Goal: Information Seeking & Learning: Check status

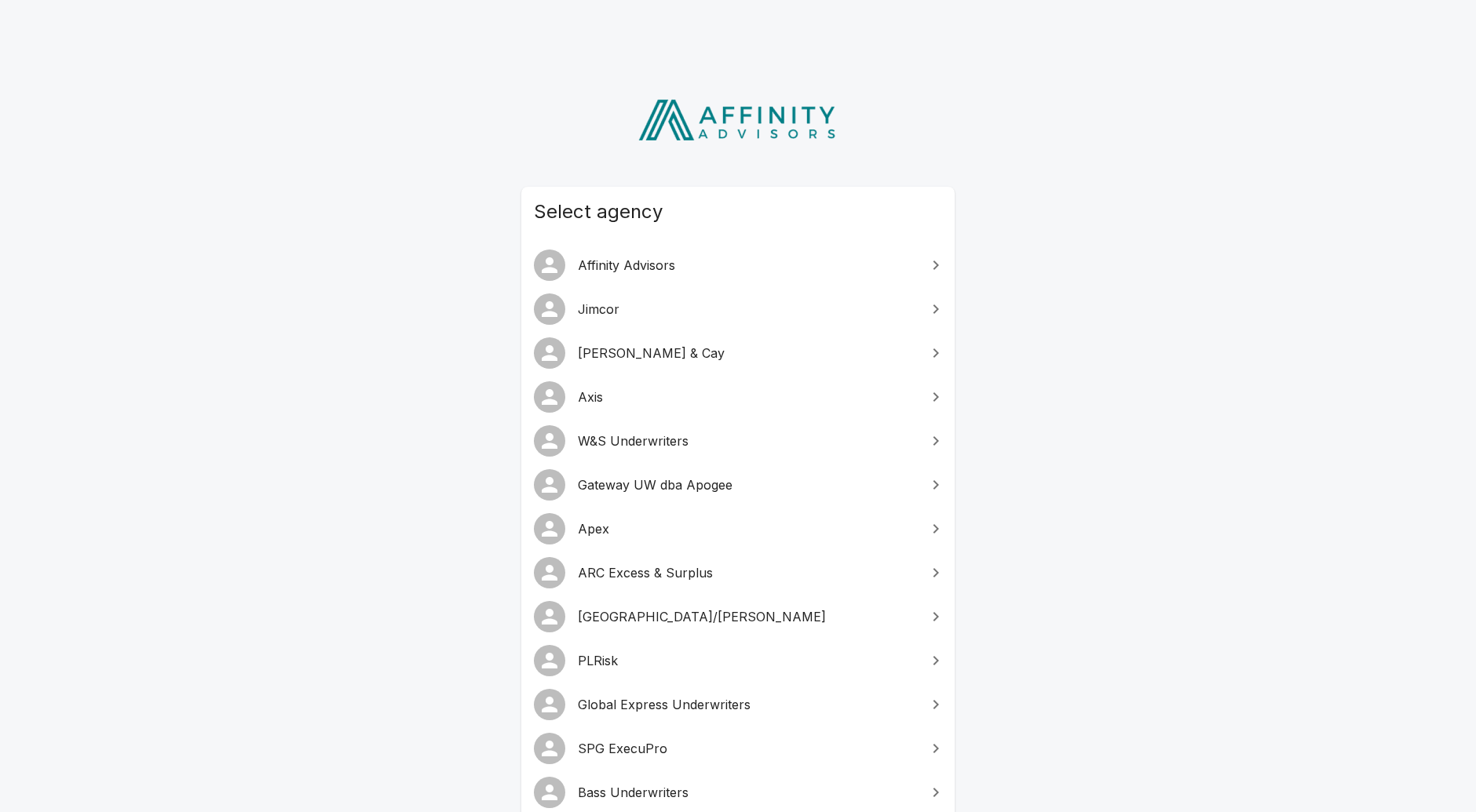
click at [639, 446] on span "W&S Underwriters" at bounding box center [747, 441] width 340 height 19
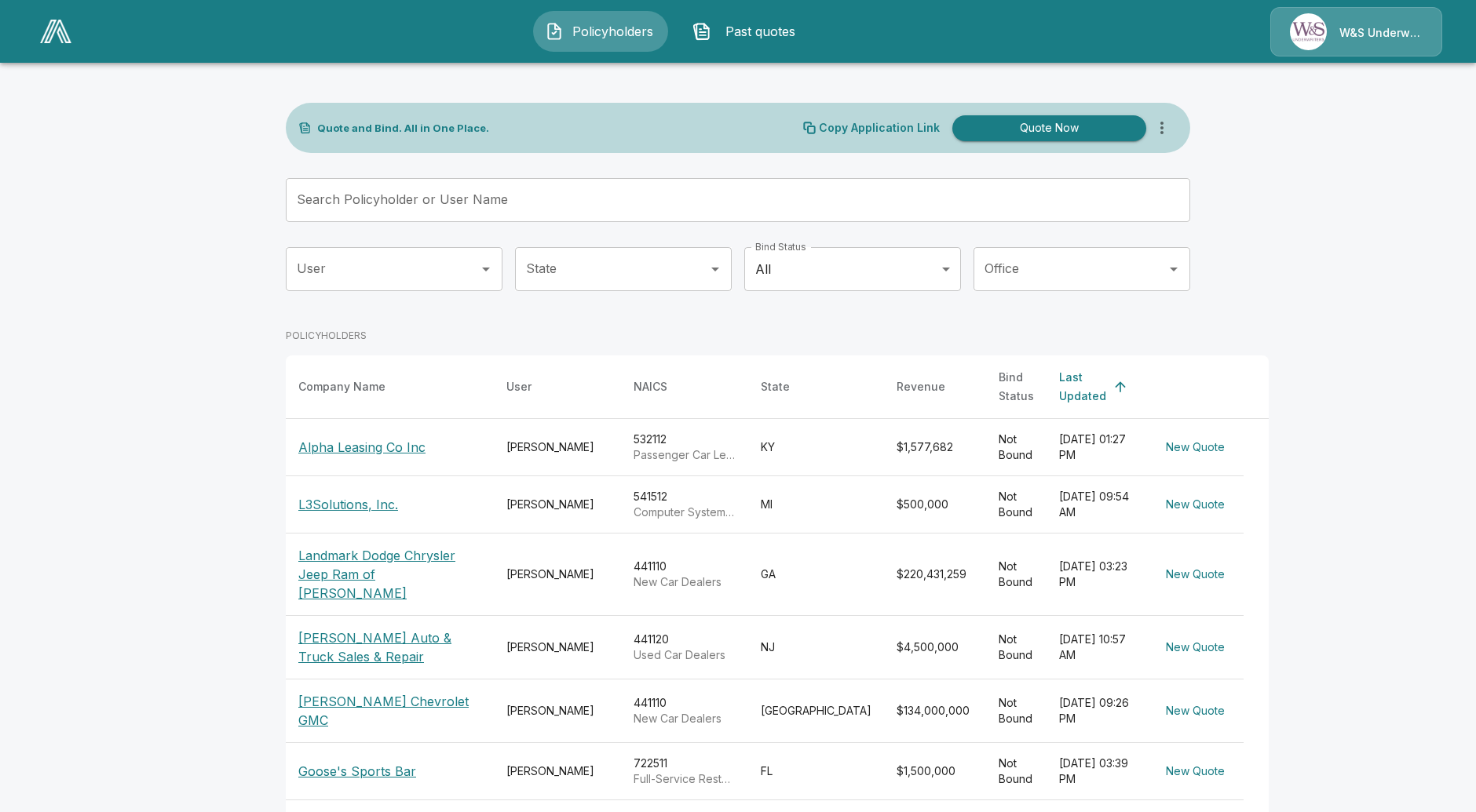
click at [695, 313] on div "User User State State Bind Status All *** Bind Status Office Office" at bounding box center [738, 282] width 905 height 69
drag, startPoint x: 295, startPoint y: 334, endPoint x: 397, endPoint y: 338, distance: 102.1
click at [397, 338] on div "POLICYHOLDERS" at bounding box center [777, 336] width 983 height 40
click at [679, 336] on div "POLICYHOLDERS" at bounding box center [777, 336] width 983 height 40
click at [649, 322] on div "POLICYHOLDERS" at bounding box center [777, 336] width 983 height 40
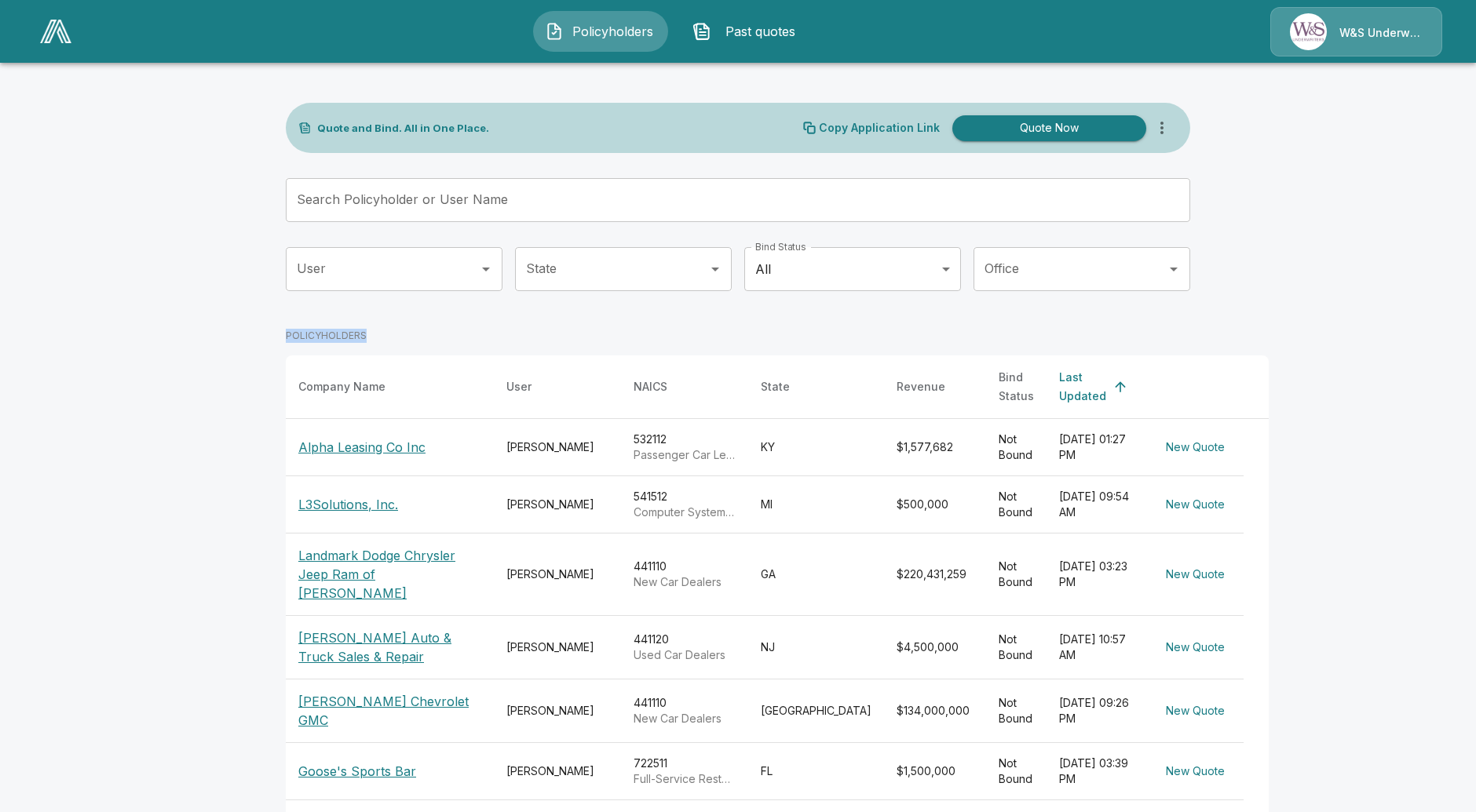
drag, startPoint x: 354, startPoint y: 301, endPoint x: 406, endPoint y: 304, distance: 52.1
click at [377, 302] on div "User User" at bounding box center [393, 275] width 217 height 56
click at [930, 302] on div "Bind Status All *** Bind Status" at bounding box center [852, 275] width 217 height 56
click at [378, 438] on p "Alpha Leasing Co Inc" at bounding box center [361, 447] width 127 height 19
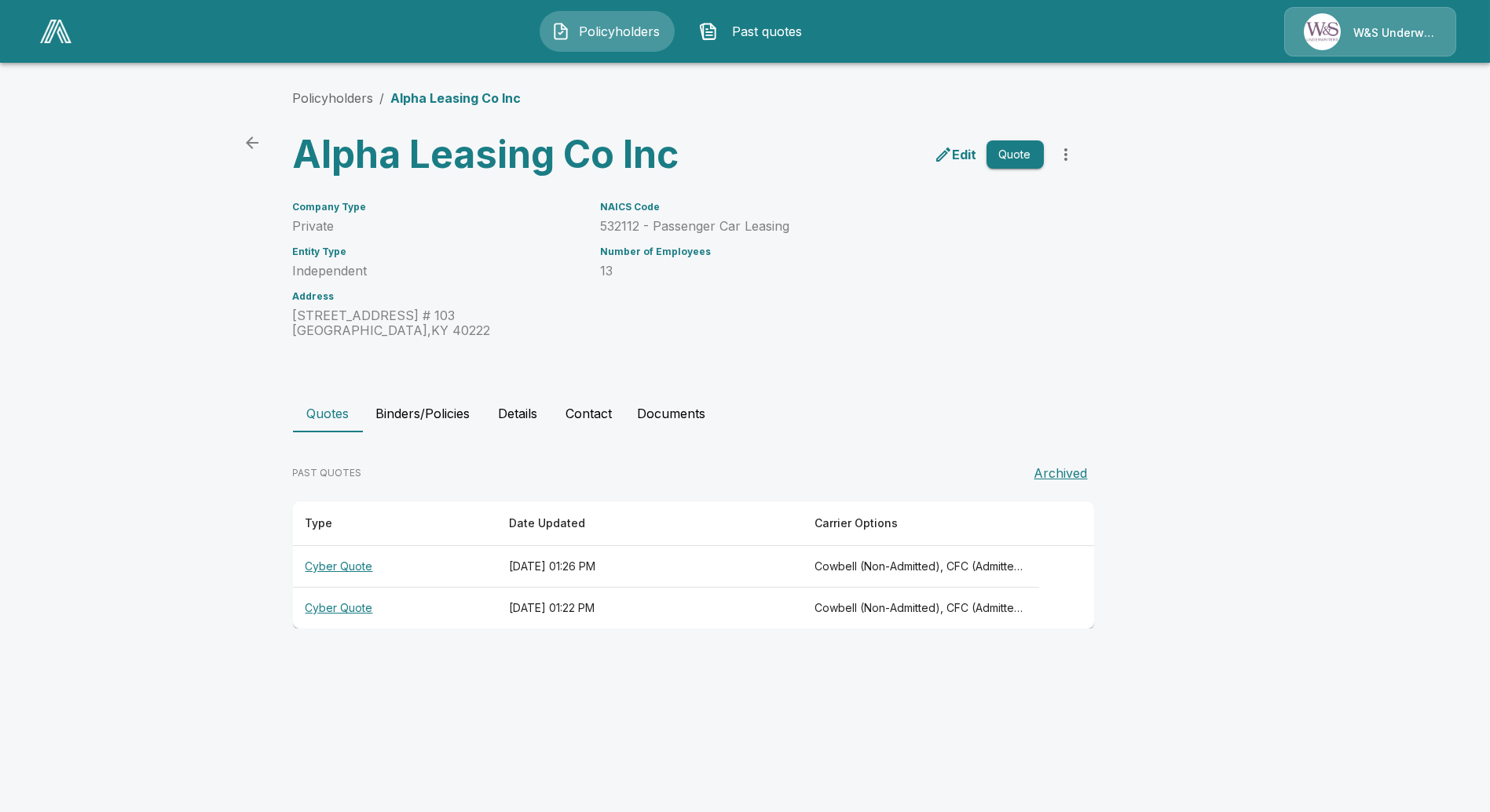
click at [337, 564] on th "Cyber Quote" at bounding box center [394, 567] width 203 height 41
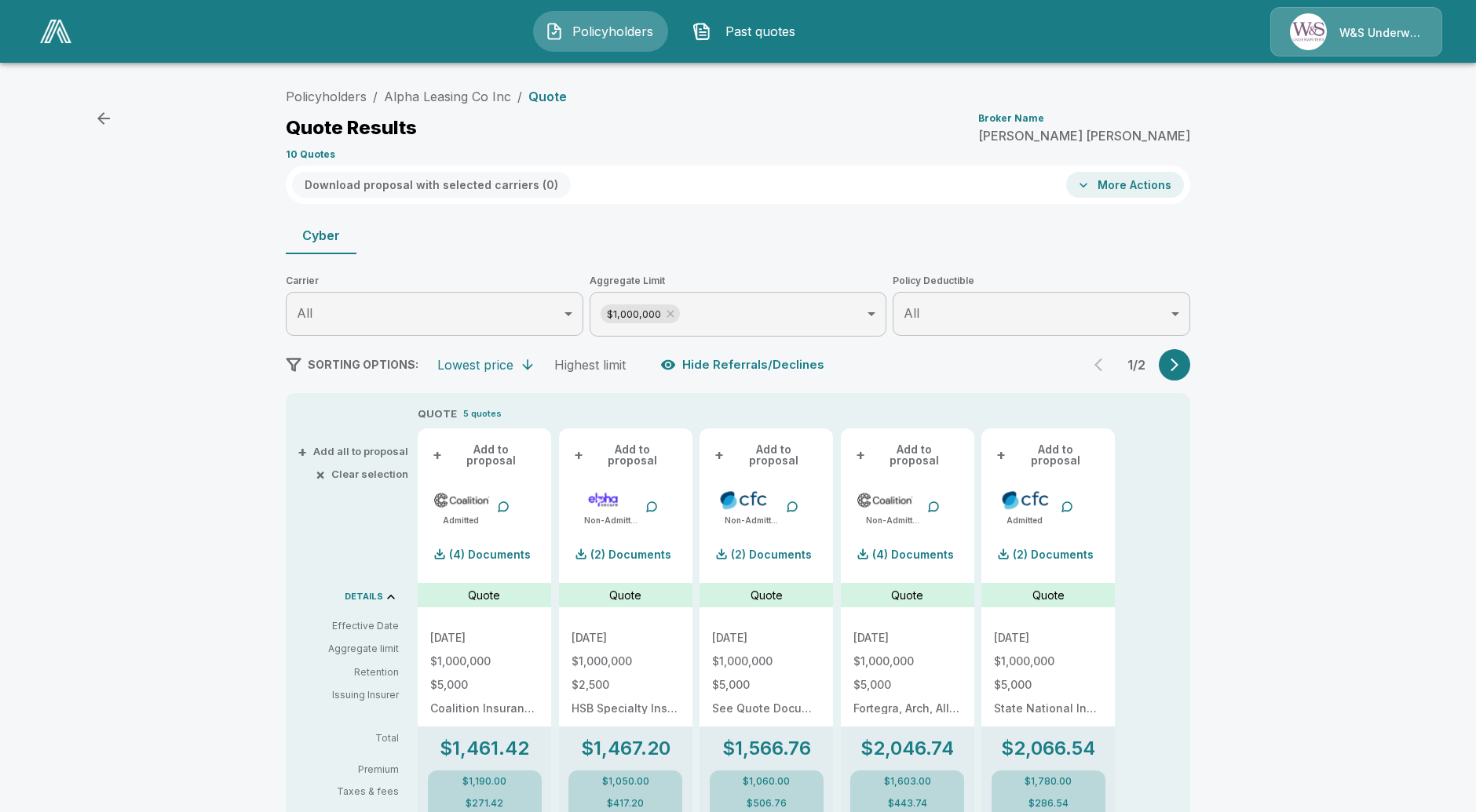
click at [1167, 366] on button "button" at bounding box center [1174, 365] width 31 height 31
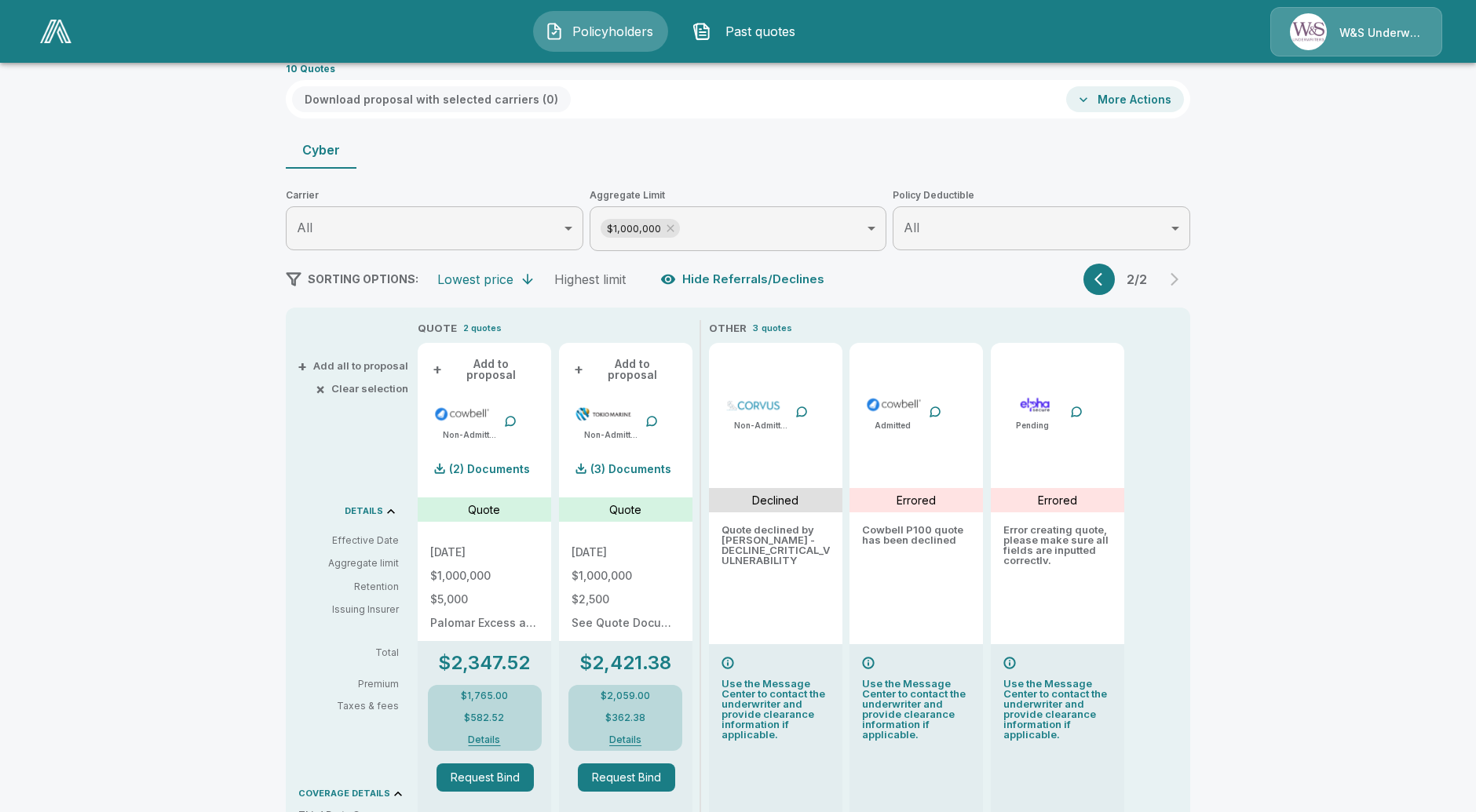
scroll to position [87, 0]
click at [1110, 280] on icon "button" at bounding box center [1102, 278] width 16 height 16
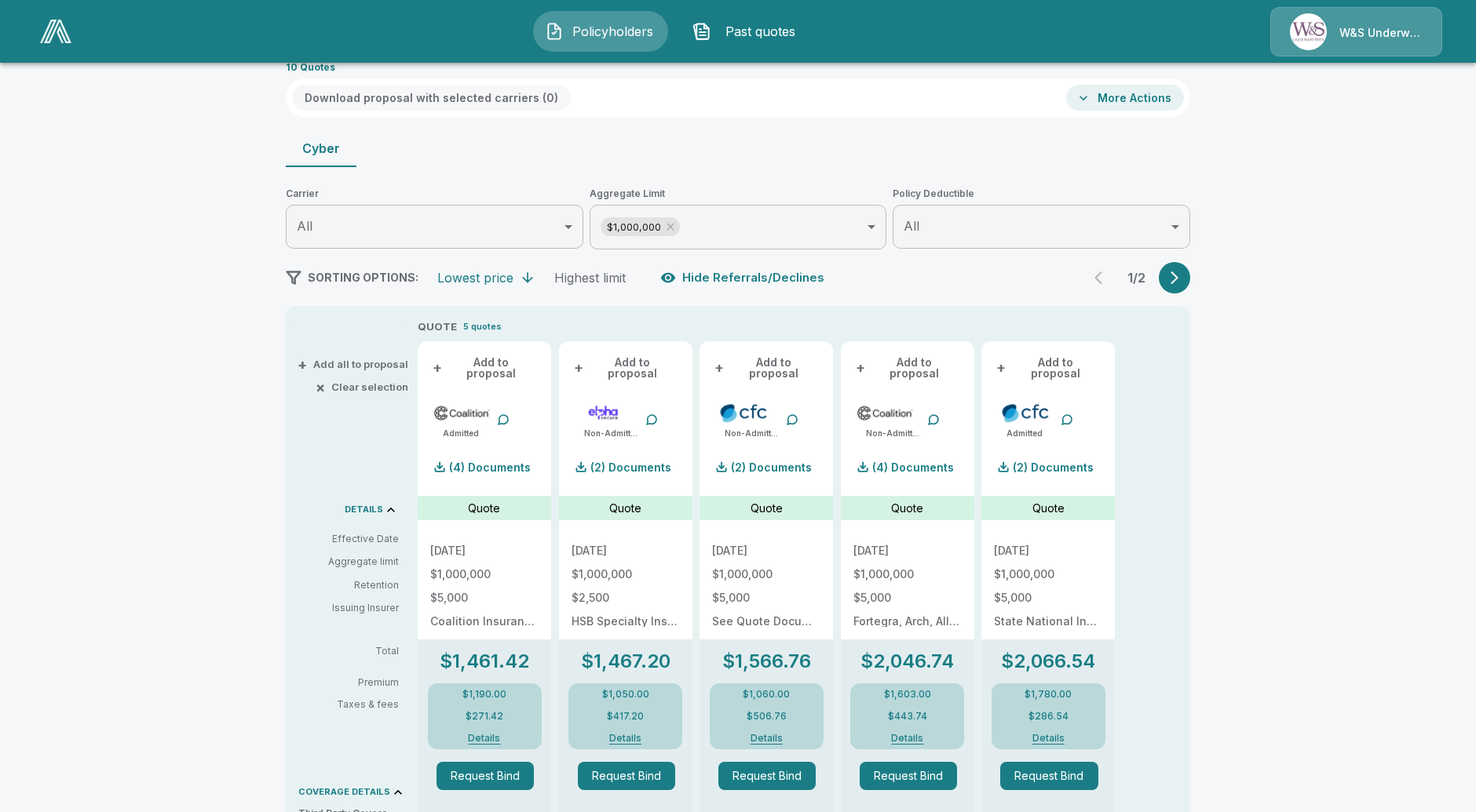
click at [1181, 270] on icon "button" at bounding box center [1174, 278] width 16 height 16
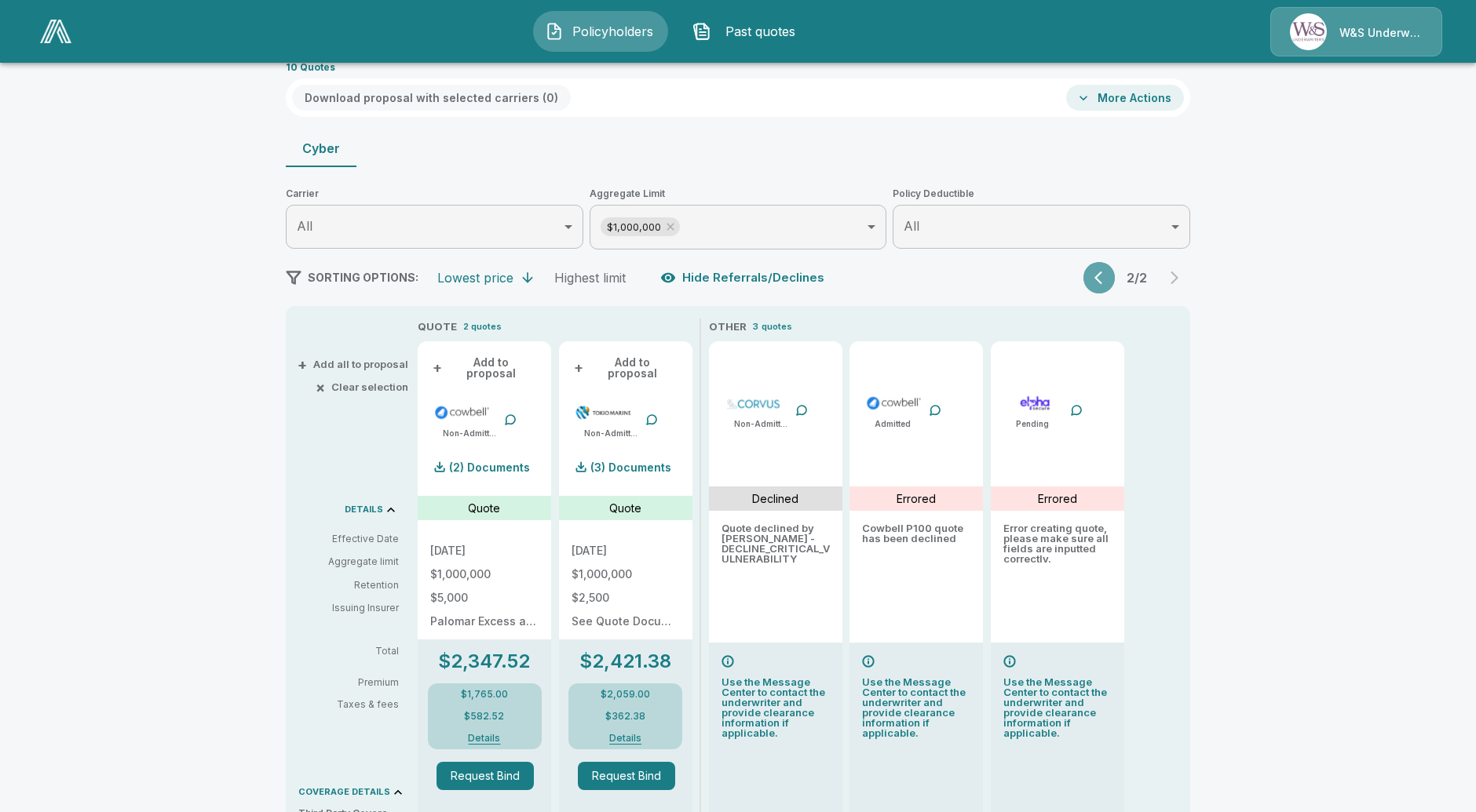
click at [1109, 281] on icon "button" at bounding box center [1102, 278] width 16 height 16
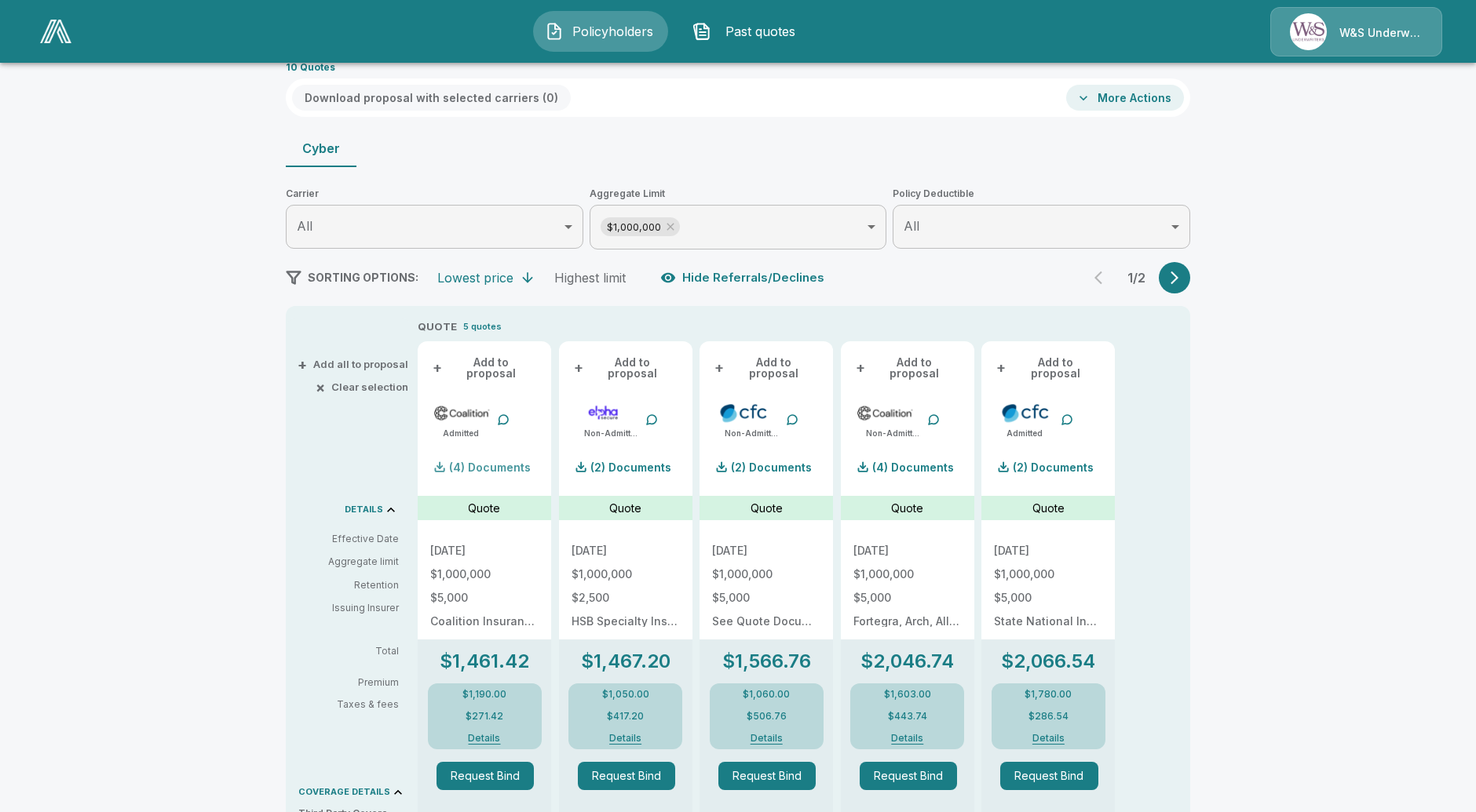
click at [484, 462] on p "(4) Documents" at bounding box center [489, 467] width 82 height 11
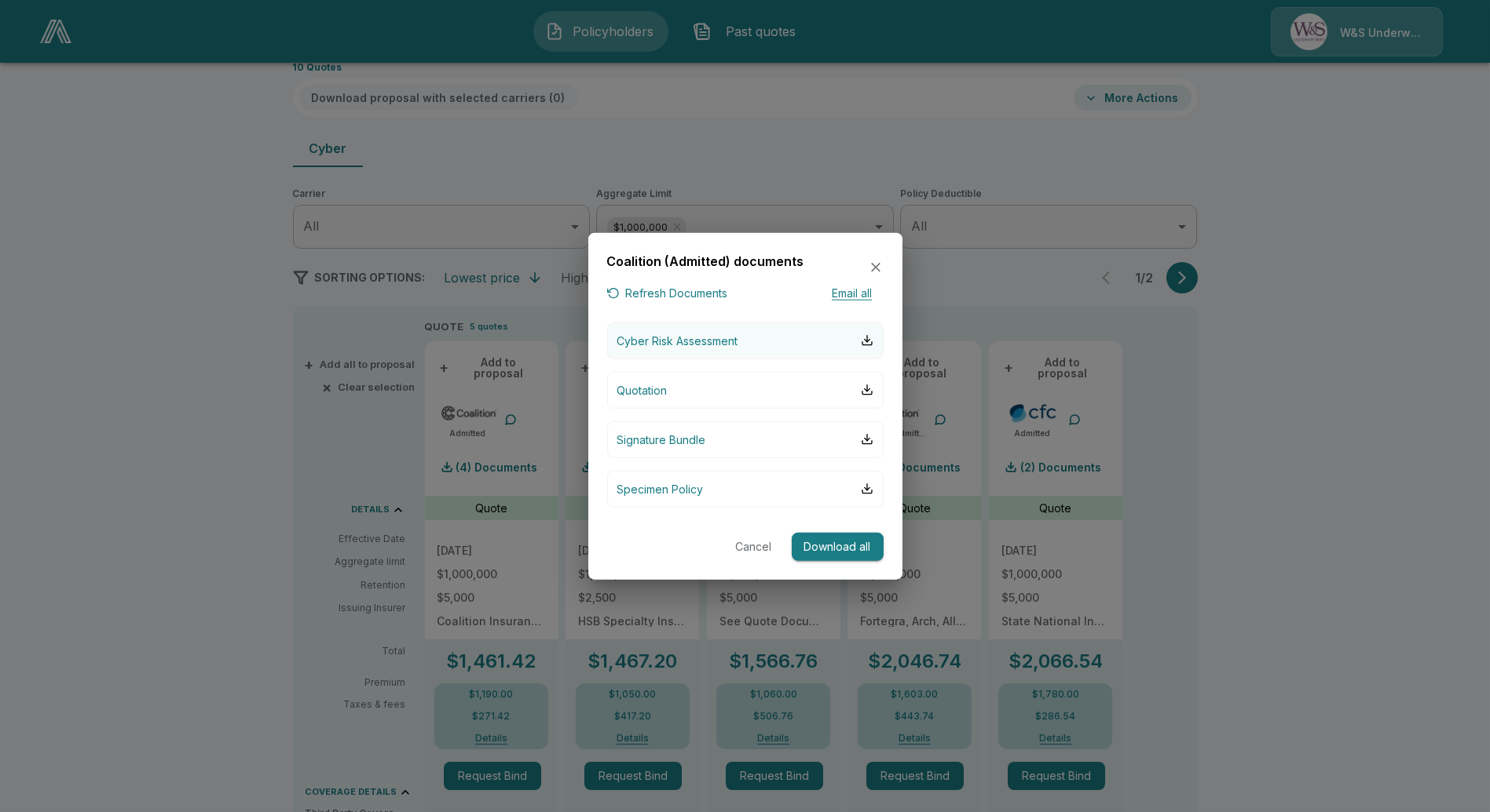
click at [700, 340] on p "Cyber Risk Assessment" at bounding box center [678, 340] width 121 height 17
click at [453, 628] on div at bounding box center [745, 406] width 1490 height 812
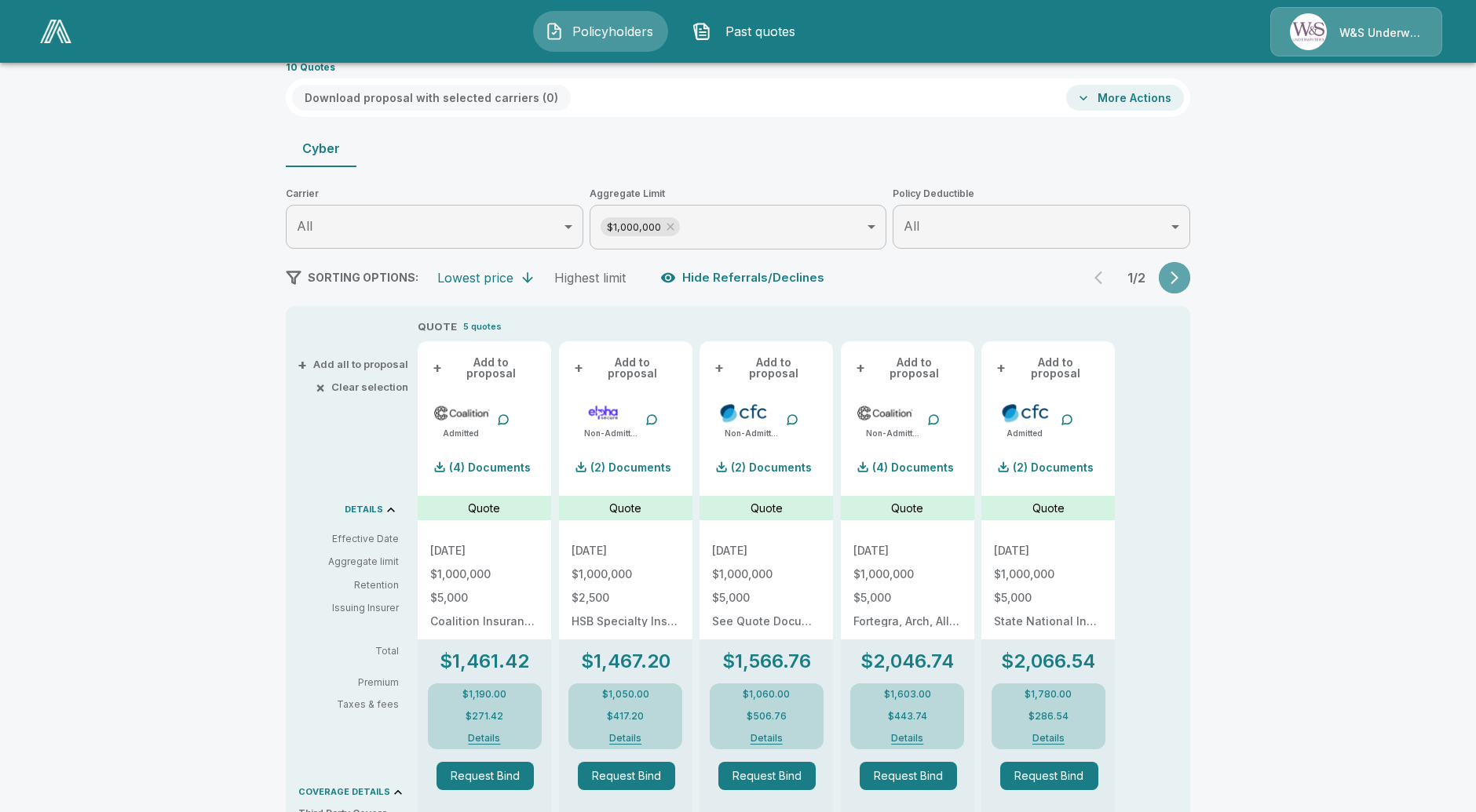
click at [1182, 282] on icon "button" at bounding box center [1174, 278] width 16 height 16
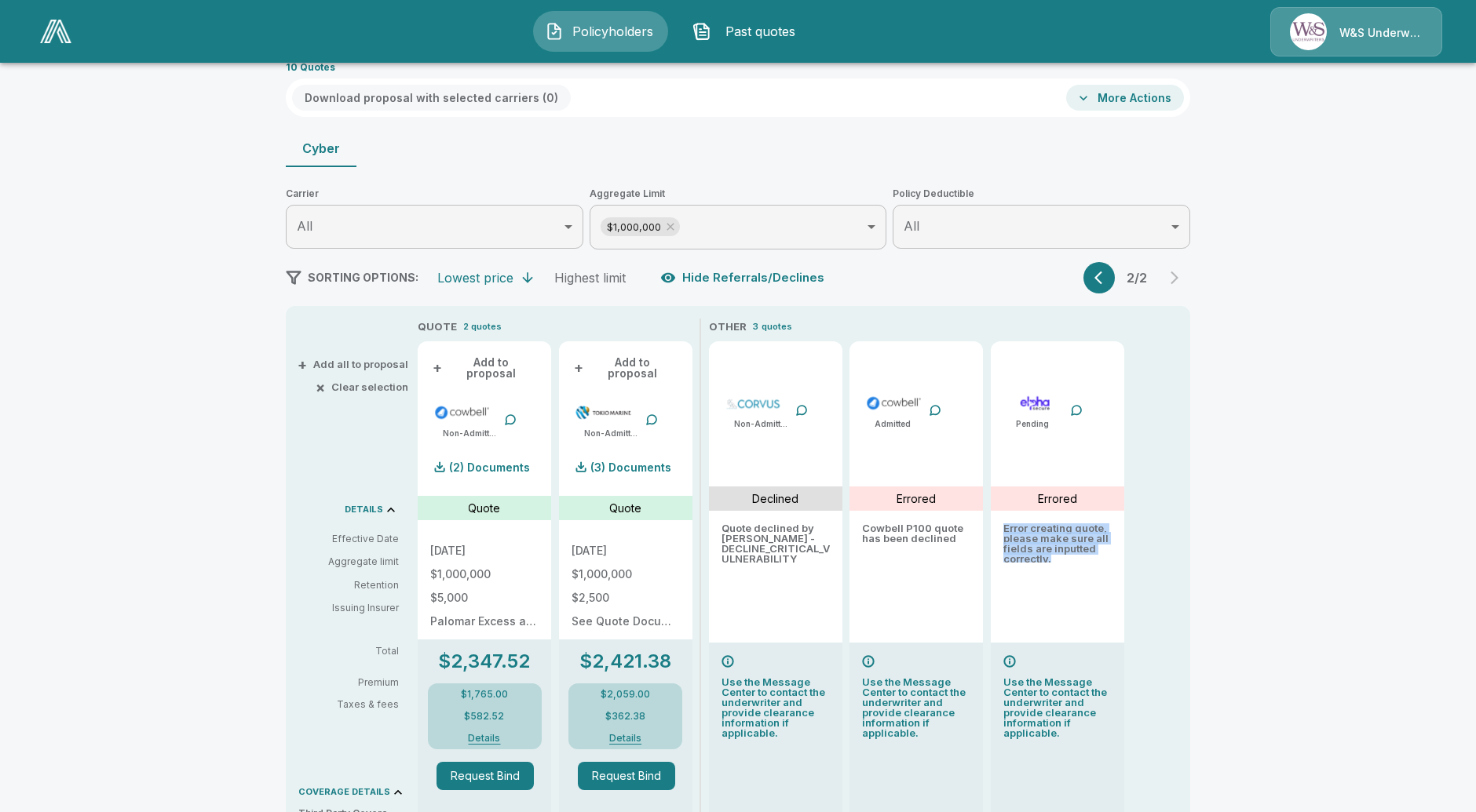
drag, startPoint x: 1062, startPoint y: 566, endPoint x: 1008, endPoint y: 530, distance: 64.9
click at [1008, 530] on div "Pending Errored Error creating quote, please make sure all fields are inputted …" at bounding box center [1057, 781] width 133 height 879
click at [1066, 589] on div "Pending Errored Error creating quote, please make sure all fields are inputted …" at bounding box center [1057, 781] width 133 height 879
click at [647, 356] on button "+ Add to proposal" at bounding box center [625, 368] width 109 height 29
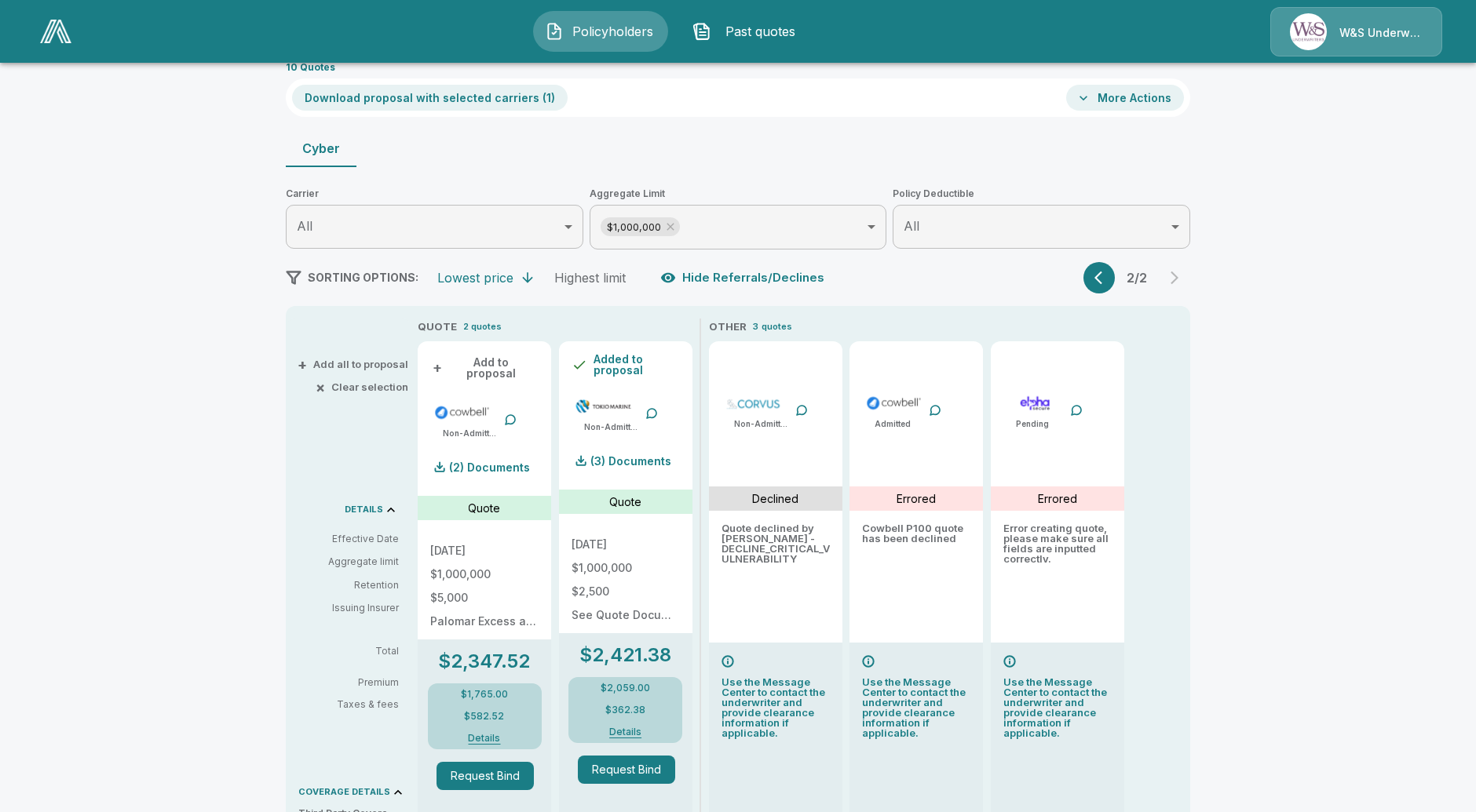
click at [482, 366] on button "+ Add to proposal" at bounding box center [484, 368] width 109 height 29
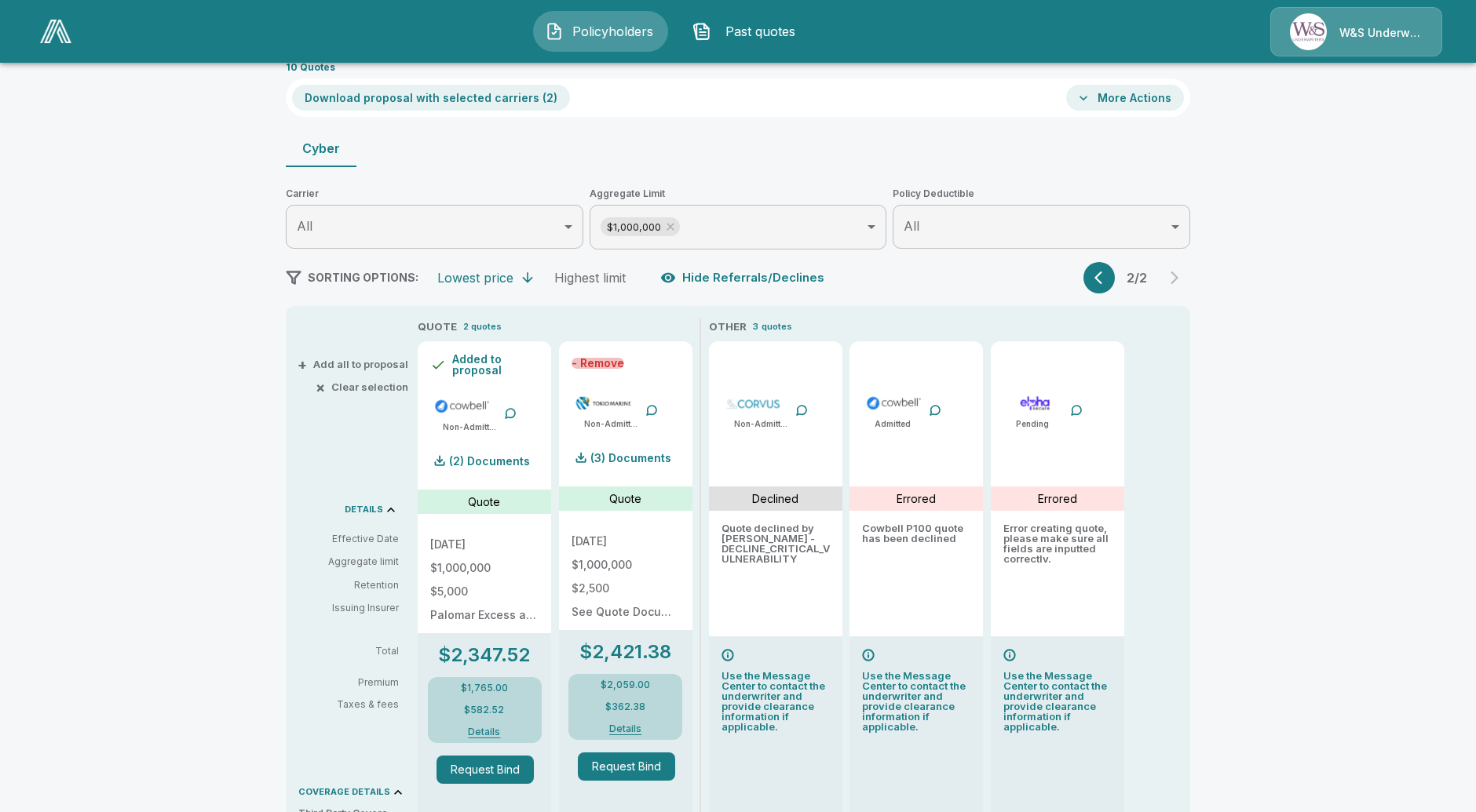
click at [607, 358] on button "- Remove" at bounding box center [597, 363] width 52 height 11
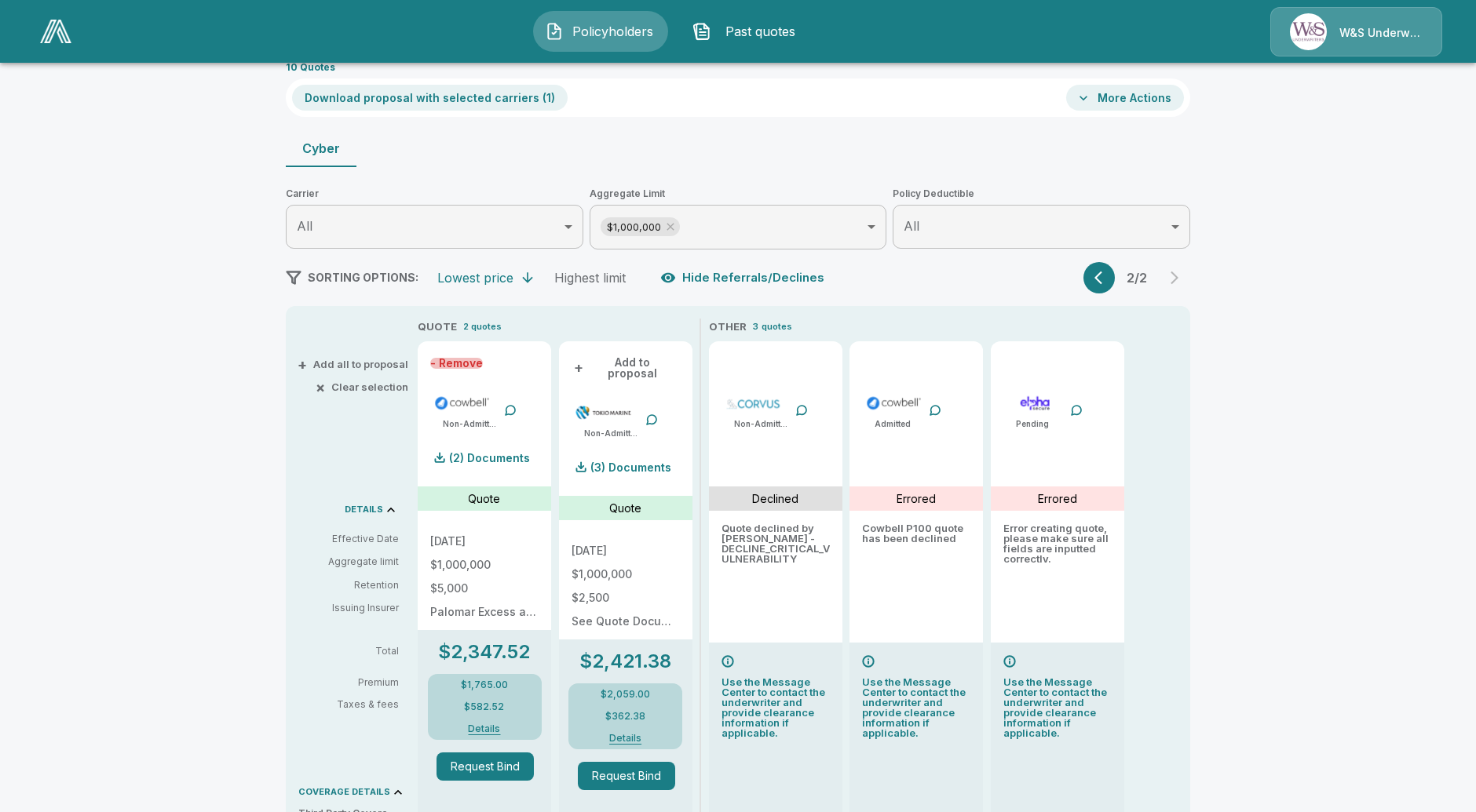
click at [465, 364] on button "- Remove" at bounding box center [457, 363] width 52 height 11
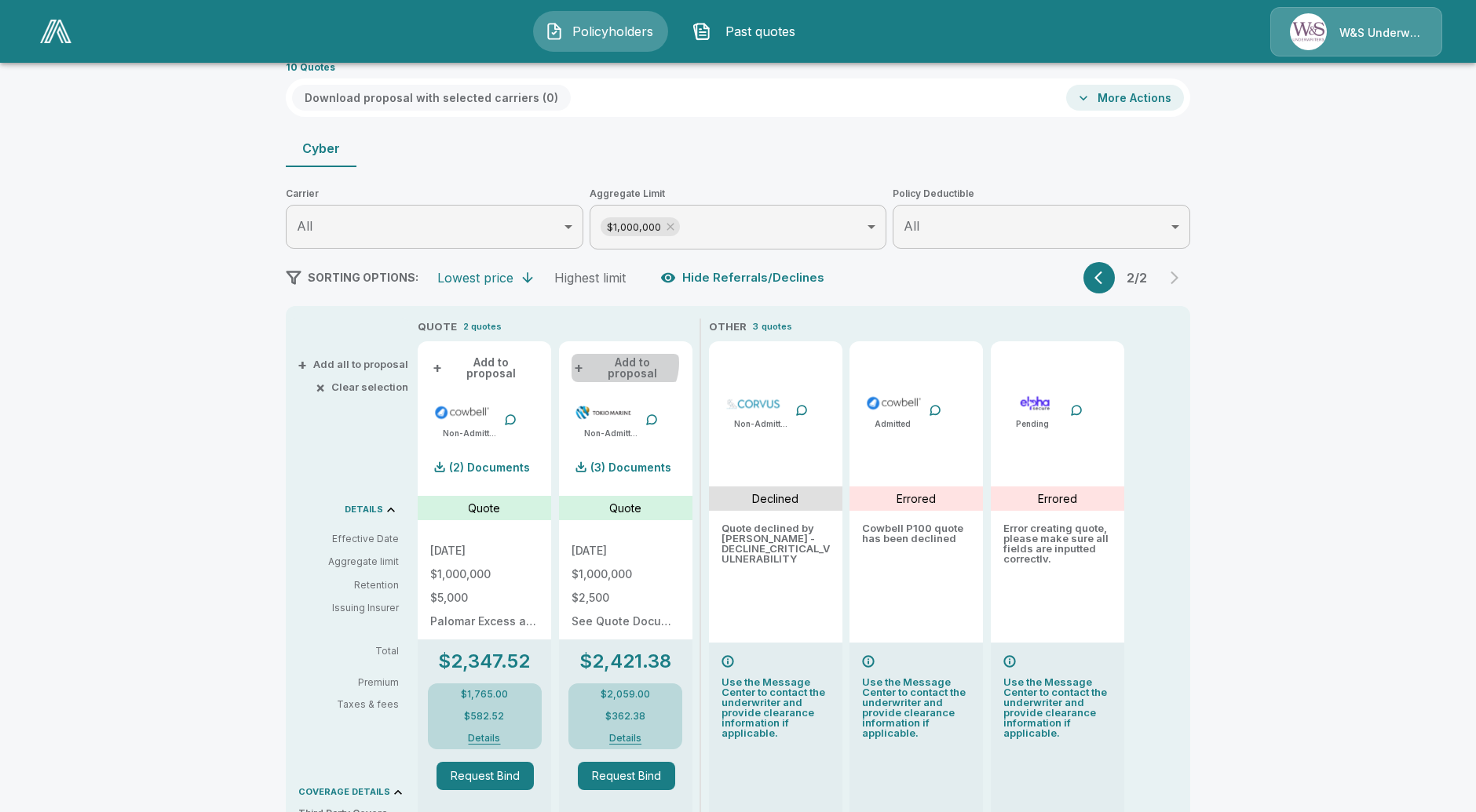
click at [628, 364] on button "+ Add to proposal" at bounding box center [625, 368] width 109 height 29
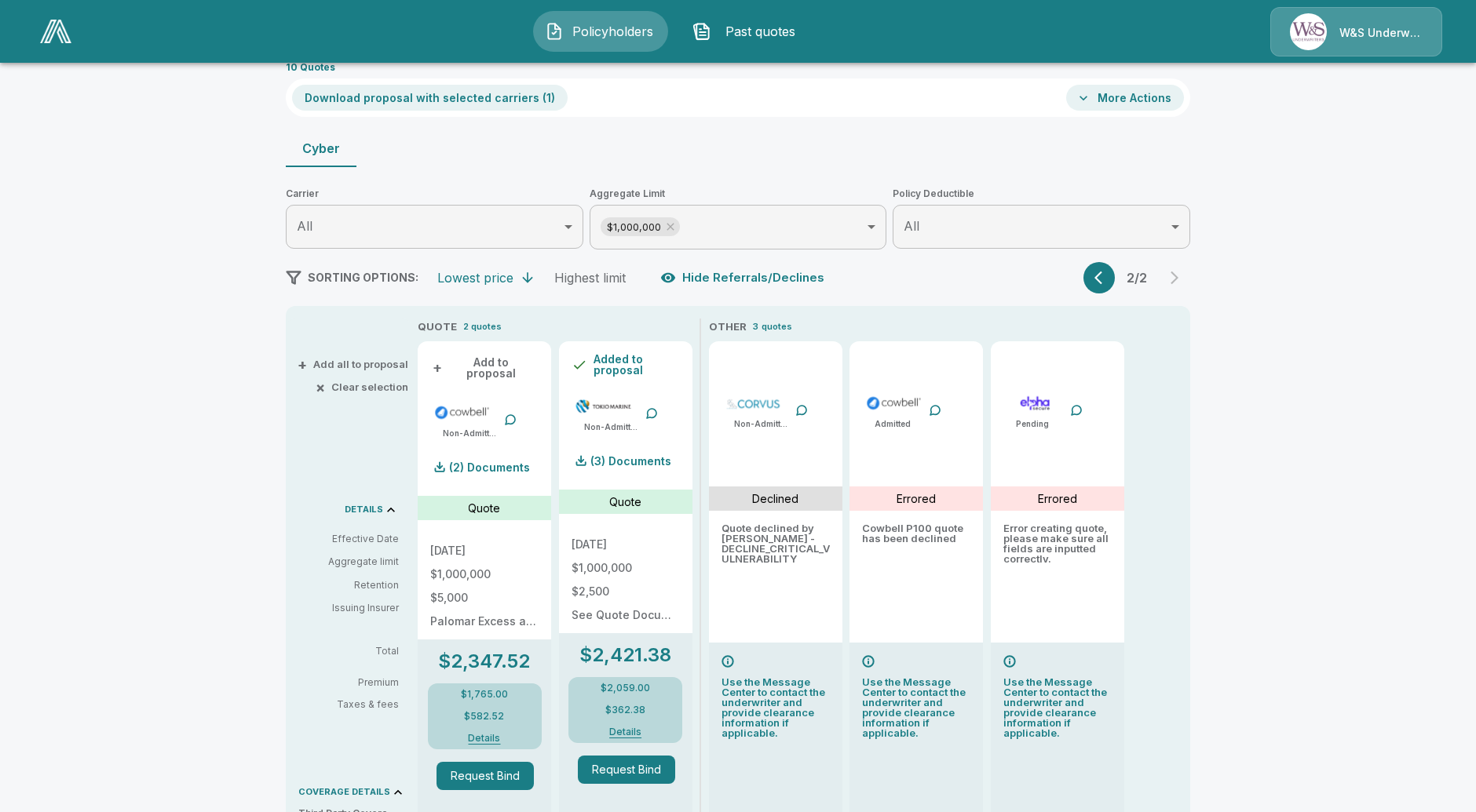
click at [524, 362] on button "+ Add to proposal" at bounding box center [484, 368] width 109 height 29
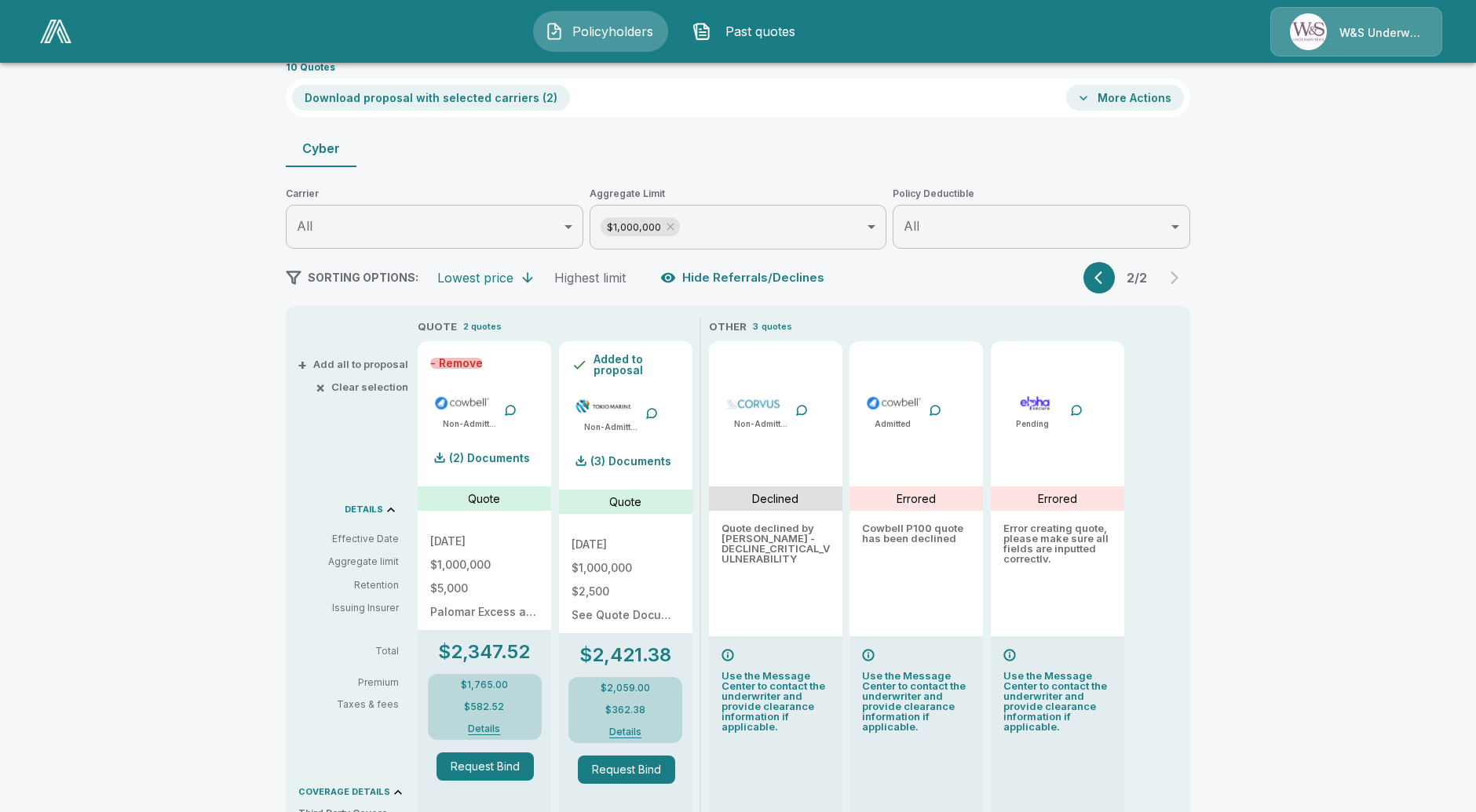
click at [462, 364] on button "- Remove" at bounding box center [457, 363] width 52 height 11
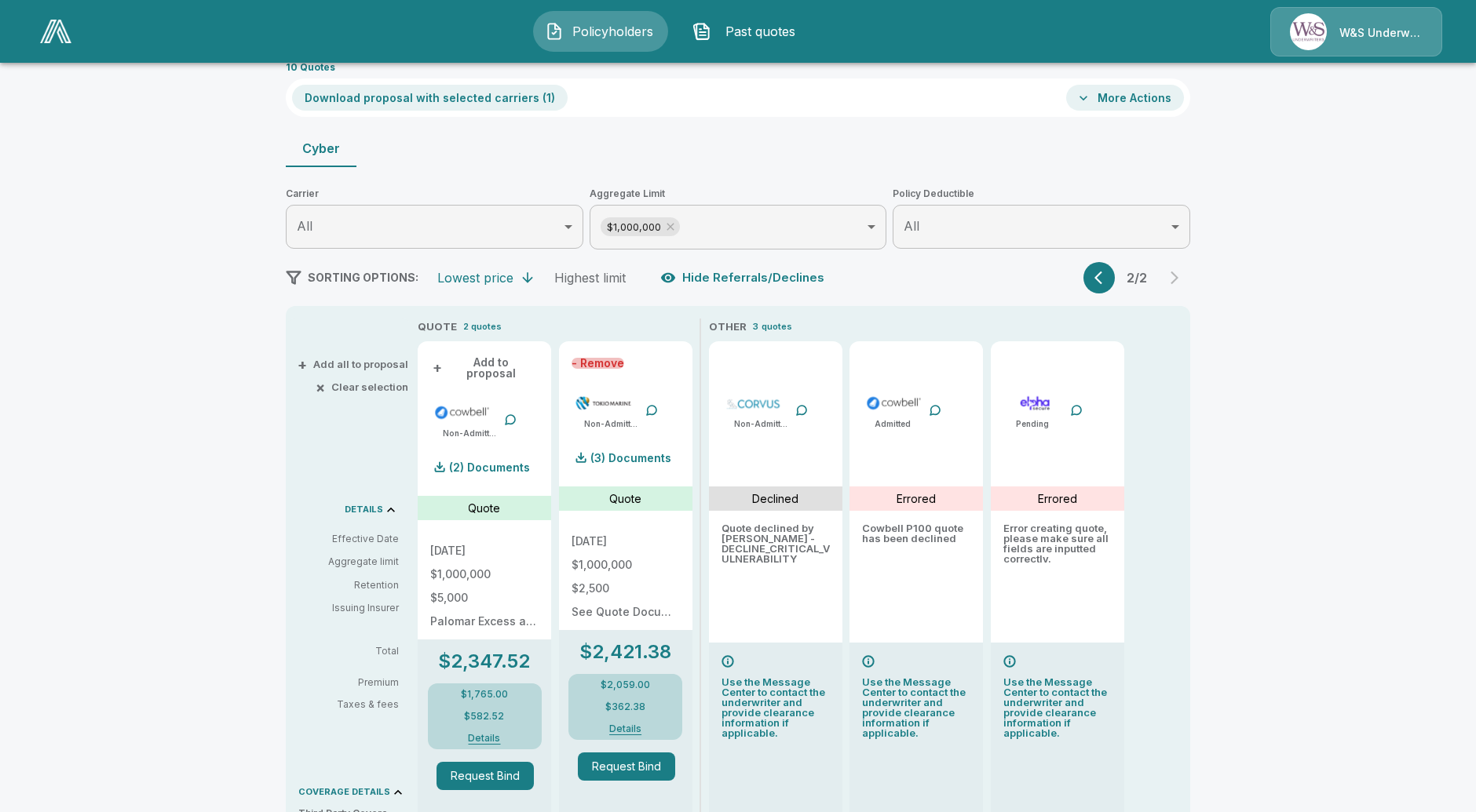
click at [600, 358] on button "- Remove" at bounding box center [597, 363] width 52 height 11
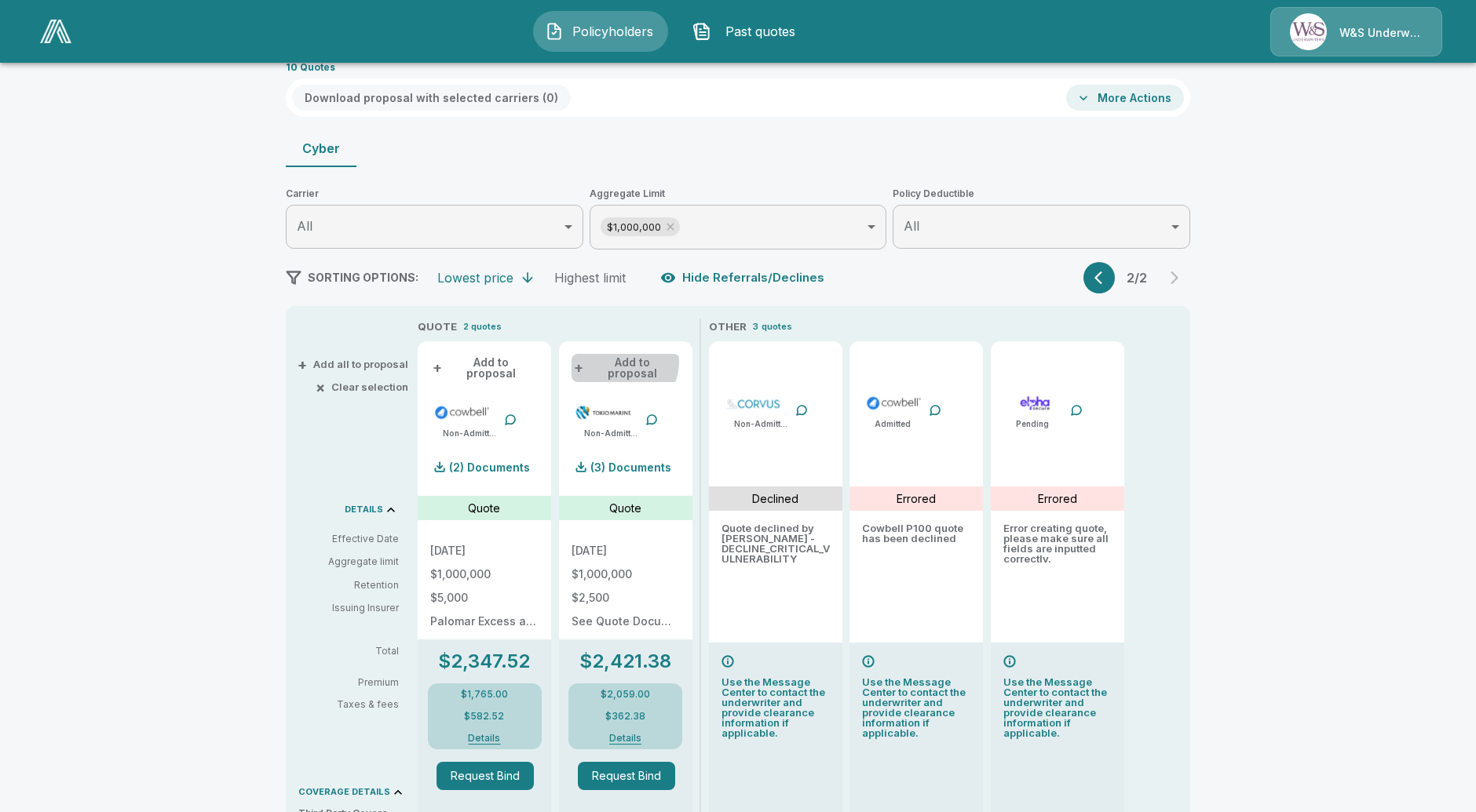
click at [628, 363] on button "+ Add to proposal" at bounding box center [625, 368] width 109 height 29
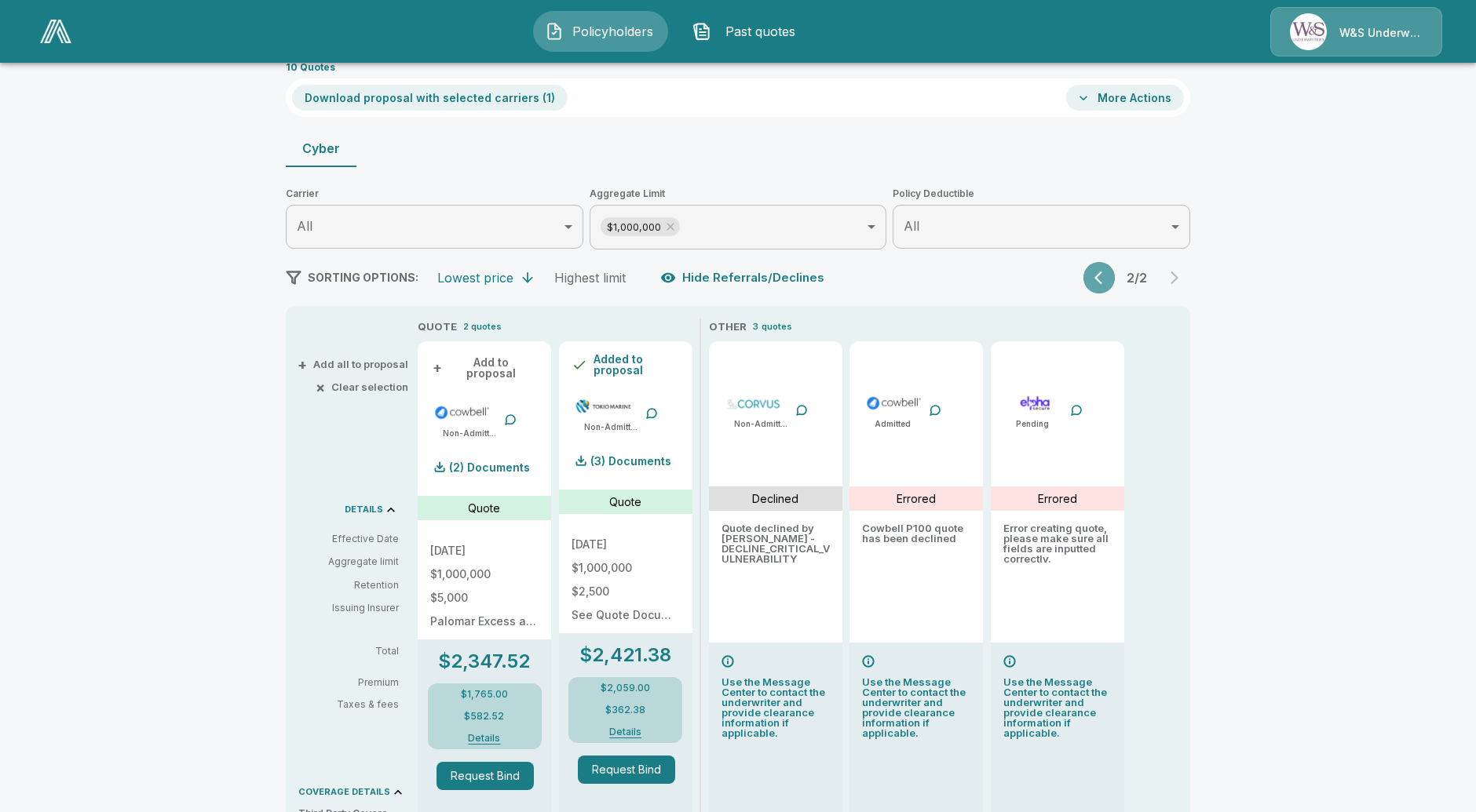
click at [1110, 270] on icon "button" at bounding box center [1102, 278] width 16 height 16
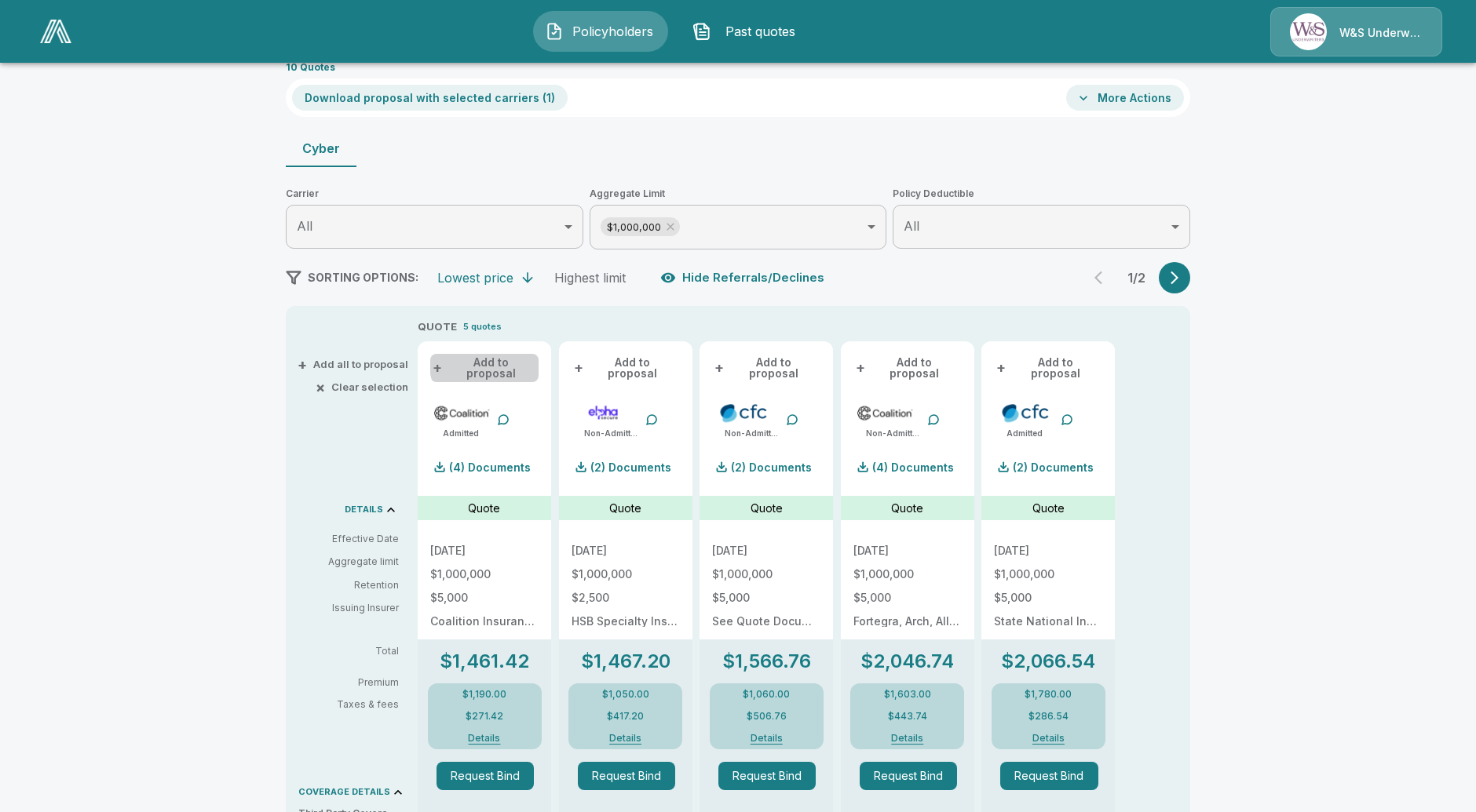
click at [513, 360] on button "+ Add to proposal" at bounding box center [484, 368] width 109 height 29
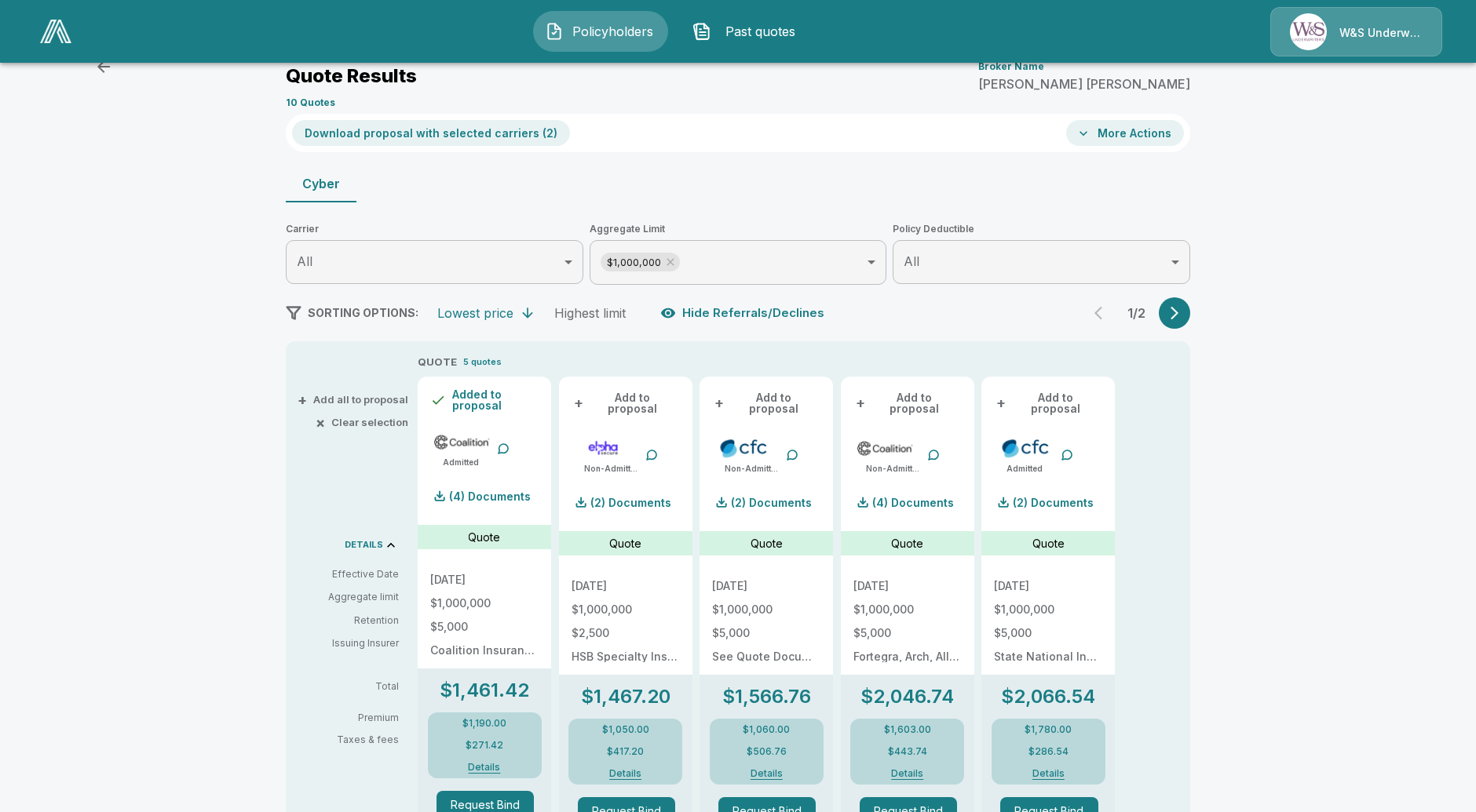
scroll to position [0, 0]
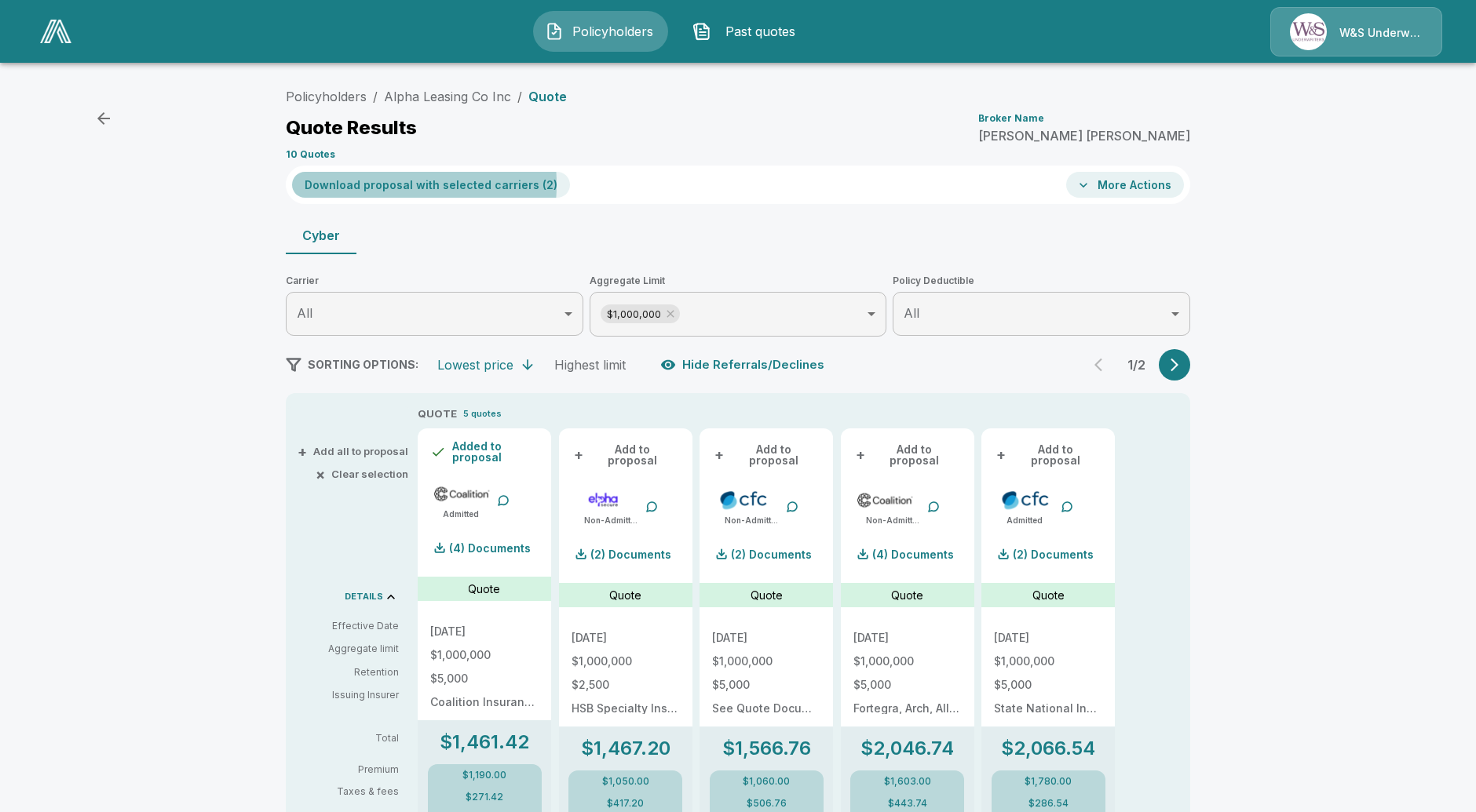
click at [378, 184] on button "Download proposal with selected carriers ( 2 )" at bounding box center [431, 184] width 278 height 26
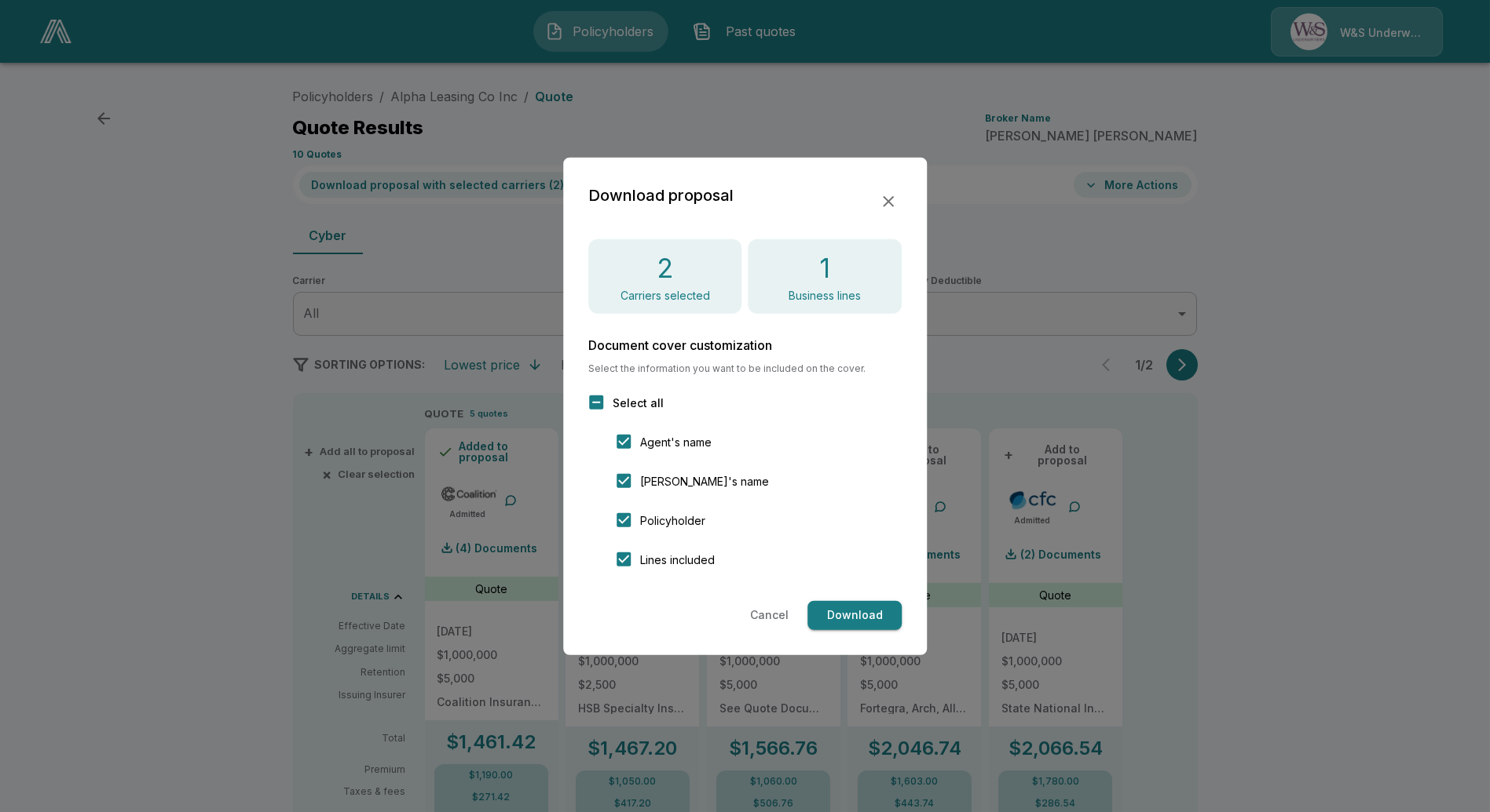
click at [875, 616] on button "Download" at bounding box center [855, 616] width 94 height 29
click at [769, 617] on button "Cancel" at bounding box center [769, 616] width 51 height 29
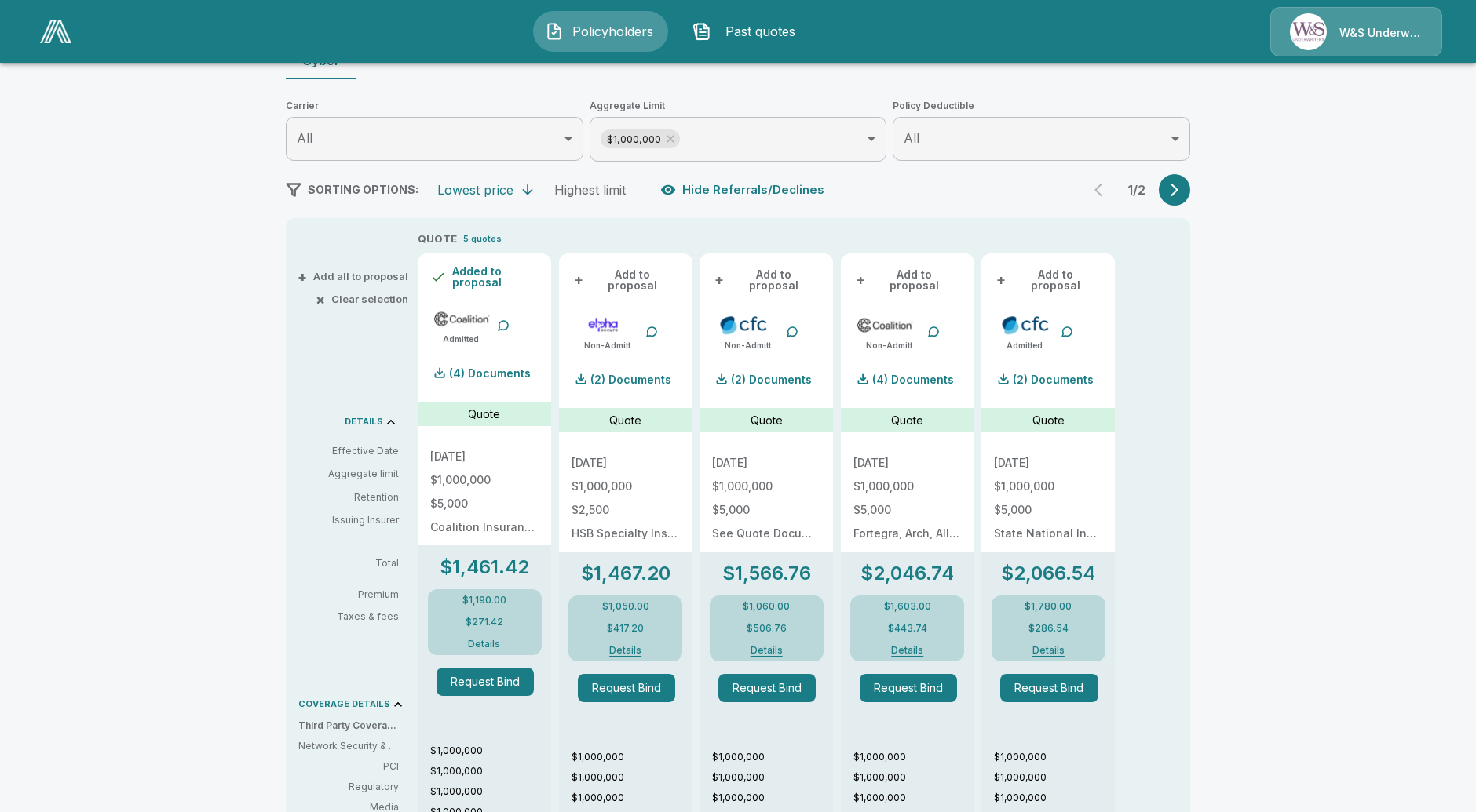
scroll to position [126, 0]
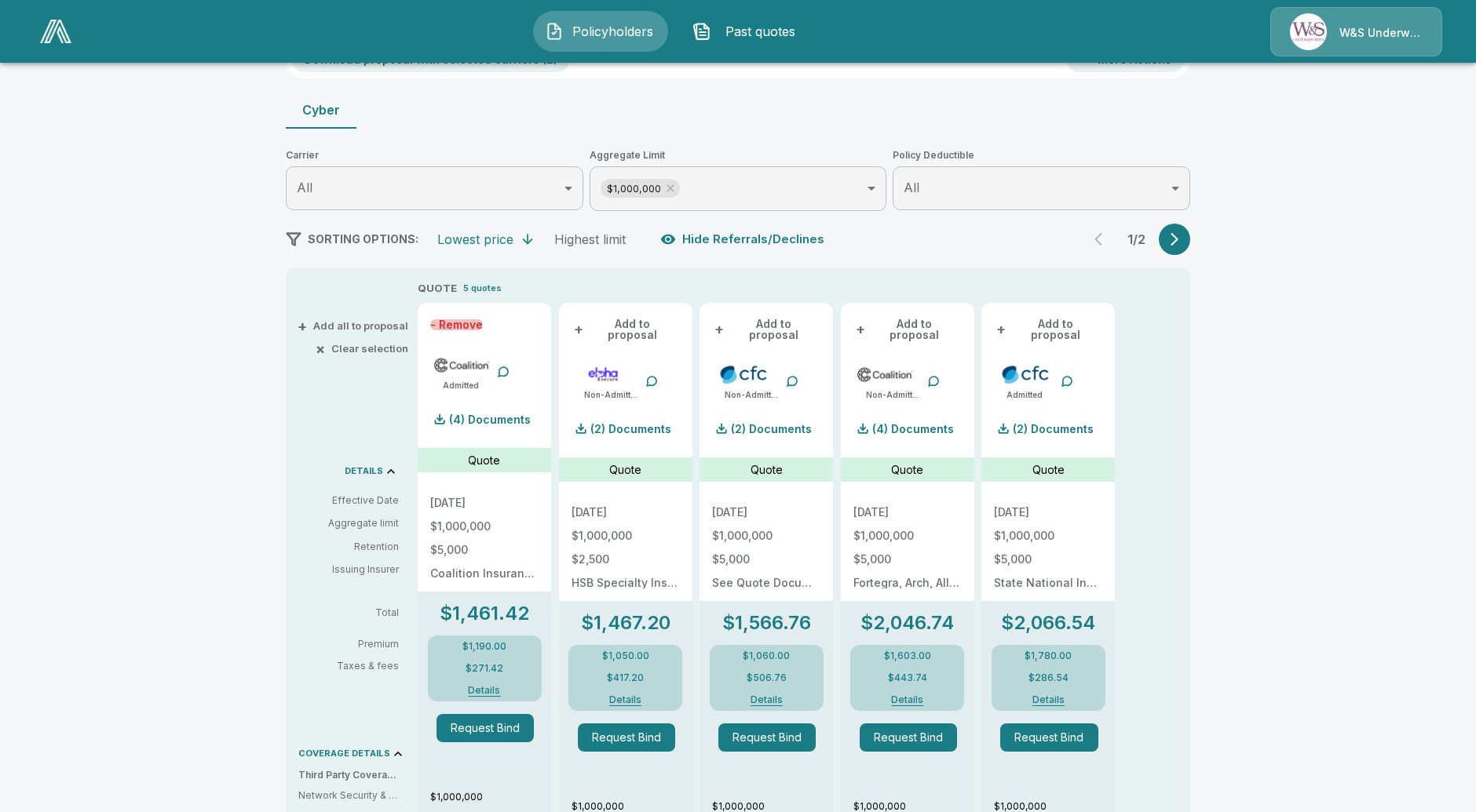
click at [462, 323] on button "- Remove" at bounding box center [457, 324] width 52 height 11
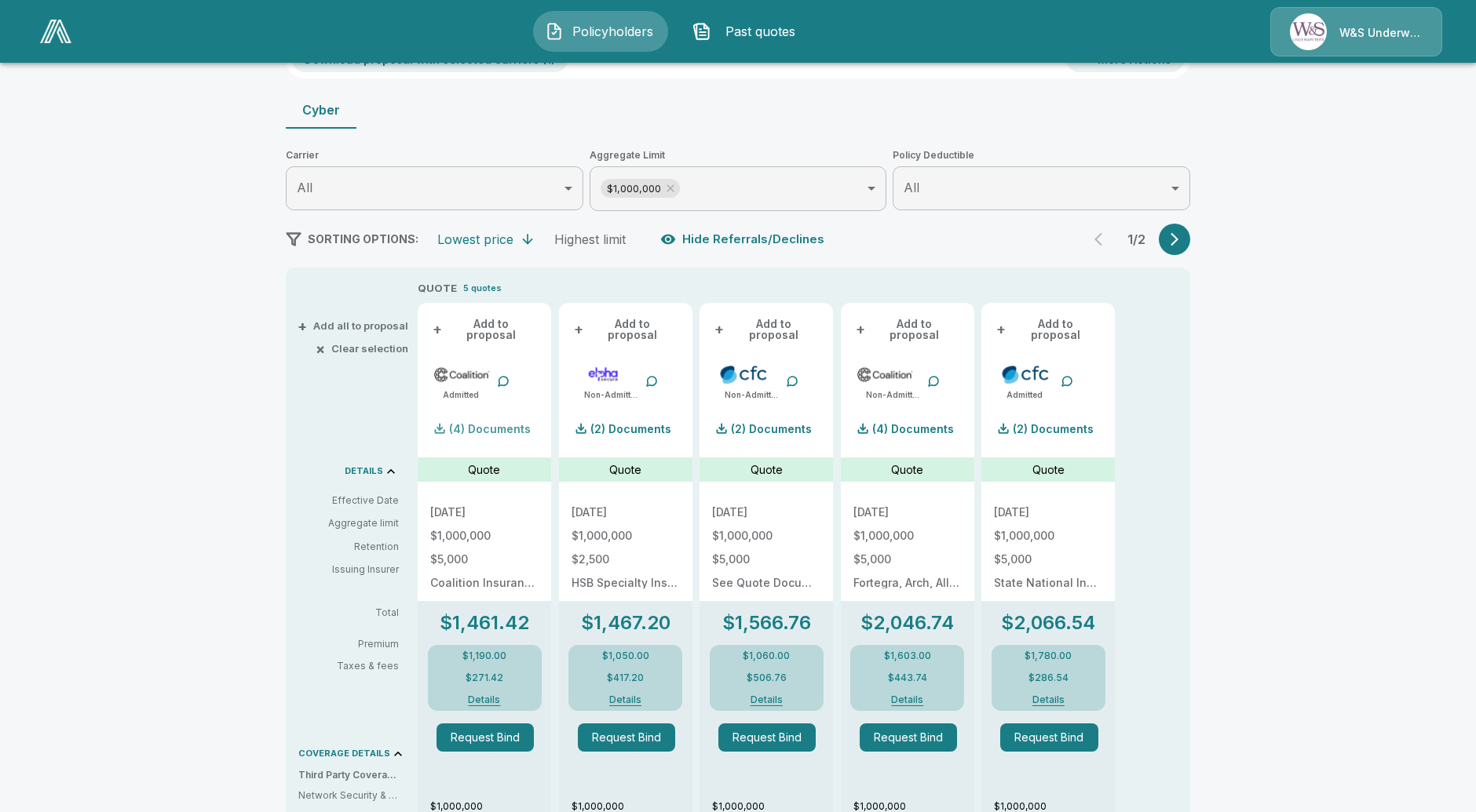
click at [489, 424] on p "(4) Documents" at bounding box center [489, 429] width 82 height 11
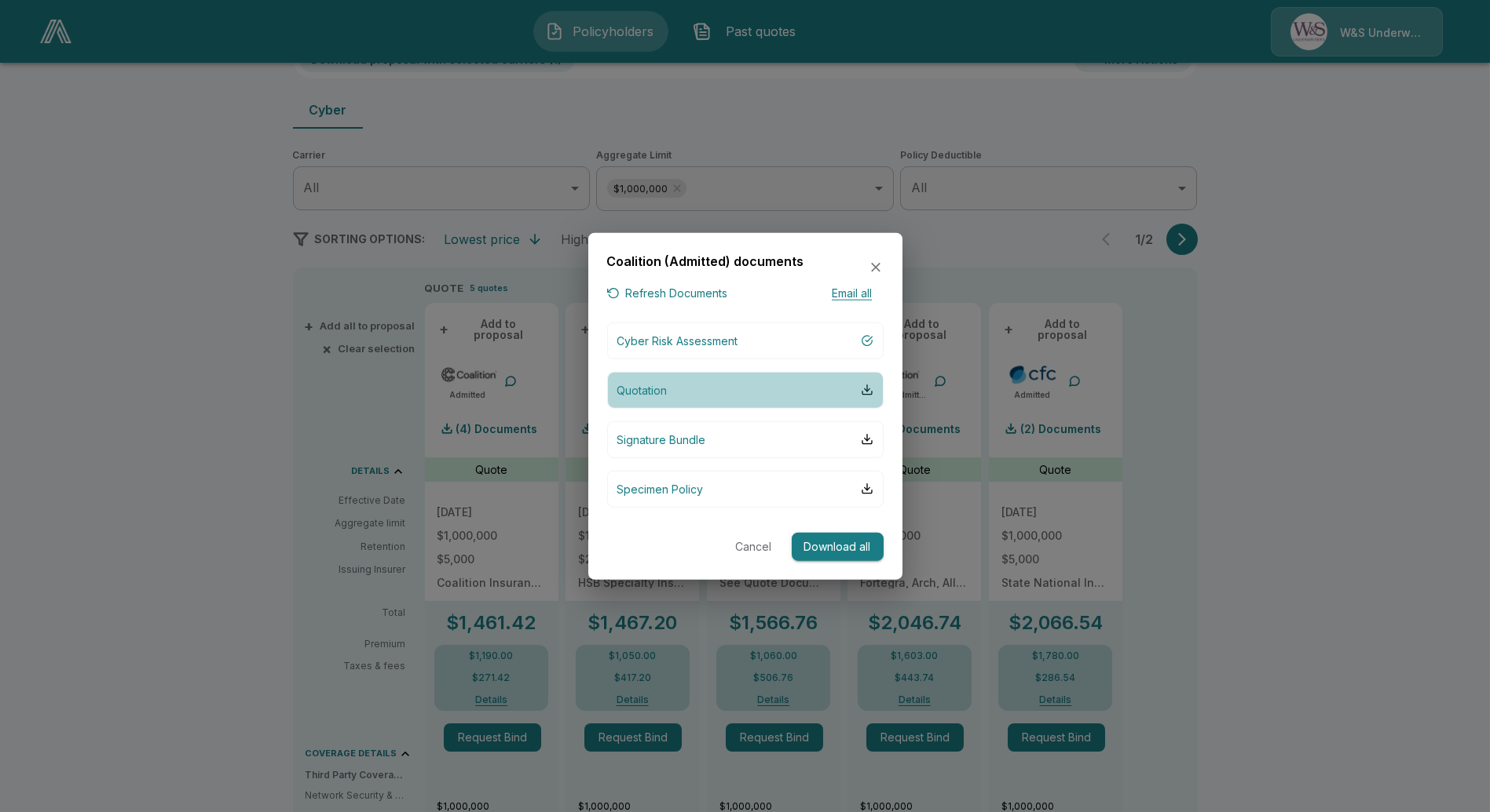
click at [651, 380] on button "Quotation" at bounding box center [745, 390] width 276 height 37
click at [399, 578] on div at bounding box center [745, 406] width 1490 height 812
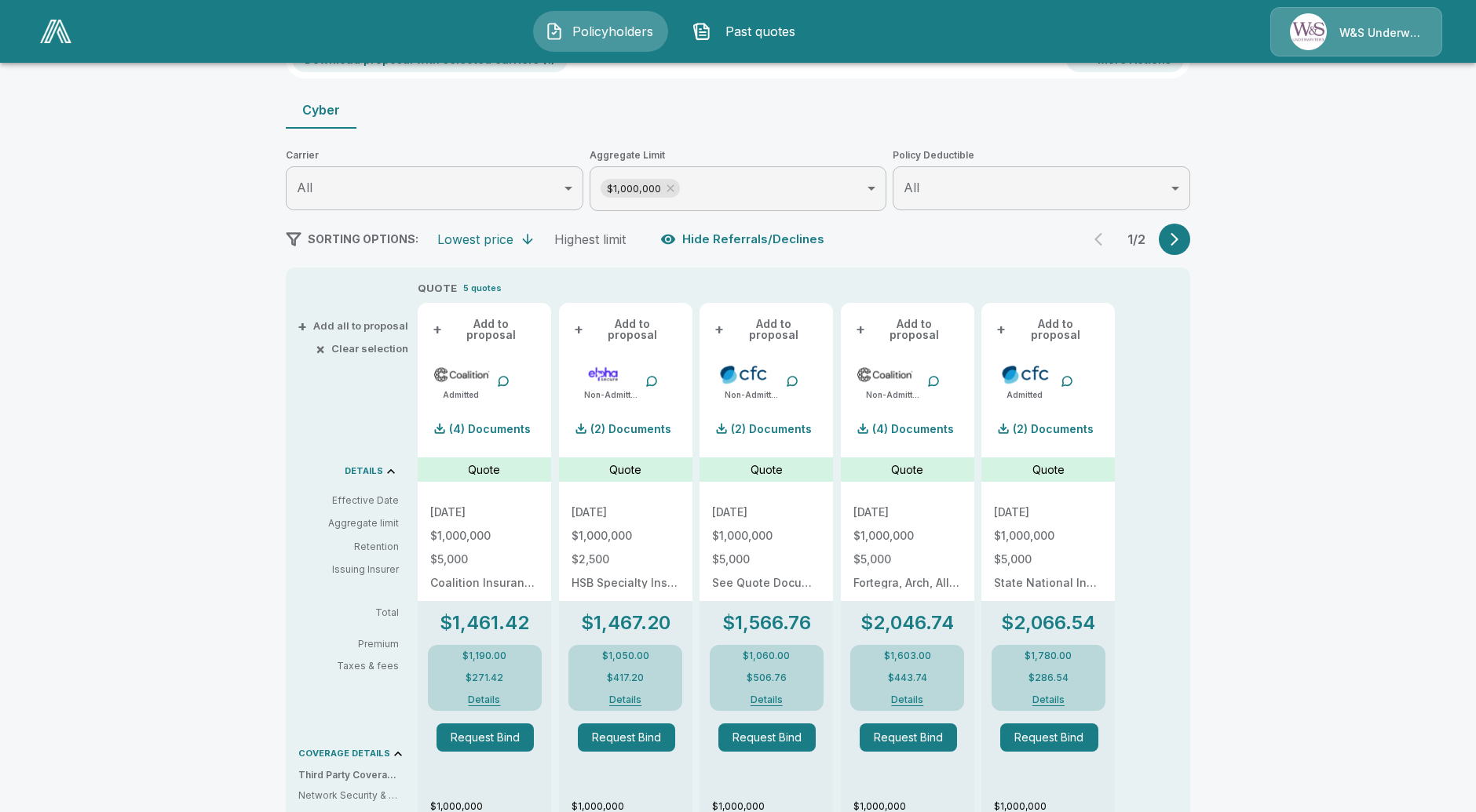
click at [493, 696] on button "Details" at bounding box center [484, 700] width 70 height 9
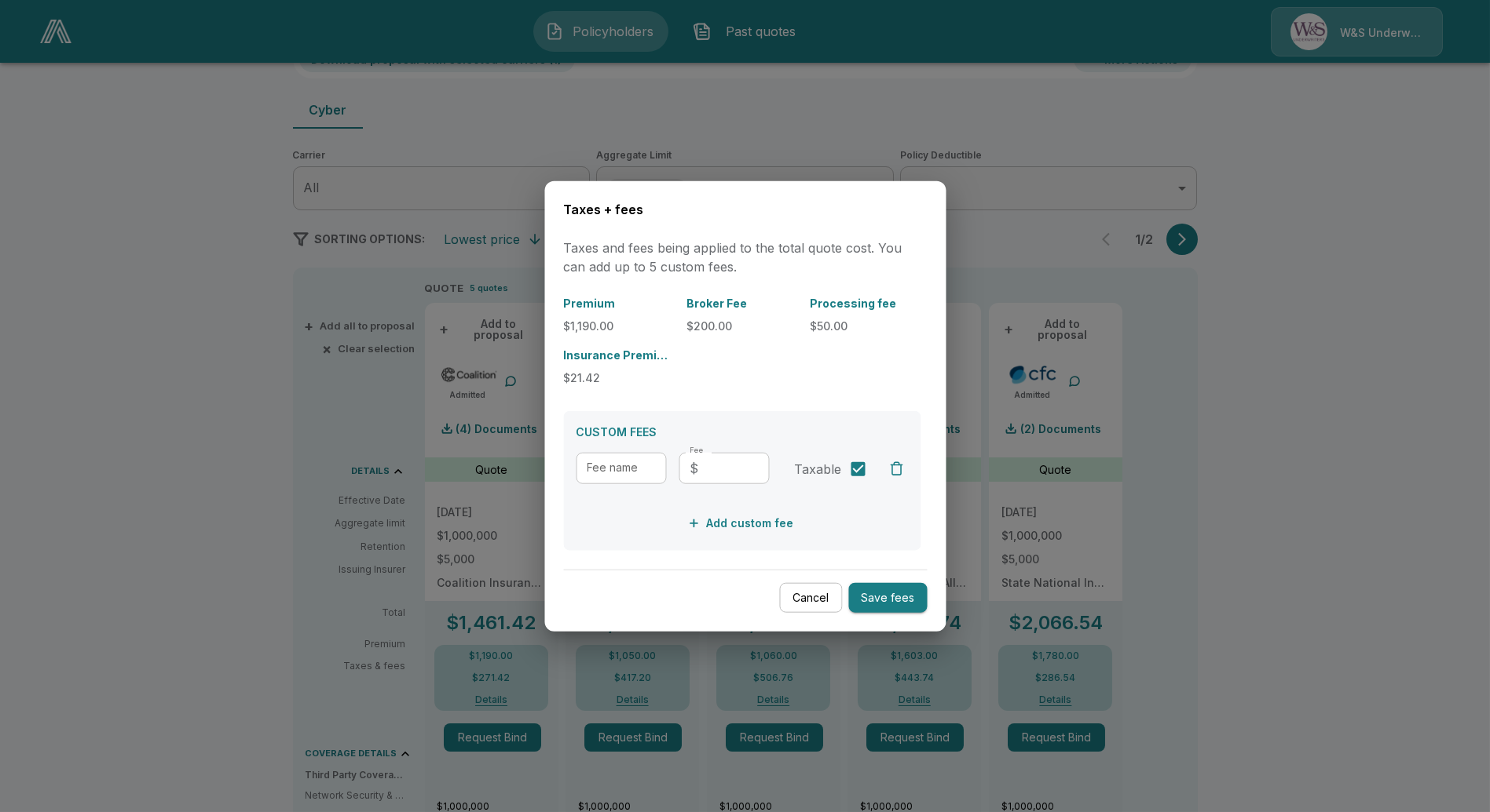
click at [716, 329] on p "$200.00" at bounding box center [741, 326] width 110 height 17
click at [139, 569] on div at bounding box center [745, 406] width 1490 height 812
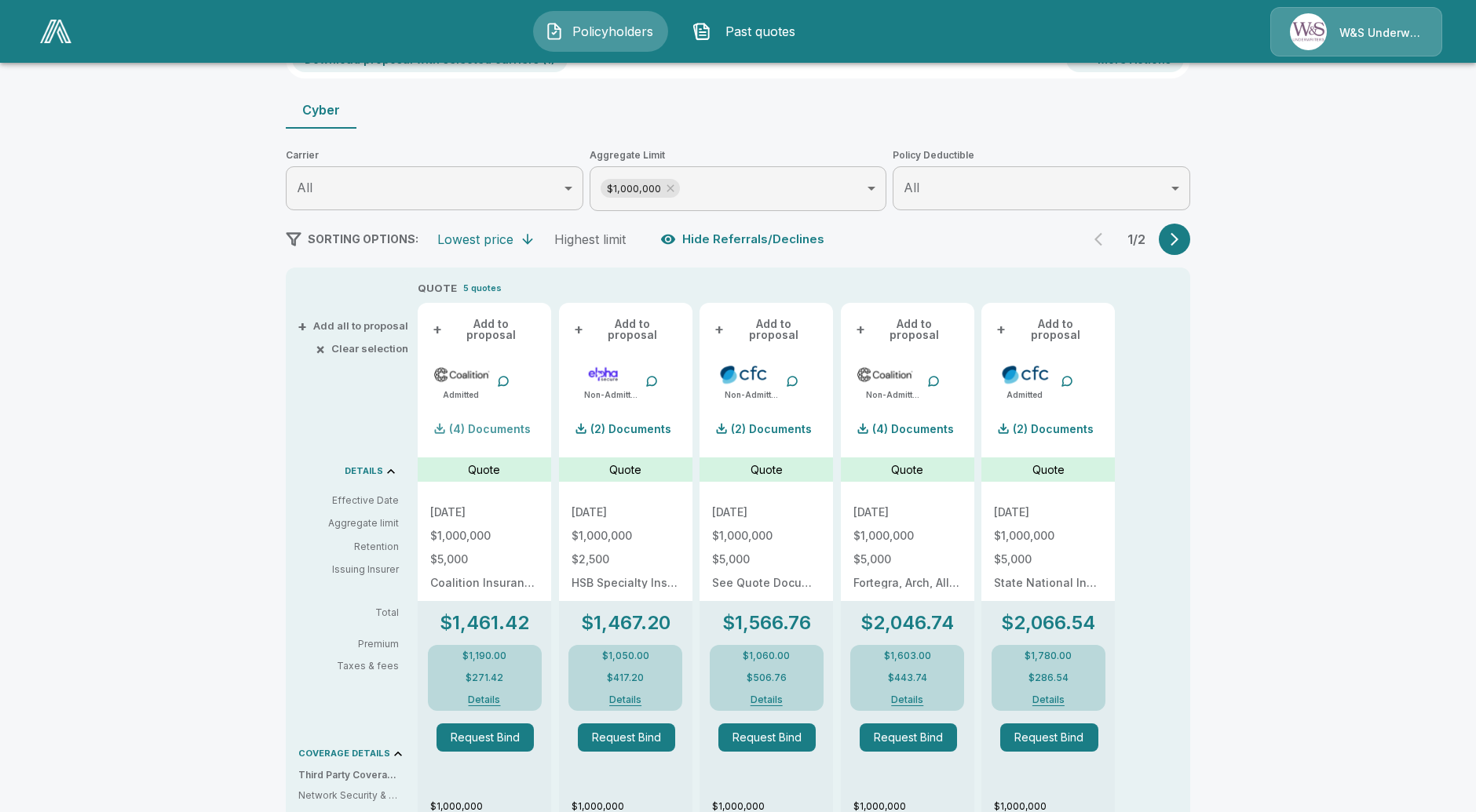
click at [513, 424] on p "(4) Documents" at bounding box center [489, 429] width 82 height 11
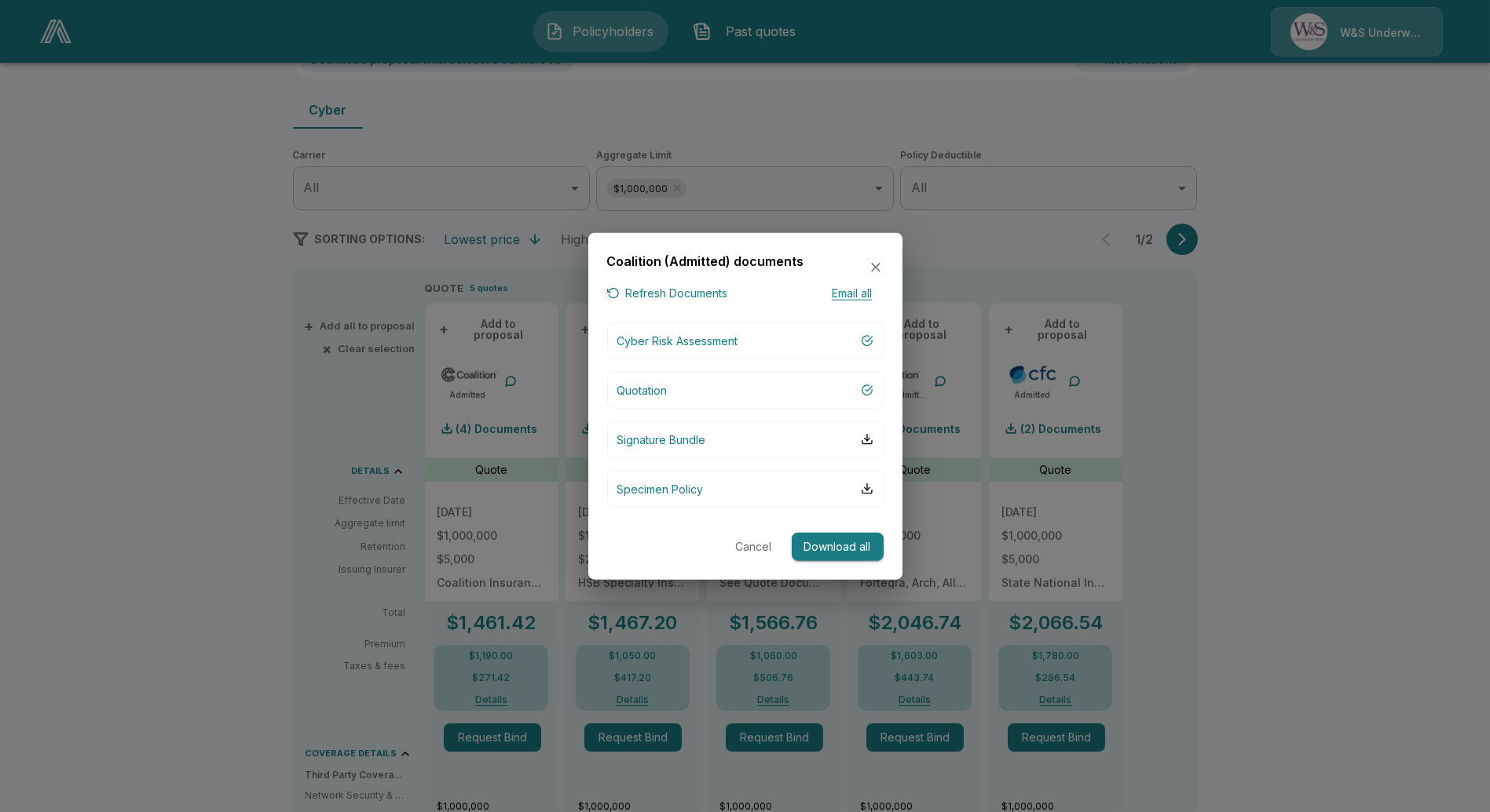
click at [511, 441] on div at bounding box center [745, 406] width 1490 height 812
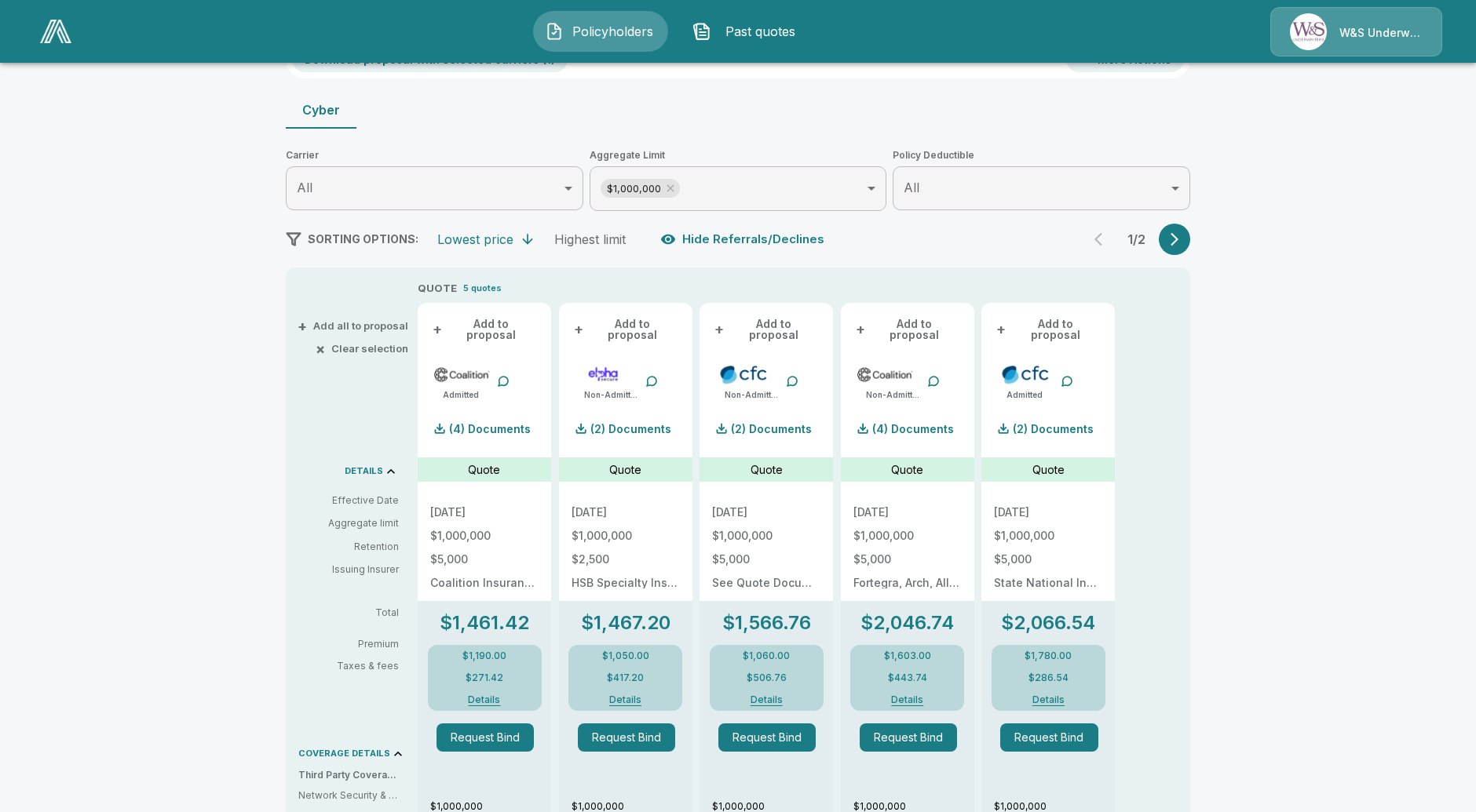
click at [500, 696] on button "Details" at bounding box center [484, 700] width 70 height 9
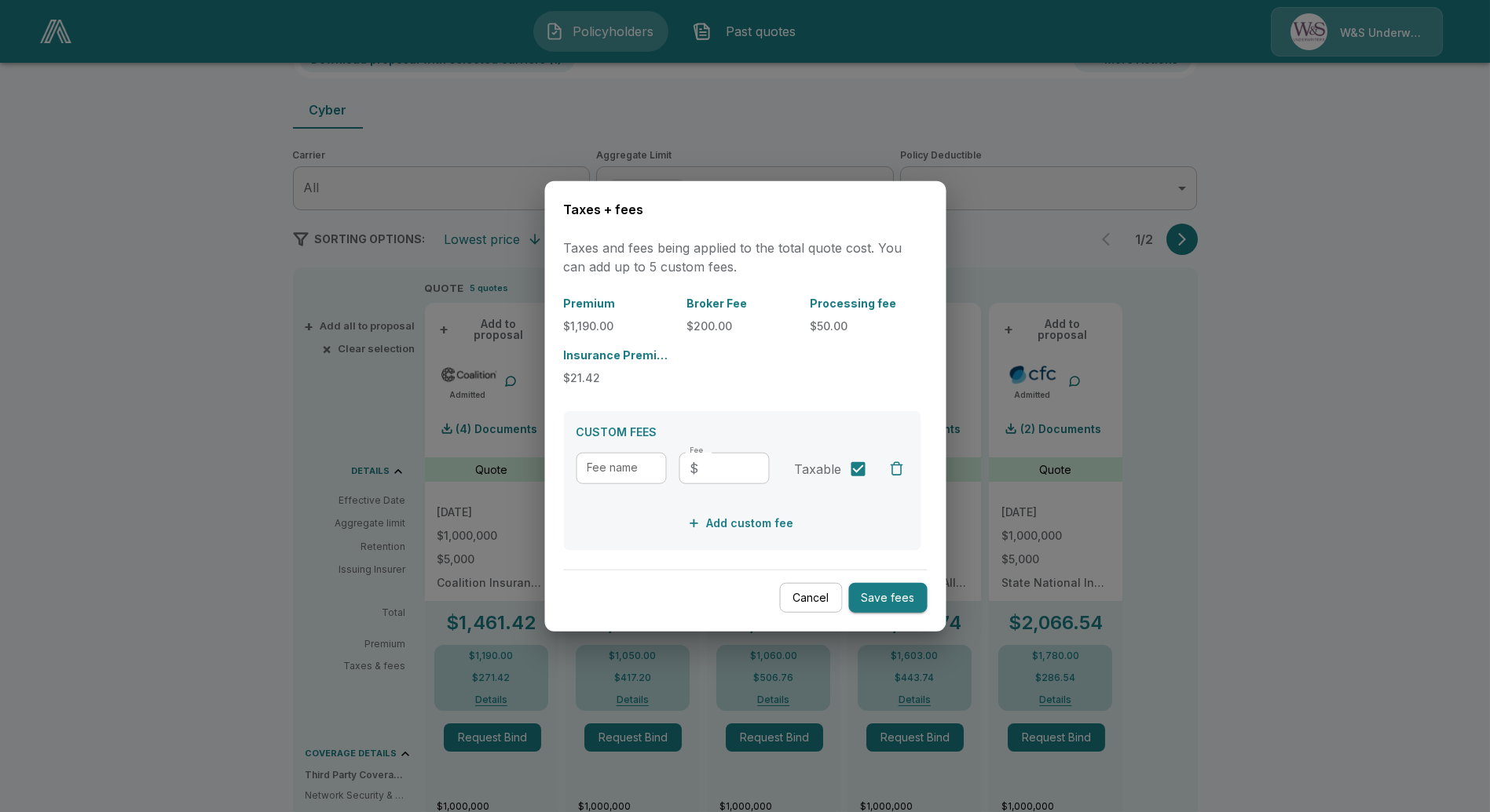
click at [590, 377] on p "$21.42" at bounding box center [618, 378] width 110 height 17
drag, startPoint x: 815, startPoint y: 605, endPoint x: 758, endPoint y: 522, distance: 100.7
click at [758, 522] on div "Taxes + fees Taxes and fees being applied to the total quote cost. You can add …" at bounding box center [745, 406] width 401 height 451
click at [805, 596] on button "Cancel" at bounding box center [810, 597] width 63 height 30
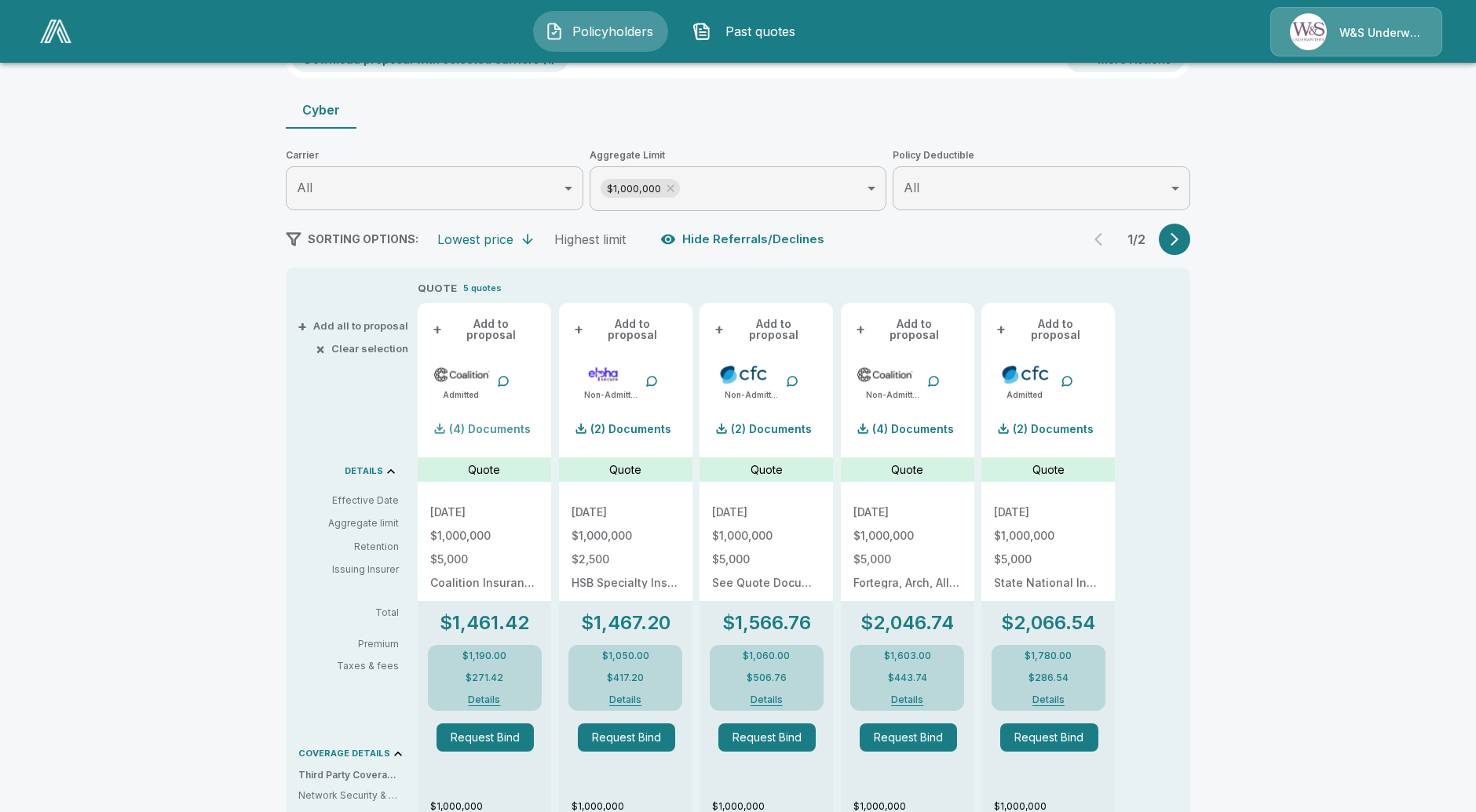
click at [498, 424] on p "(4) Documents" at bounding box center [489, 429] width 82 height 11
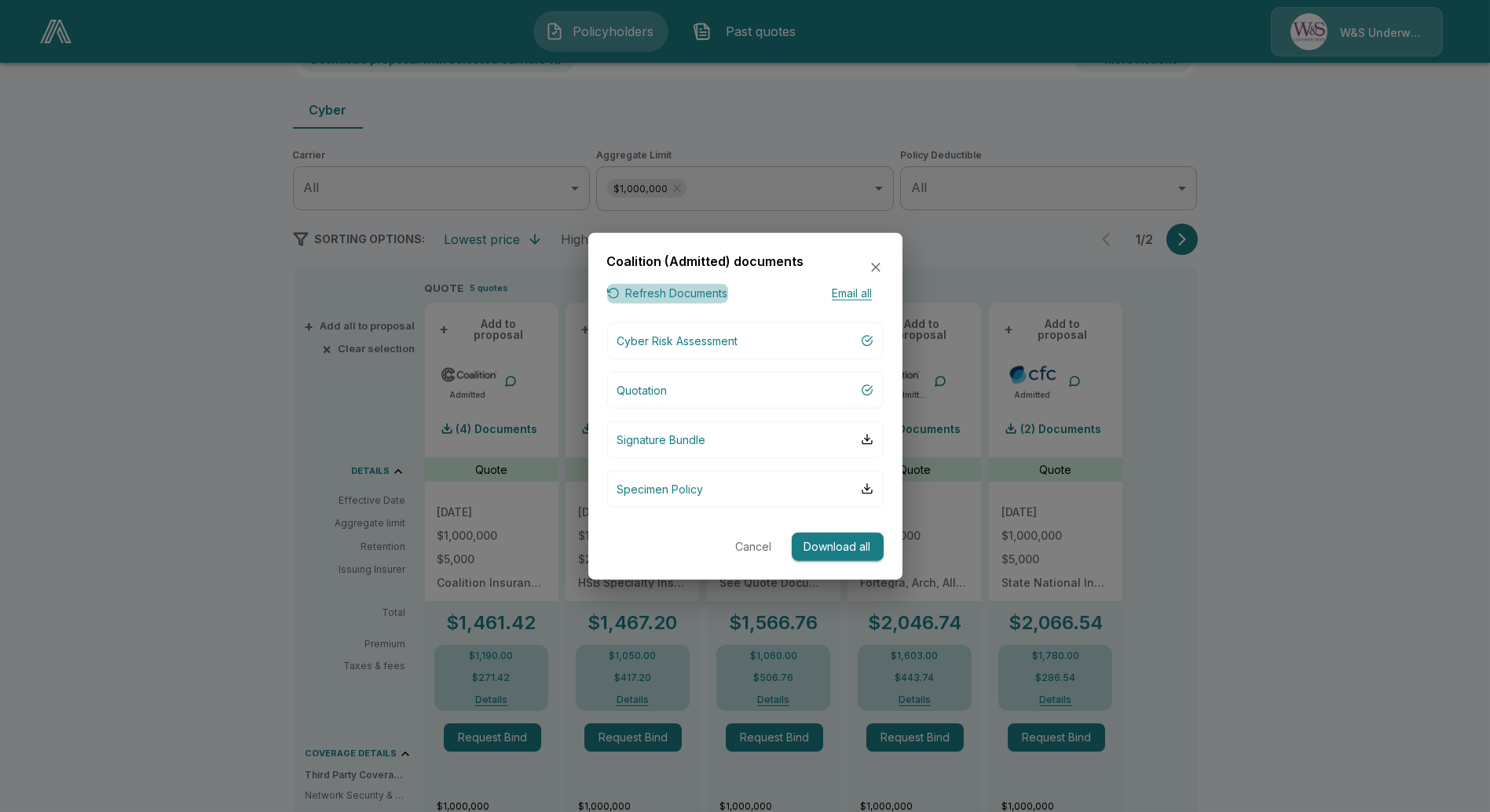
click at [647, 294] on button "Refresh Documents" at bounding box center [667, 293] width 121 height 19
click at [760, 543] on button "Cancel" at bounding box center [754, 547] width 51 height 29
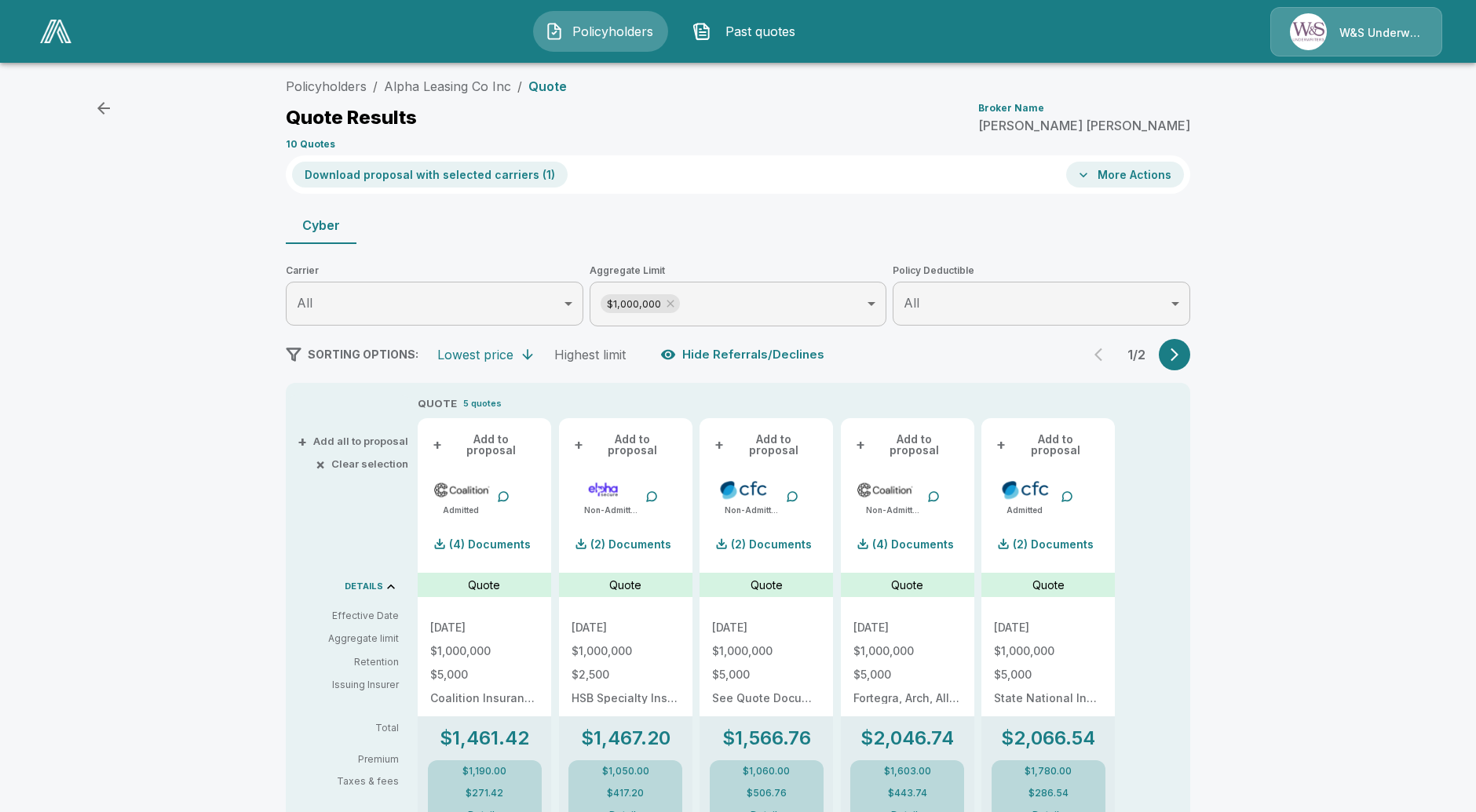
scroll to position [0, 0]
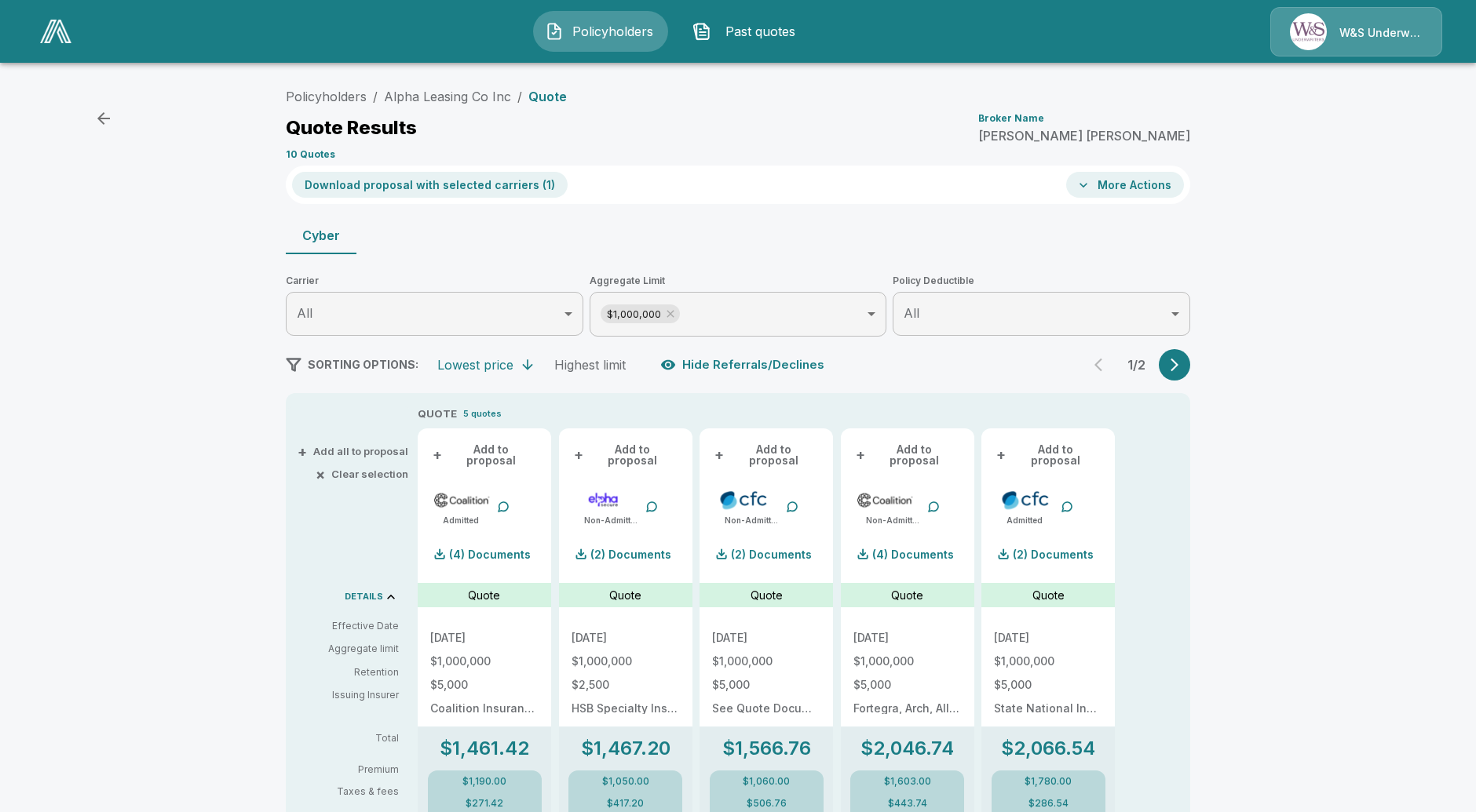
click at [527, 456] on button "+ Add to proposal" at bounding box center [484, 456] width 109 height 29
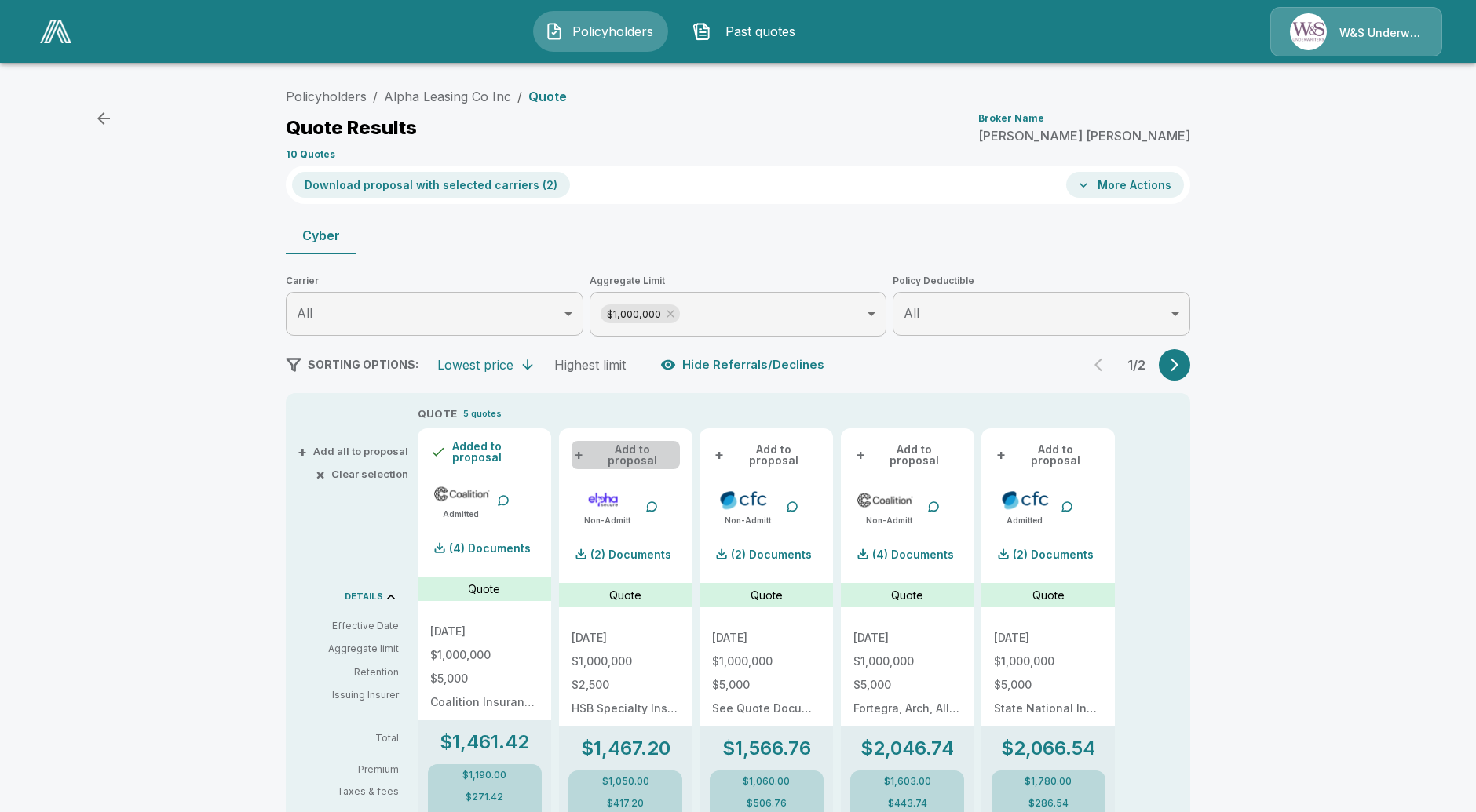
click at [645, 456] on button "+ Add to proposal" at bounding box center [625, 456] width 109 height 29
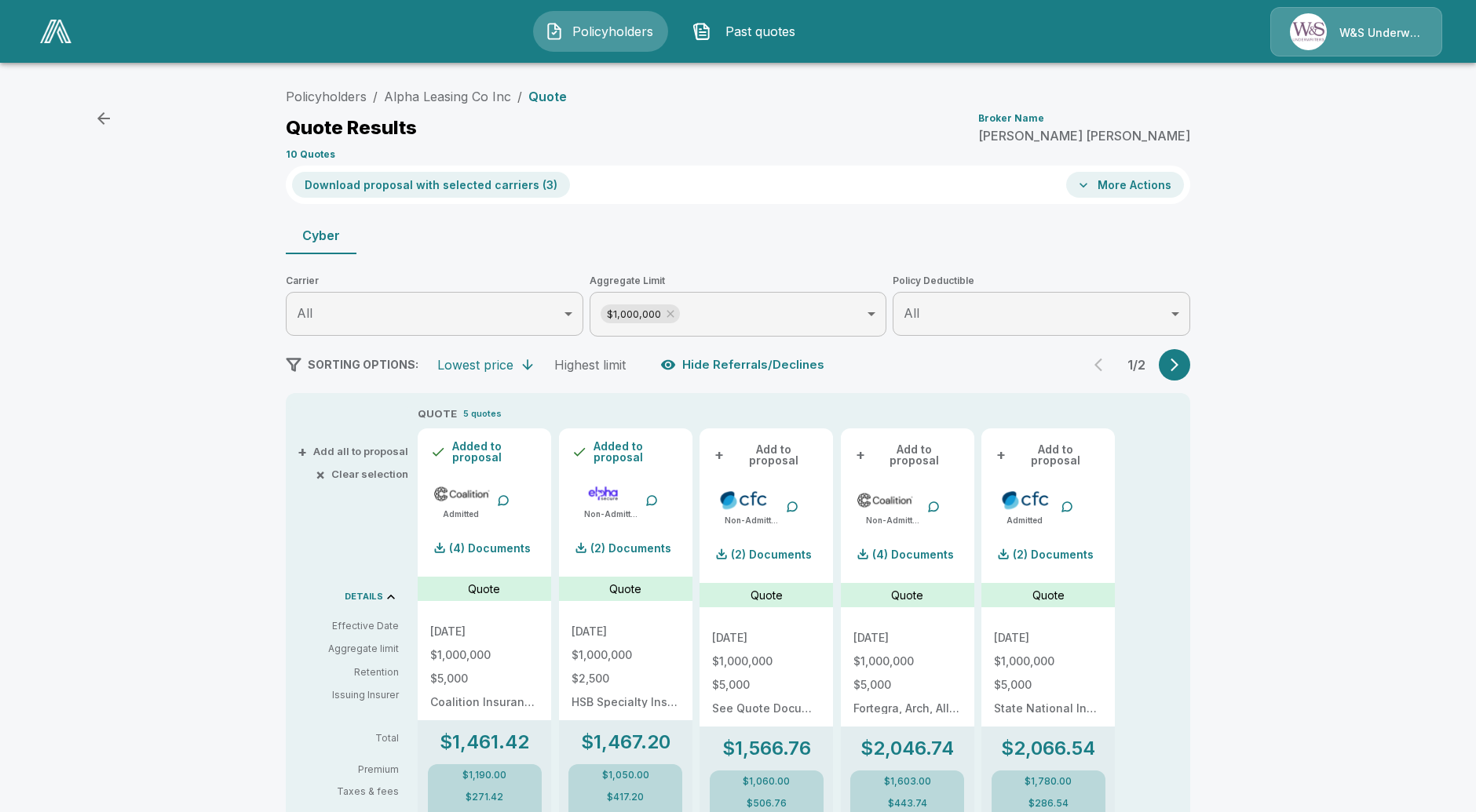
click at [411, 190] on button "Download proposal with selected carriers ( 3 )" at bounding box center [431, 184] width 278 height 26
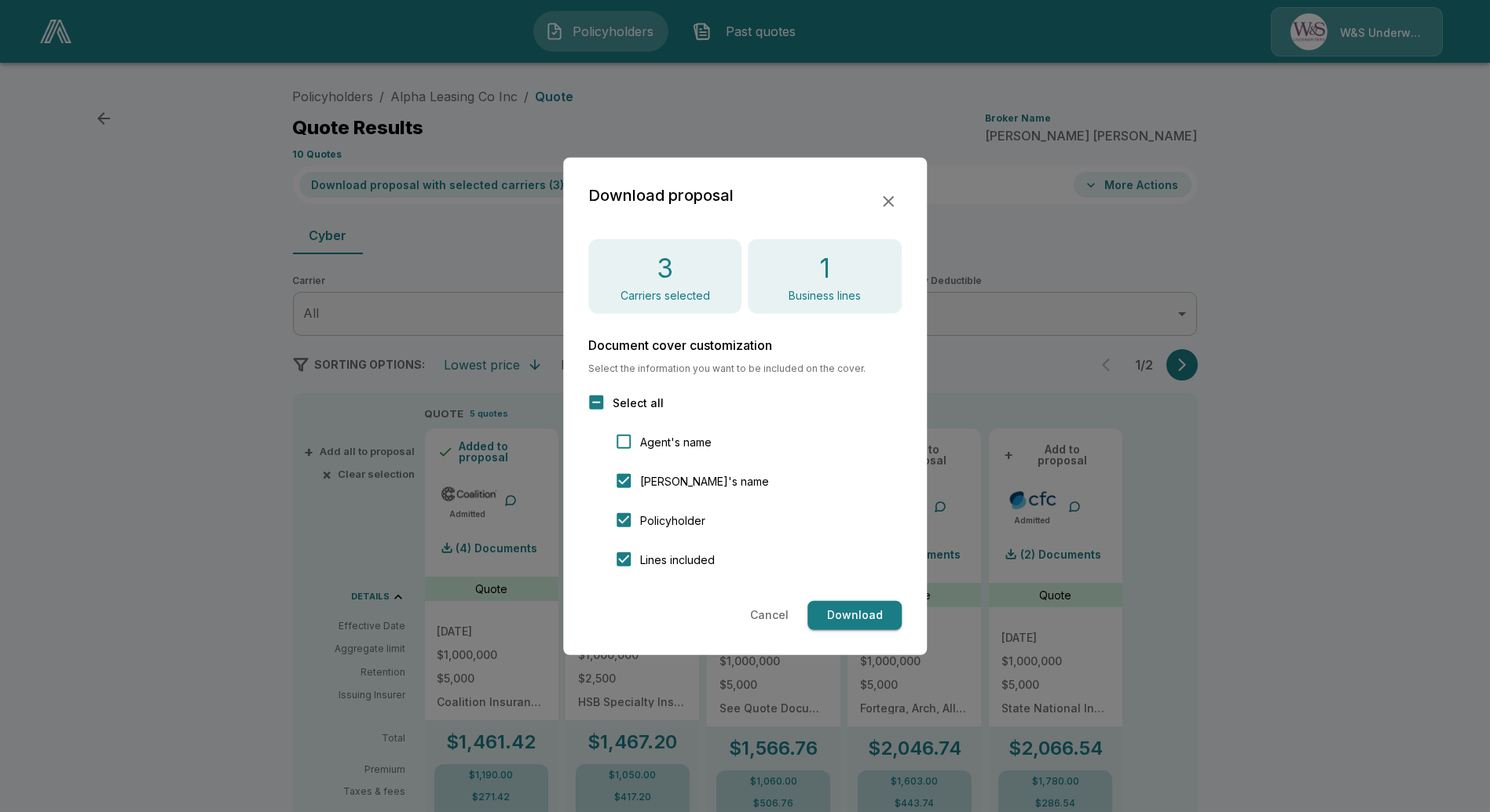
click at [764, 622] on button "Cancel" at bounding box center [769, 616] width 51 height 29
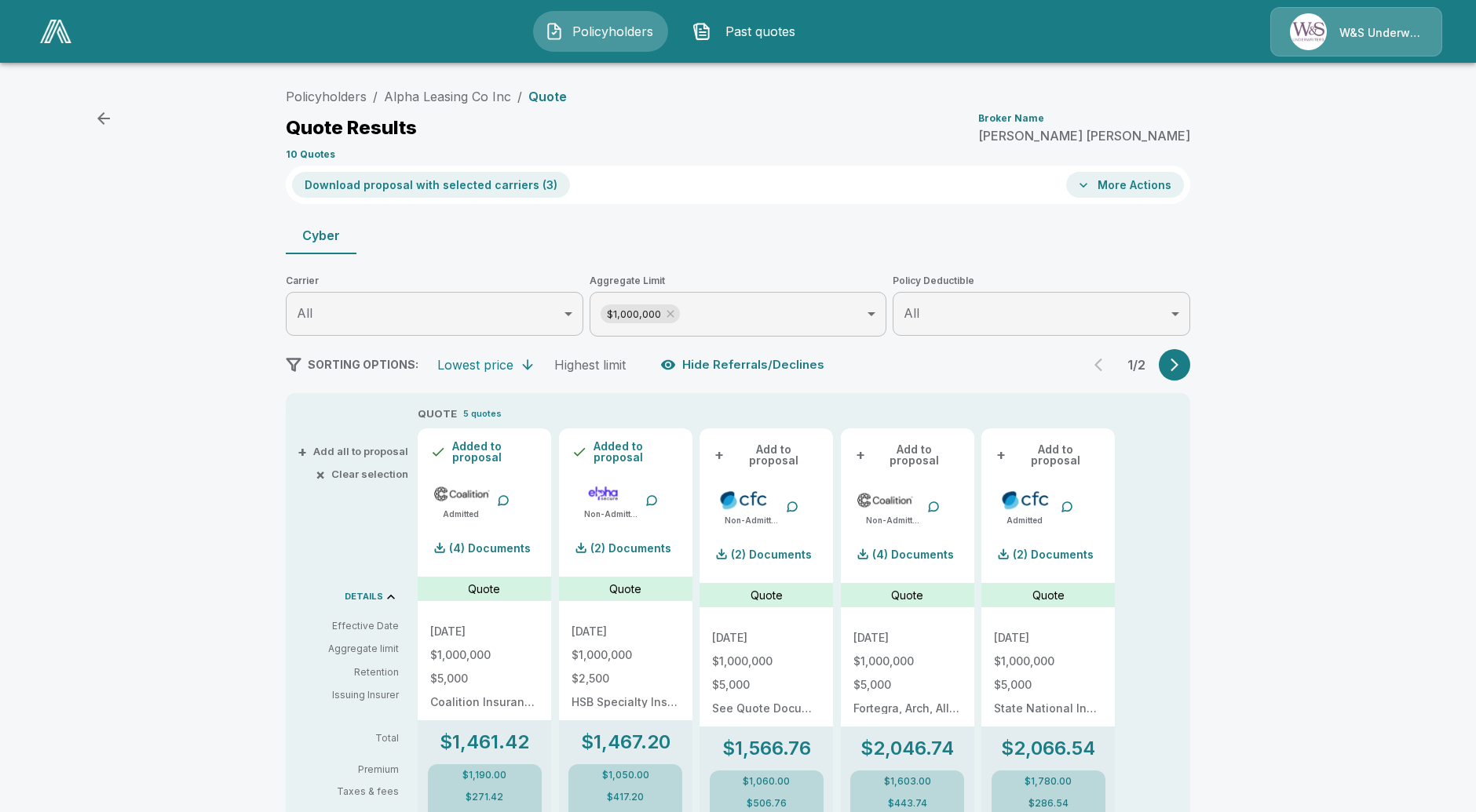
click at [1116, 180] on button "More Actions" at bounding box center [1125, 184] width 118 height 26
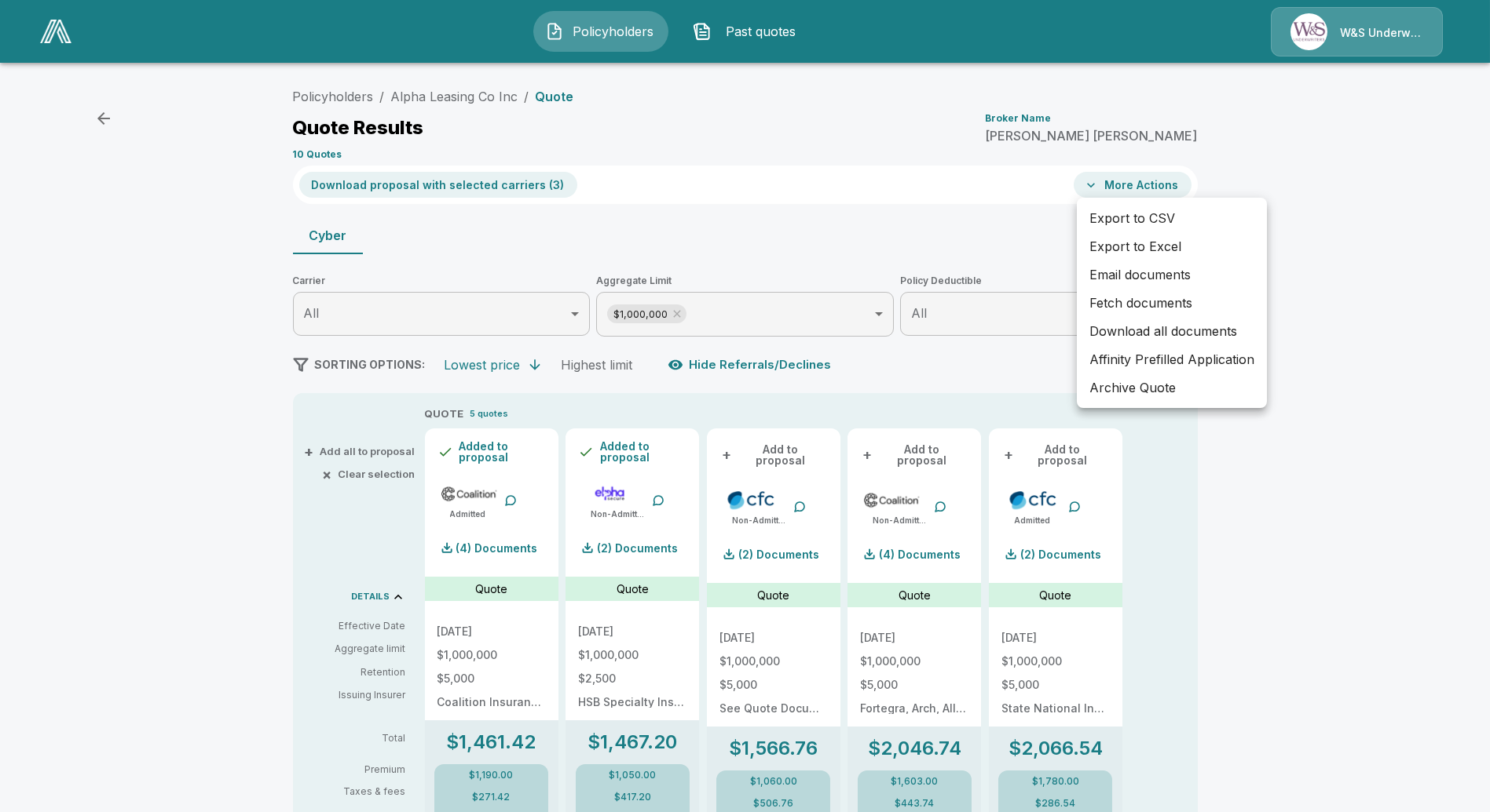
click at [910, 225] on div at bounding box center [745, 406] width 1490 height 812
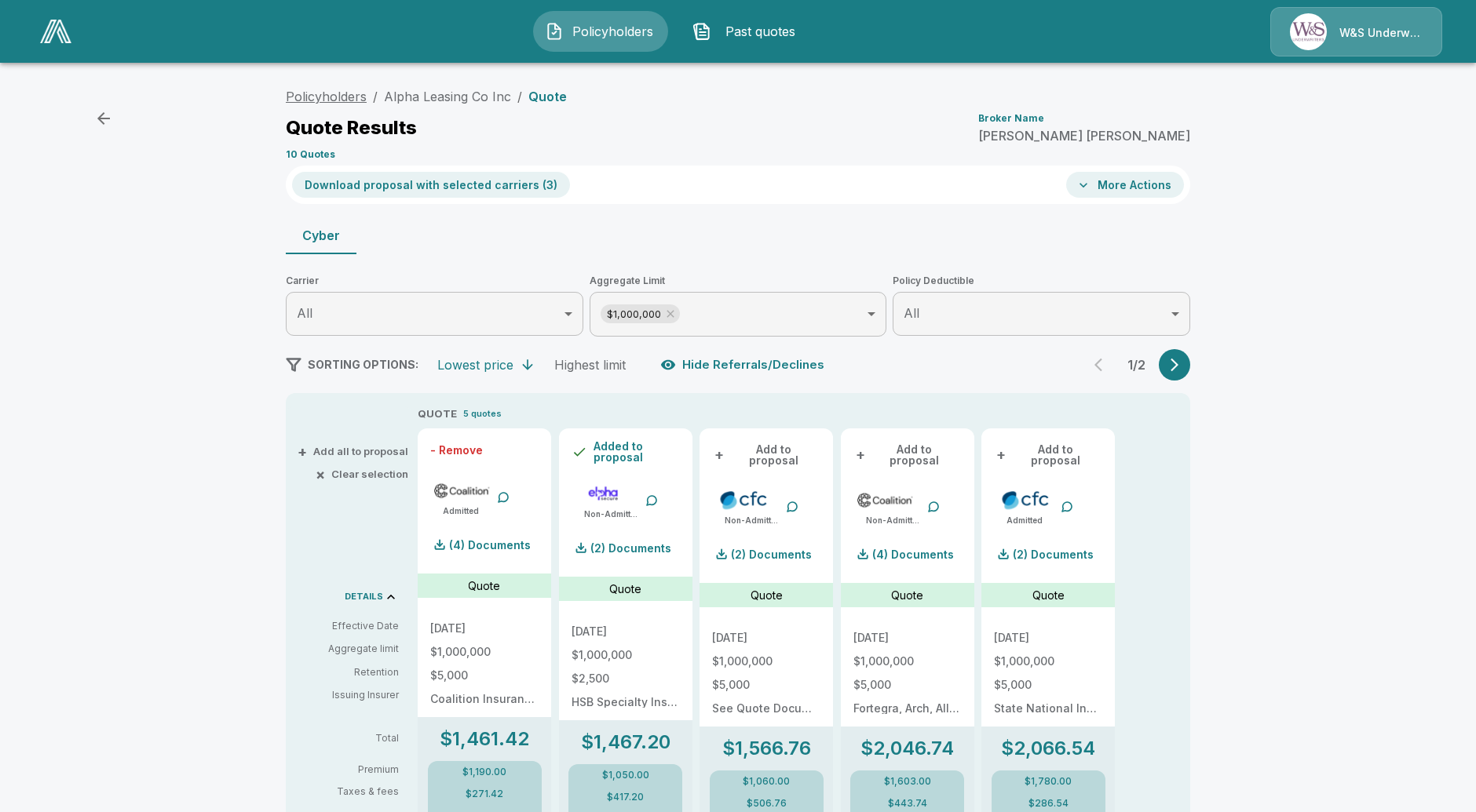
click at [338, 91] on link "Policyholders" at bounding box center [326, 96] width 81 height 16
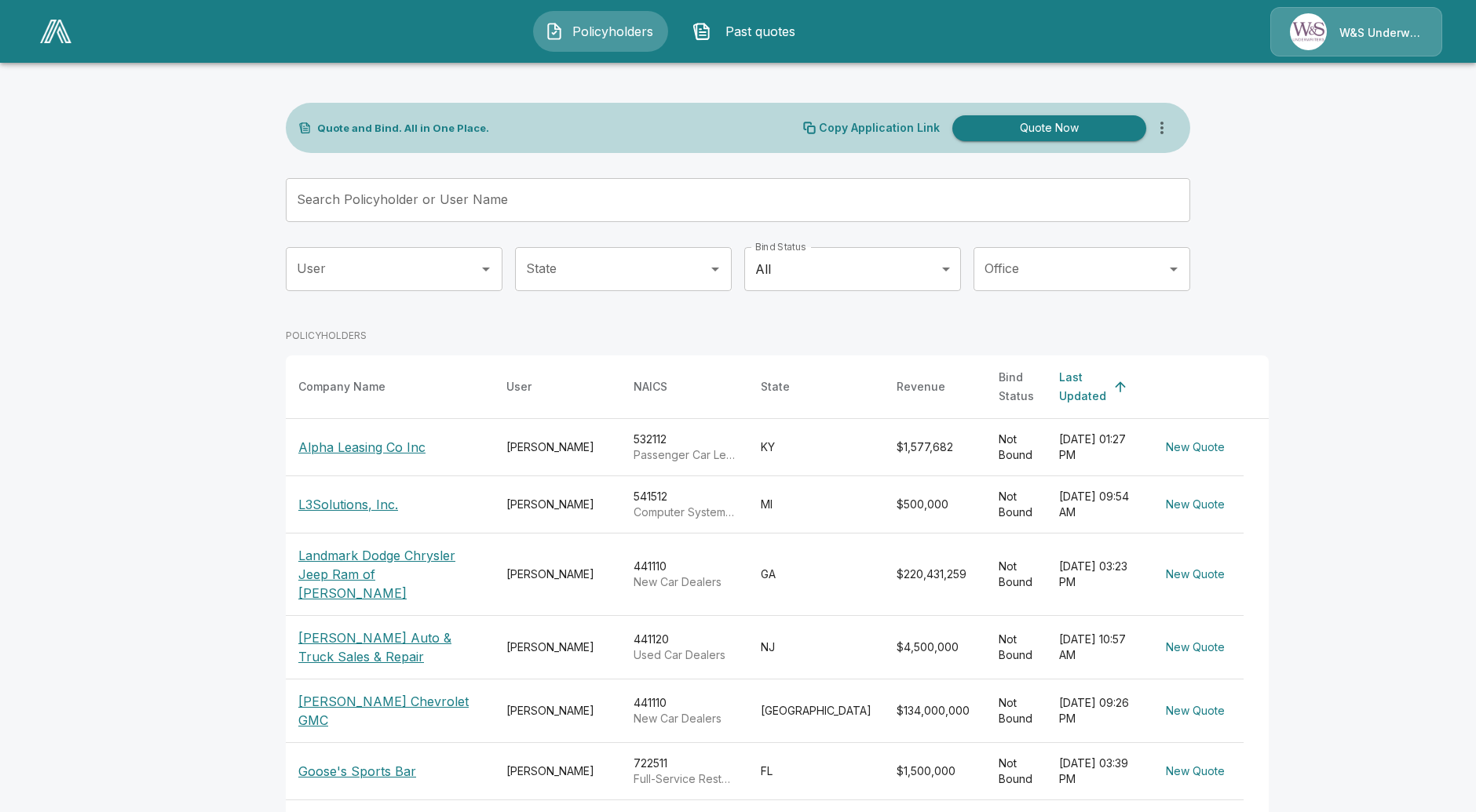
click at [419, 259] on input "User" at bounding box center [382, 269] width 179 height 29
click at [441, 308] on li "Debra Hollenbeck" at bounding box center [401, 312] width 217 height 29
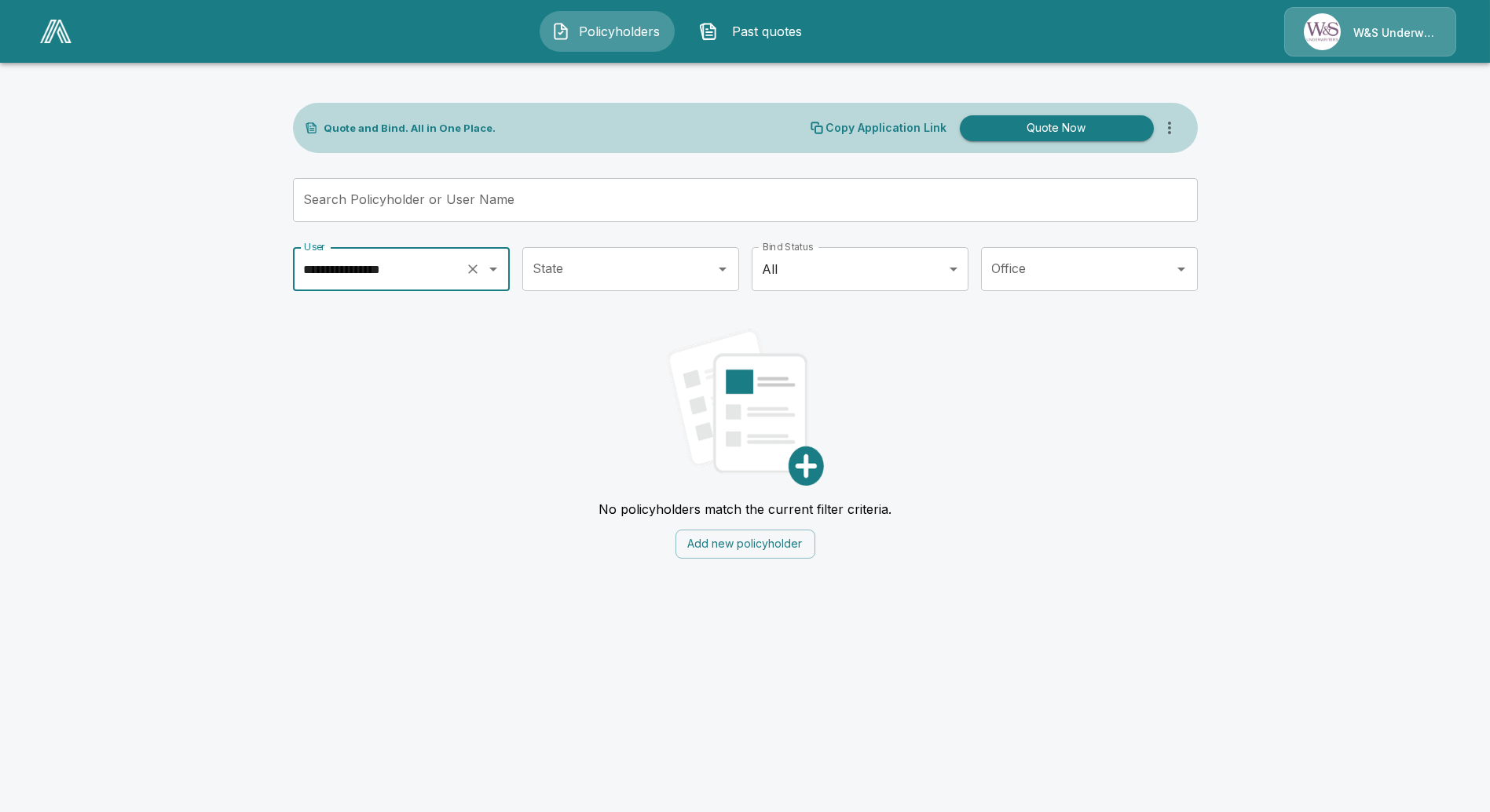
type input "**********"
click at [551, 366] on div "No policyholders match the current filter criteria. Add new policyholder" at bounding box center [746, 438] width 905 height 243
click at [442, 276] on input "**********" at bounding box center [379, 269] width 158 height 29
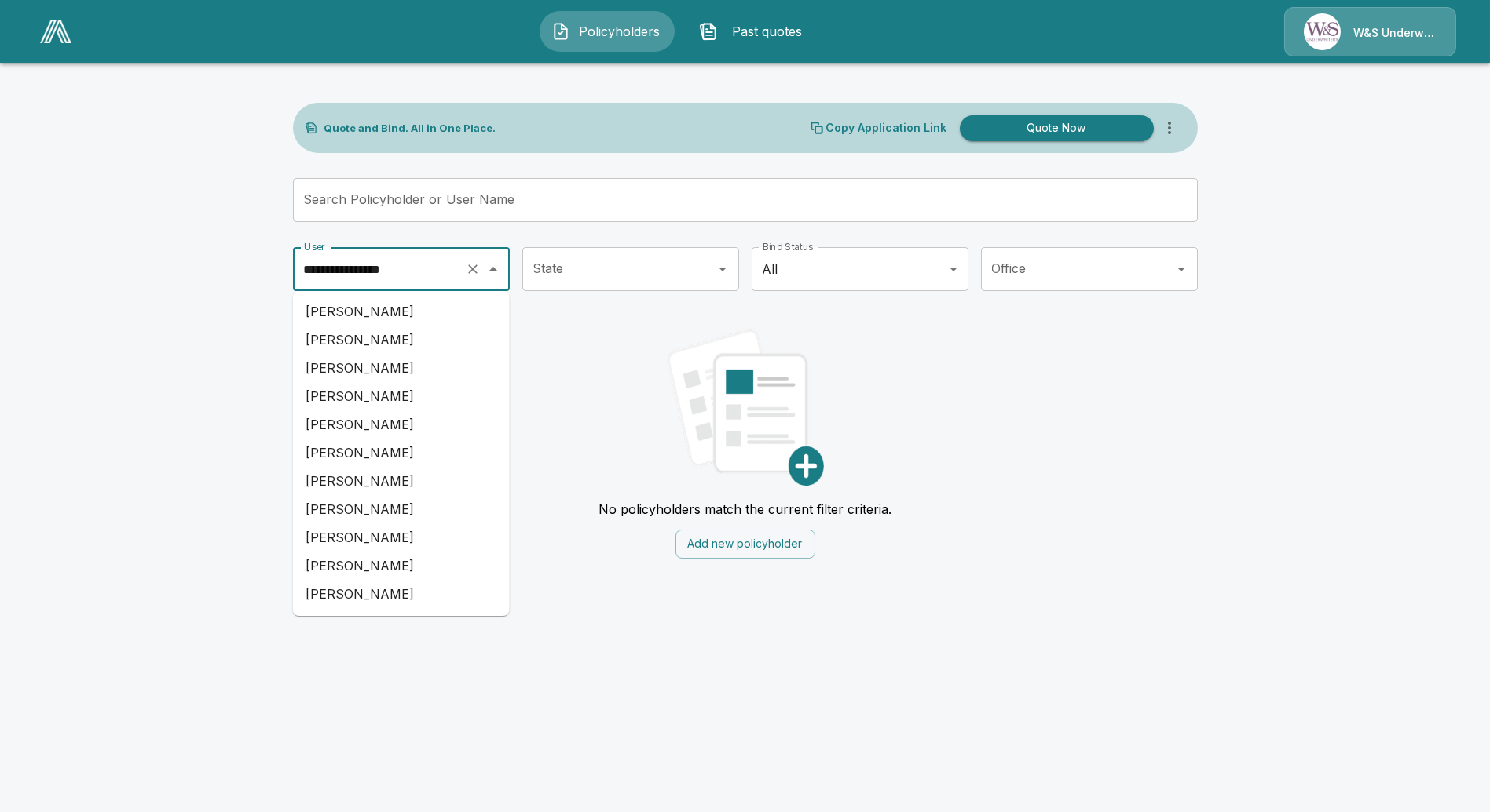
scroll to position [1262, 0]
click at [466, 272] on icon "Clear" at bounding box center [473, 269] width 16 height 16
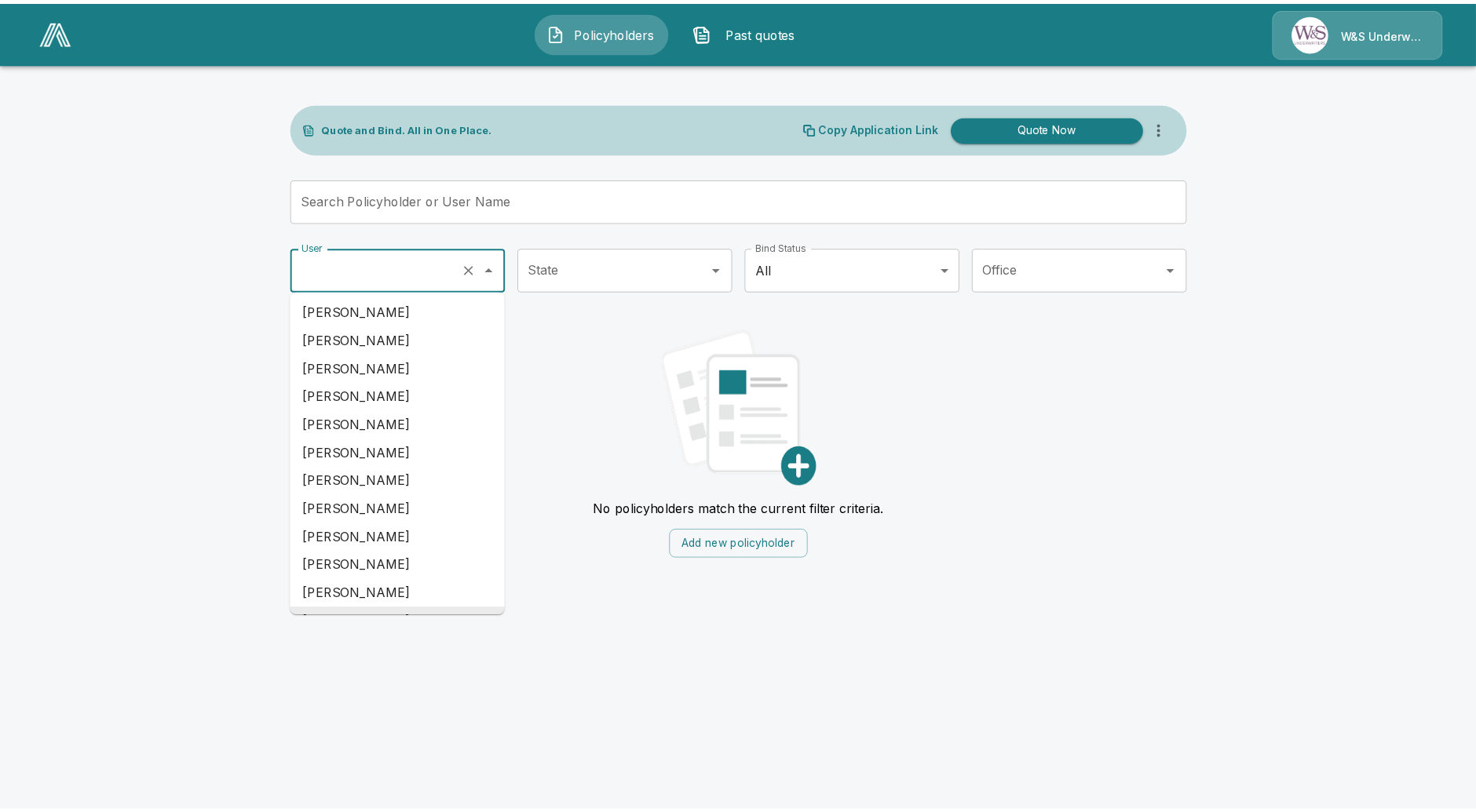
scroll to position [0, 0]
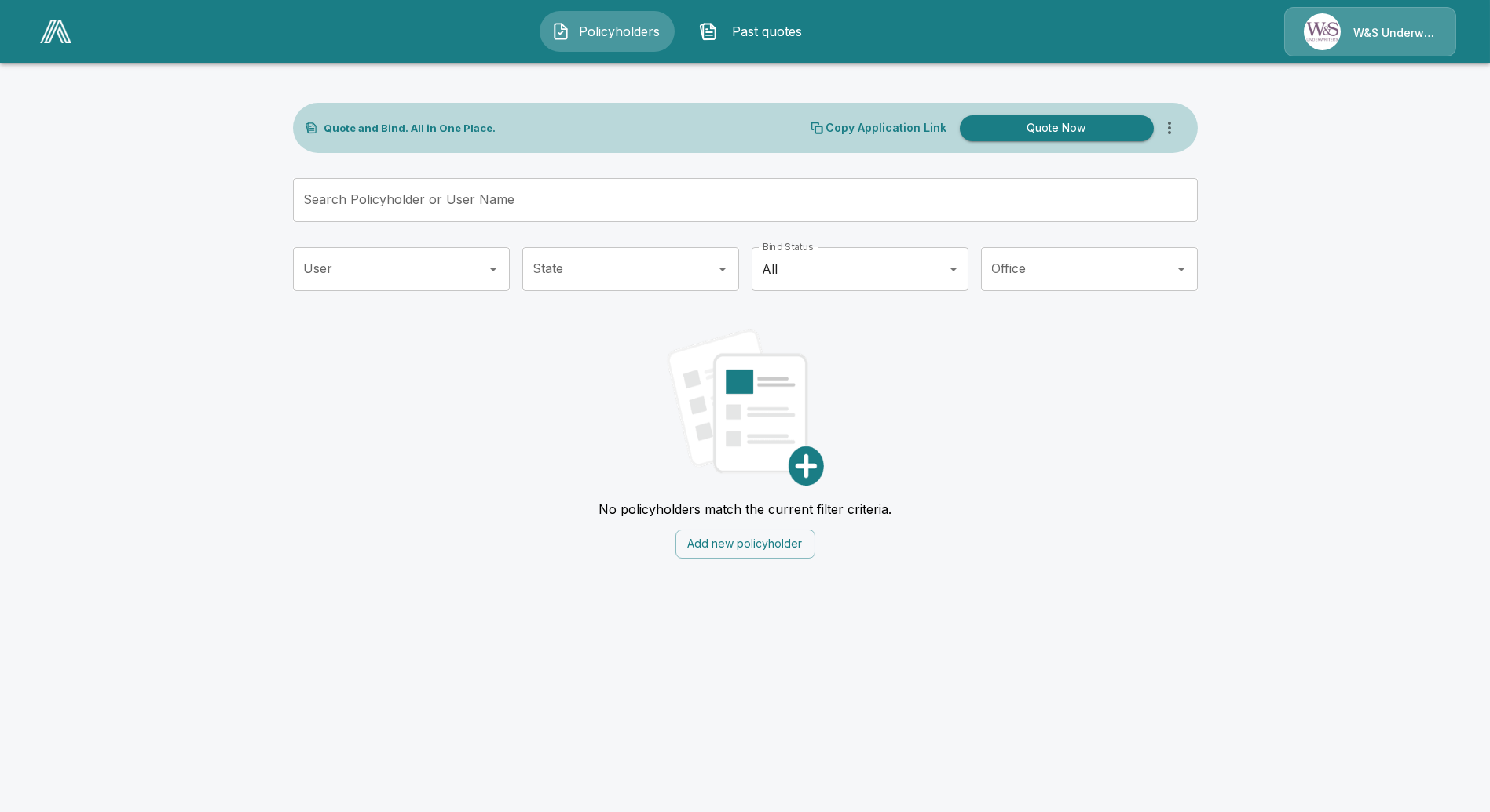
click at [584, 470] on div "No policyholders match the current filter criteria. Add new policyholder" at bounding box center [746, 438] width 905 height 243
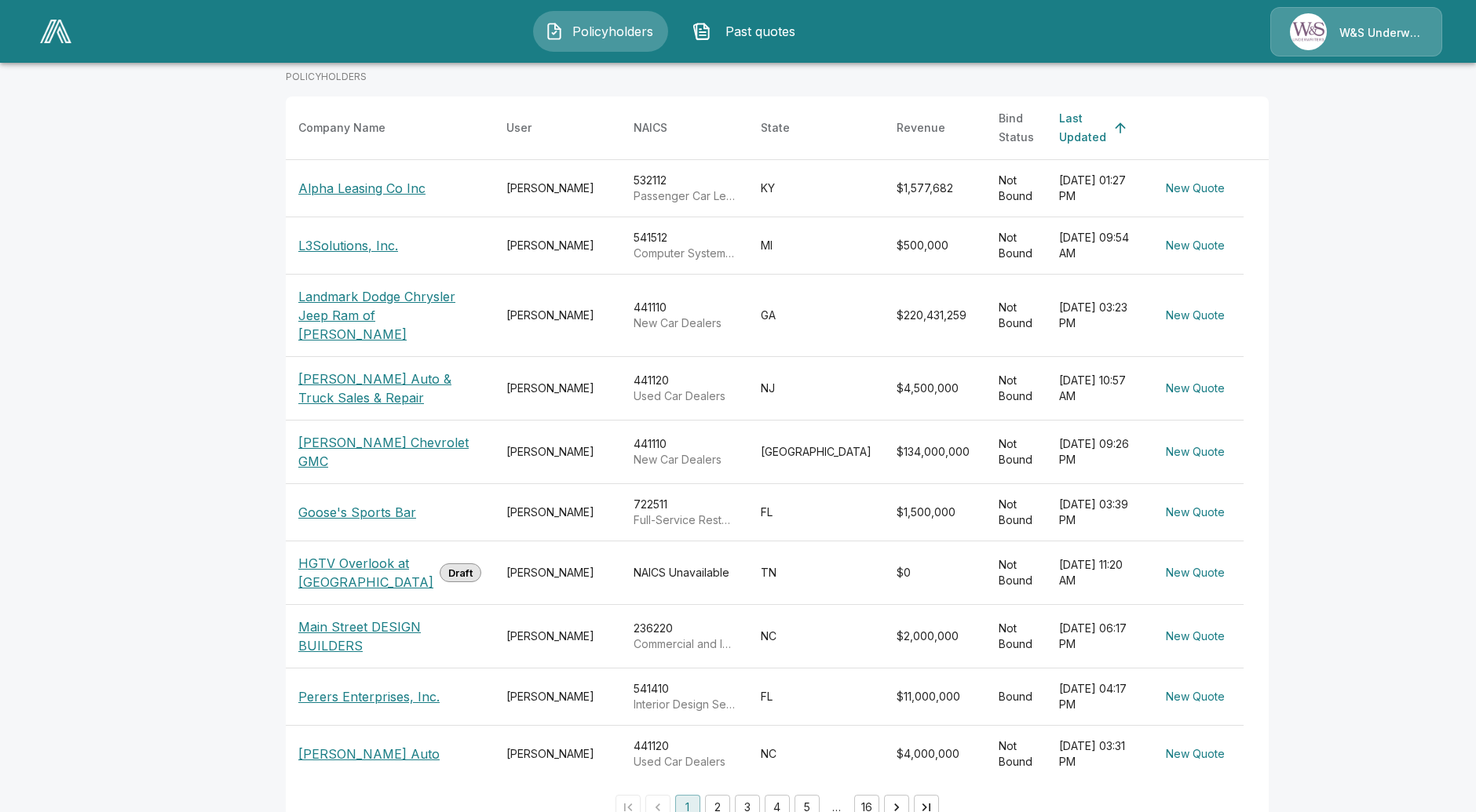
scroll to position [206, 0]
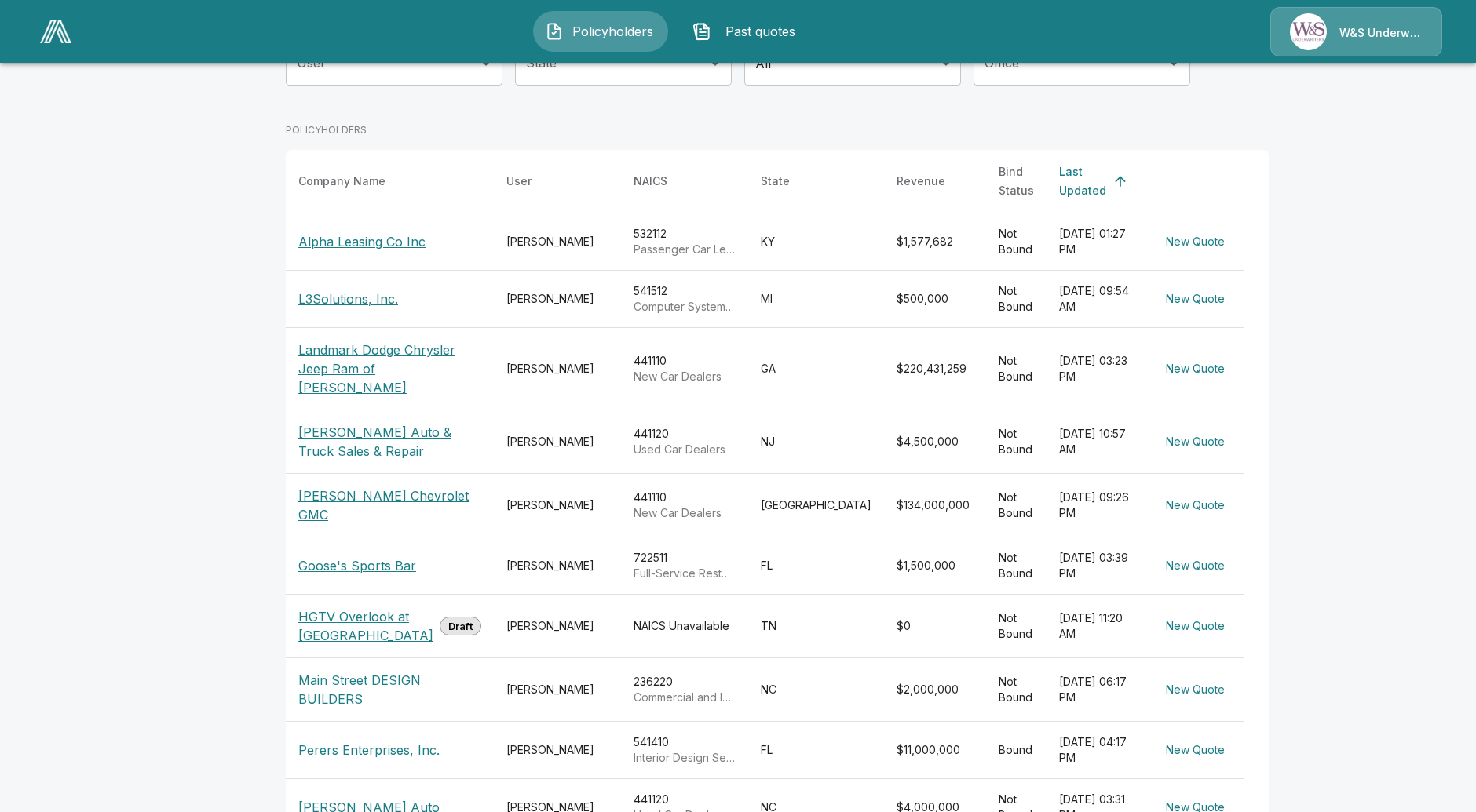
click at [377, 382] on p "Landmark Dodge Chrysler Jeep Ram of [PERSON_NAME]" at bounding box center [389, 368] width 183 height 56
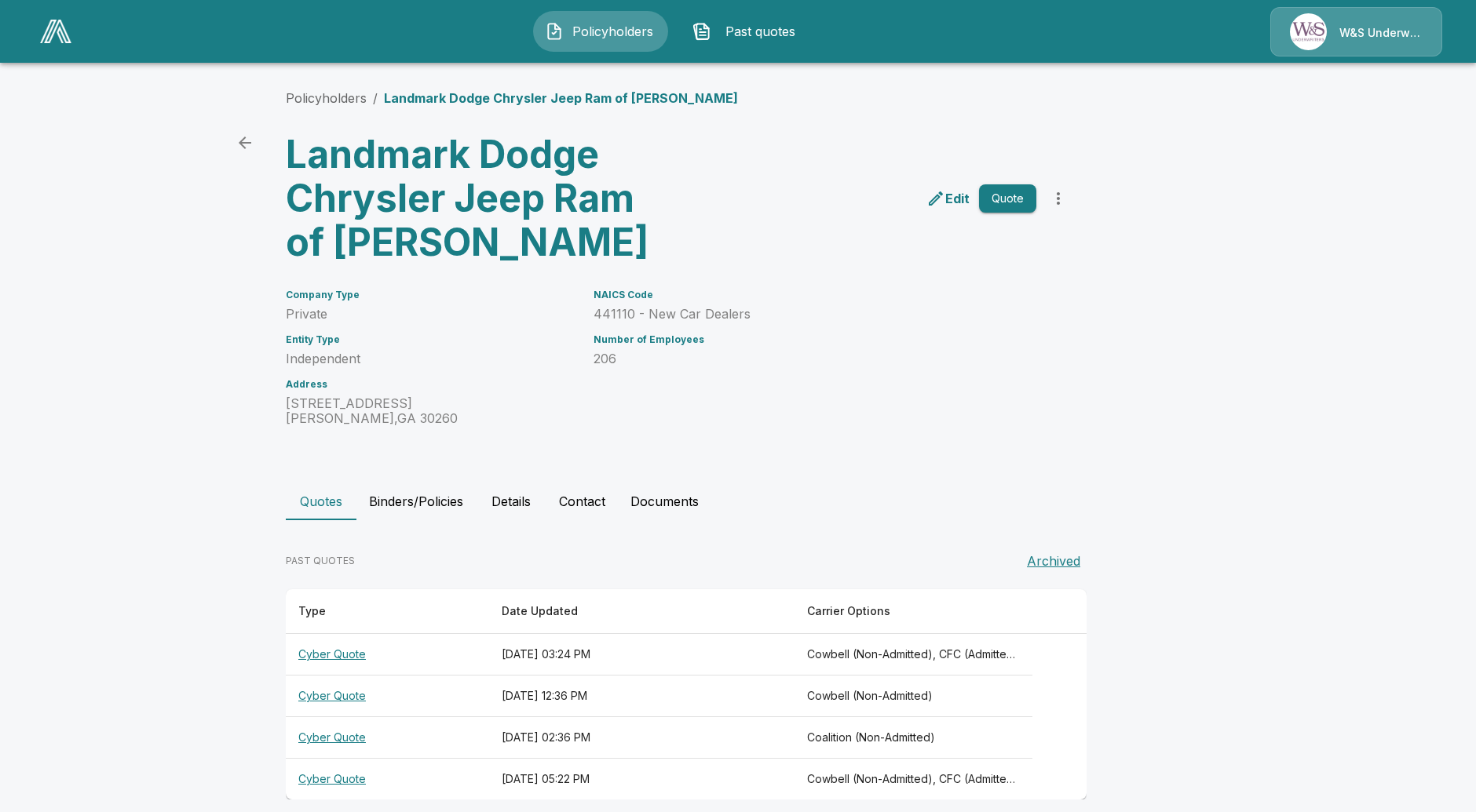
click at [329, 647] on th "Cyber Quote" at bounding box center [387, 654] width 203 height 41
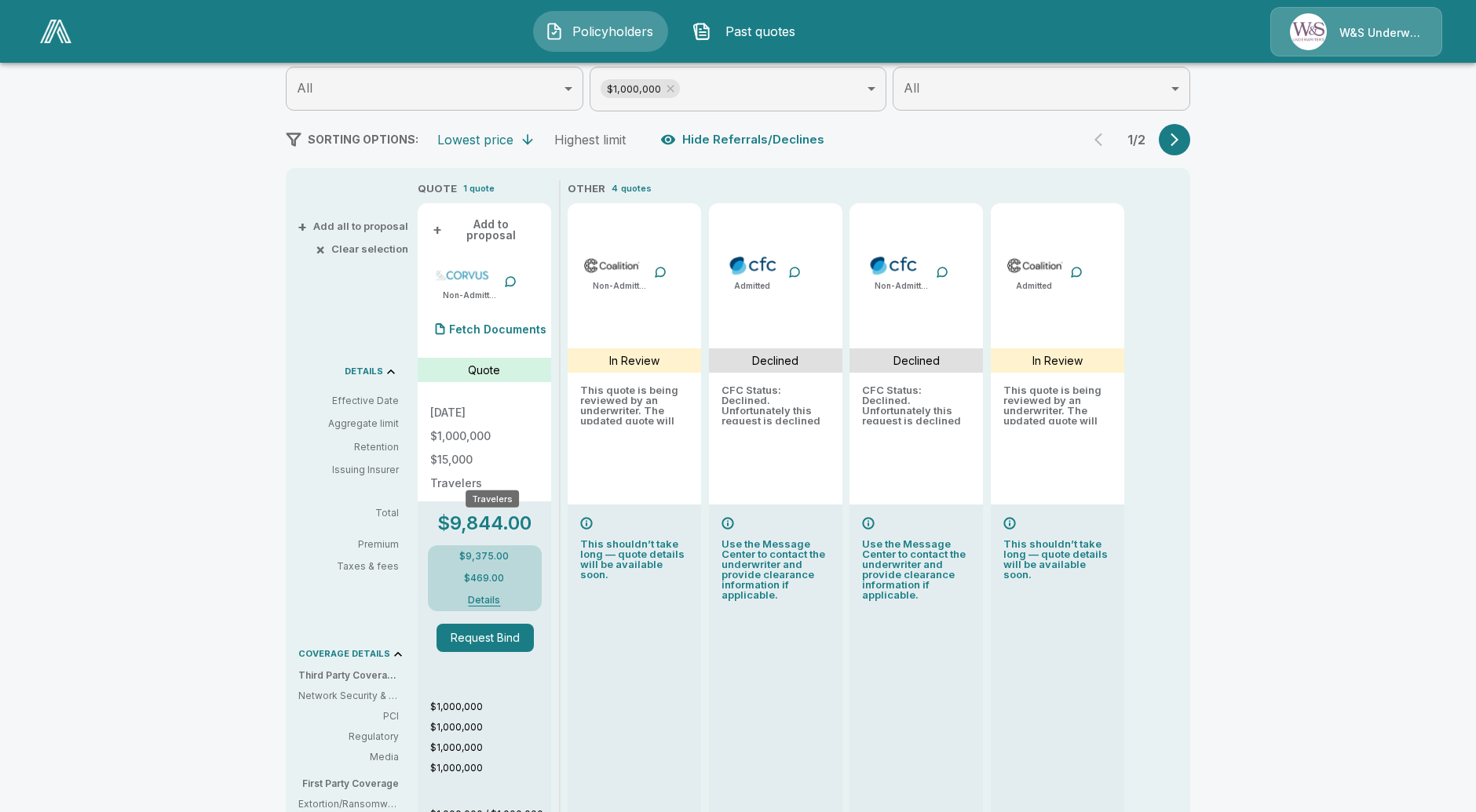
scroll to position [87, 0]
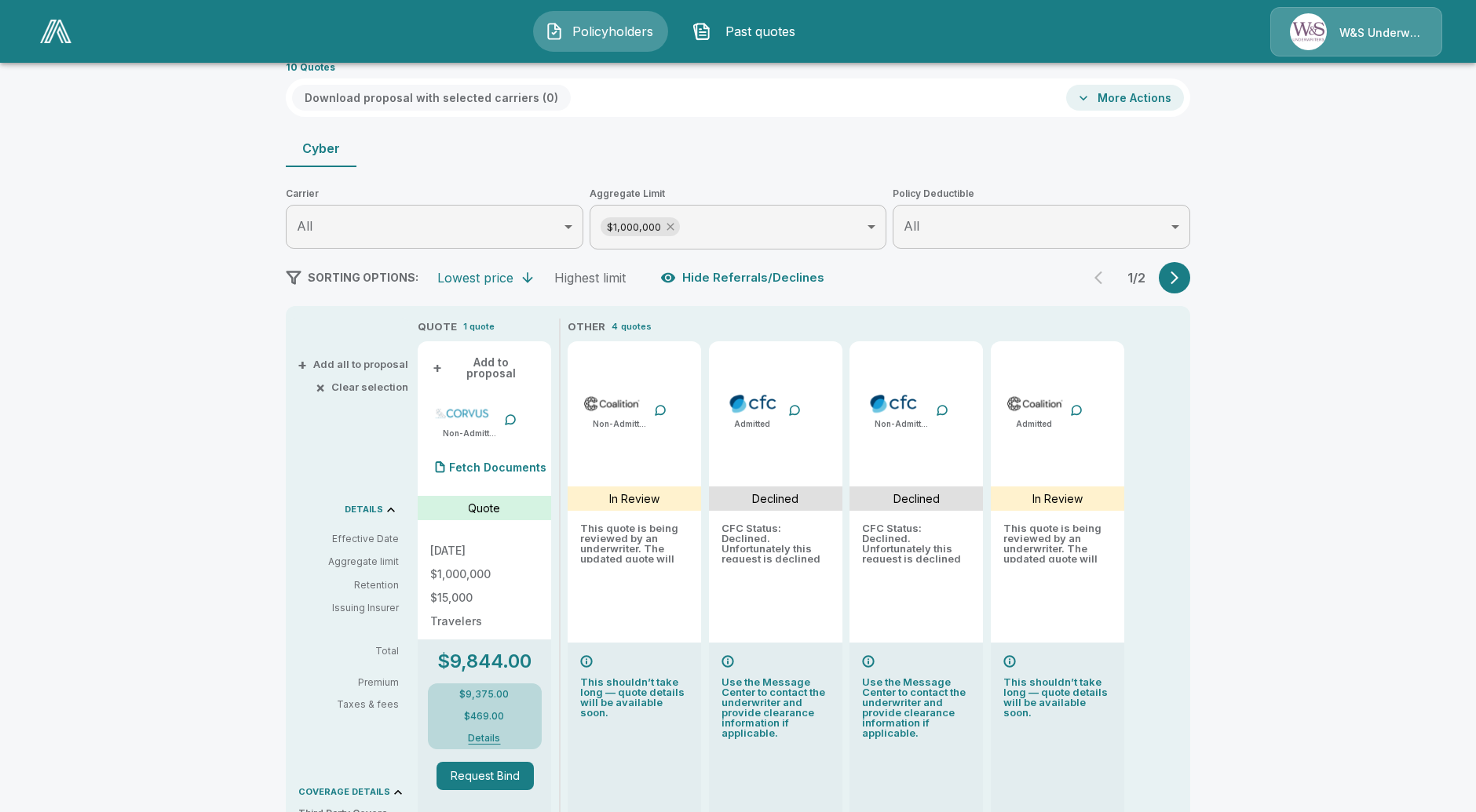
click at [674, 227] on icon at bounding box center [670, 227] width 7 height 7
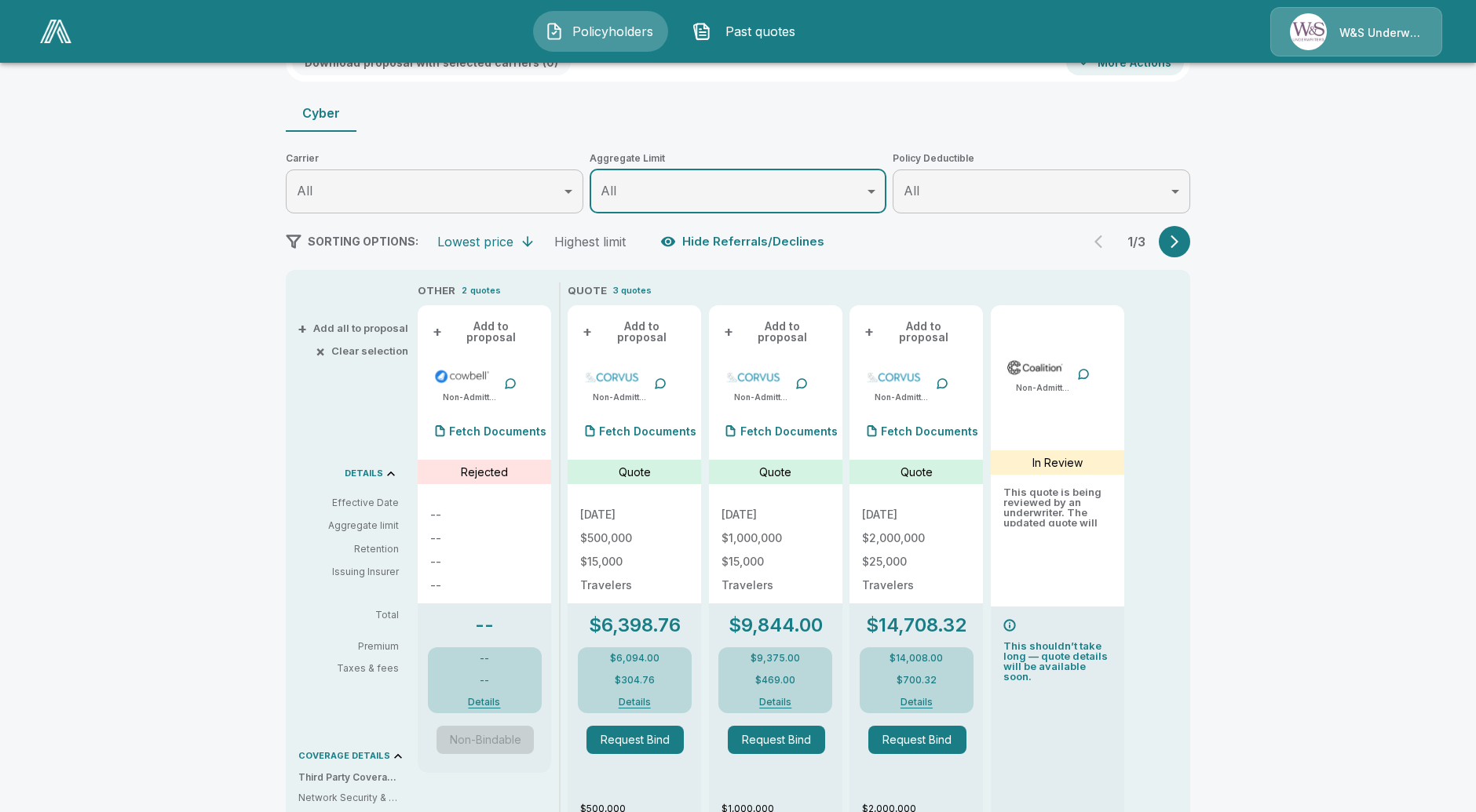
scroll to position [174, 0]
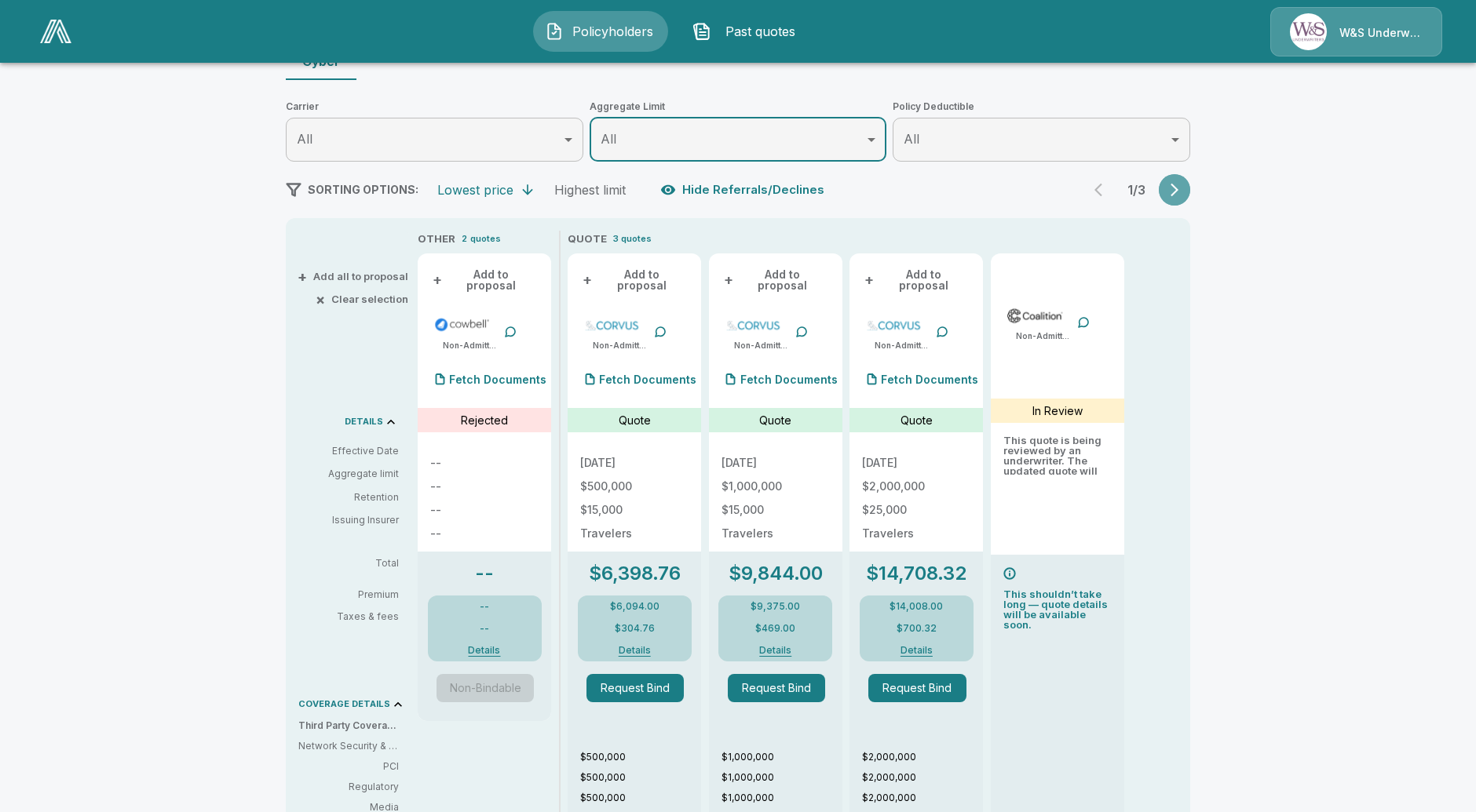
click at [1174, 197] on icon "button" at bounding box center [1174, 190] width 16 height 16
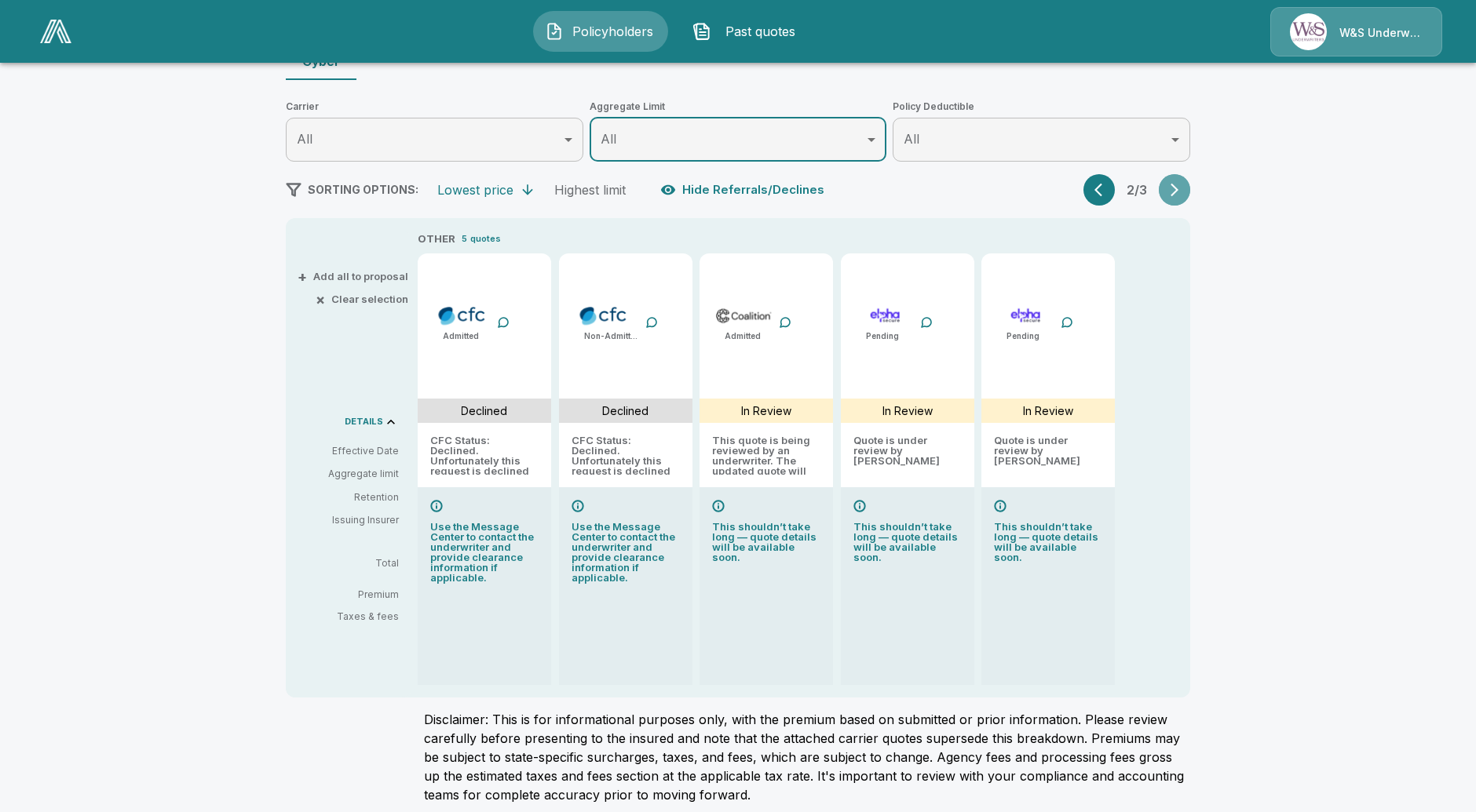
click at [1172, 197] on button "button" at bounding box center [1174, 190] width 31 height 31
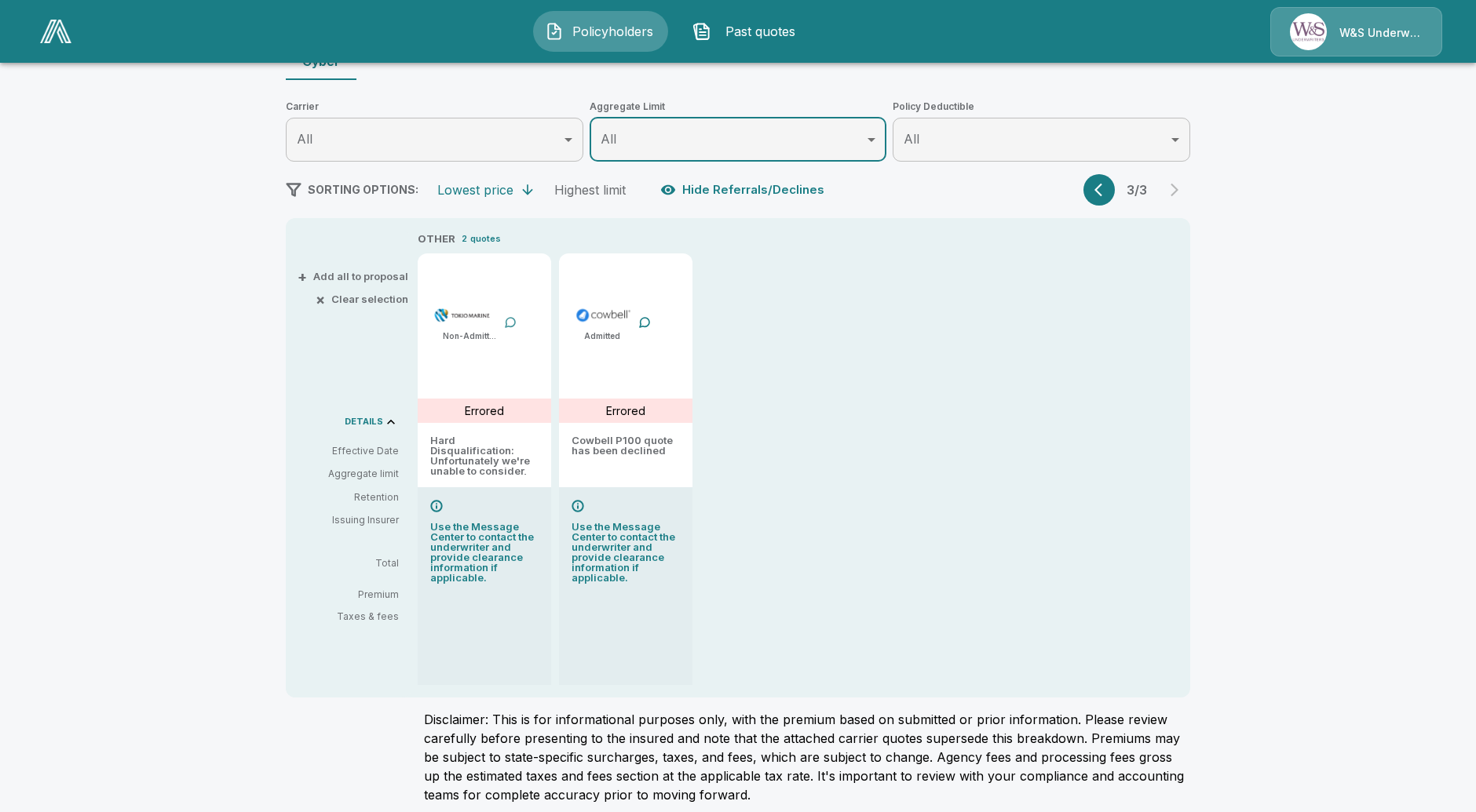
click at [516, 320] on div at bounding box center [510, 323] width 13 height 13
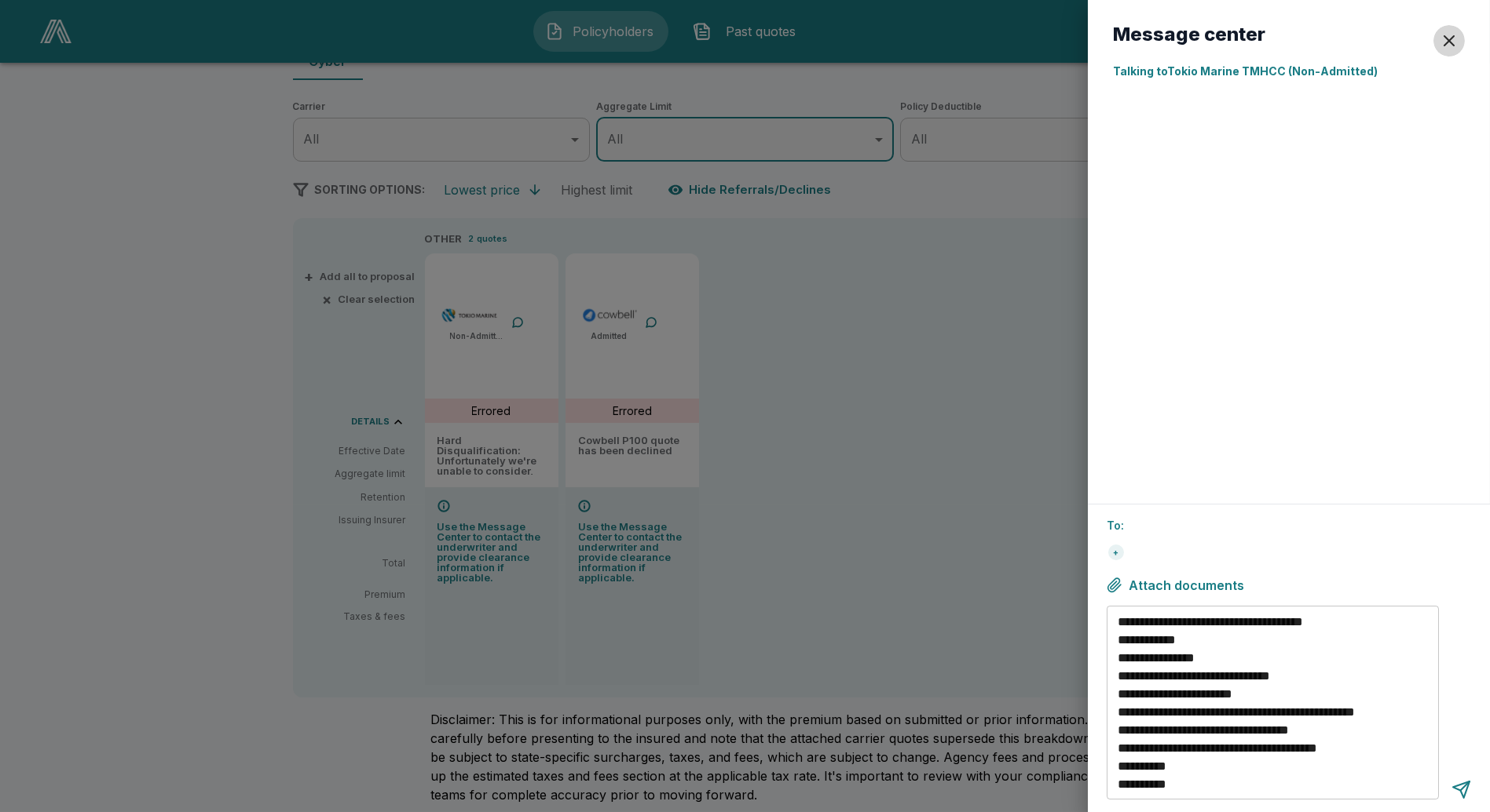
click at [1442, 35] on div "button" at bounding box center [1449, 40] width 19 height 19
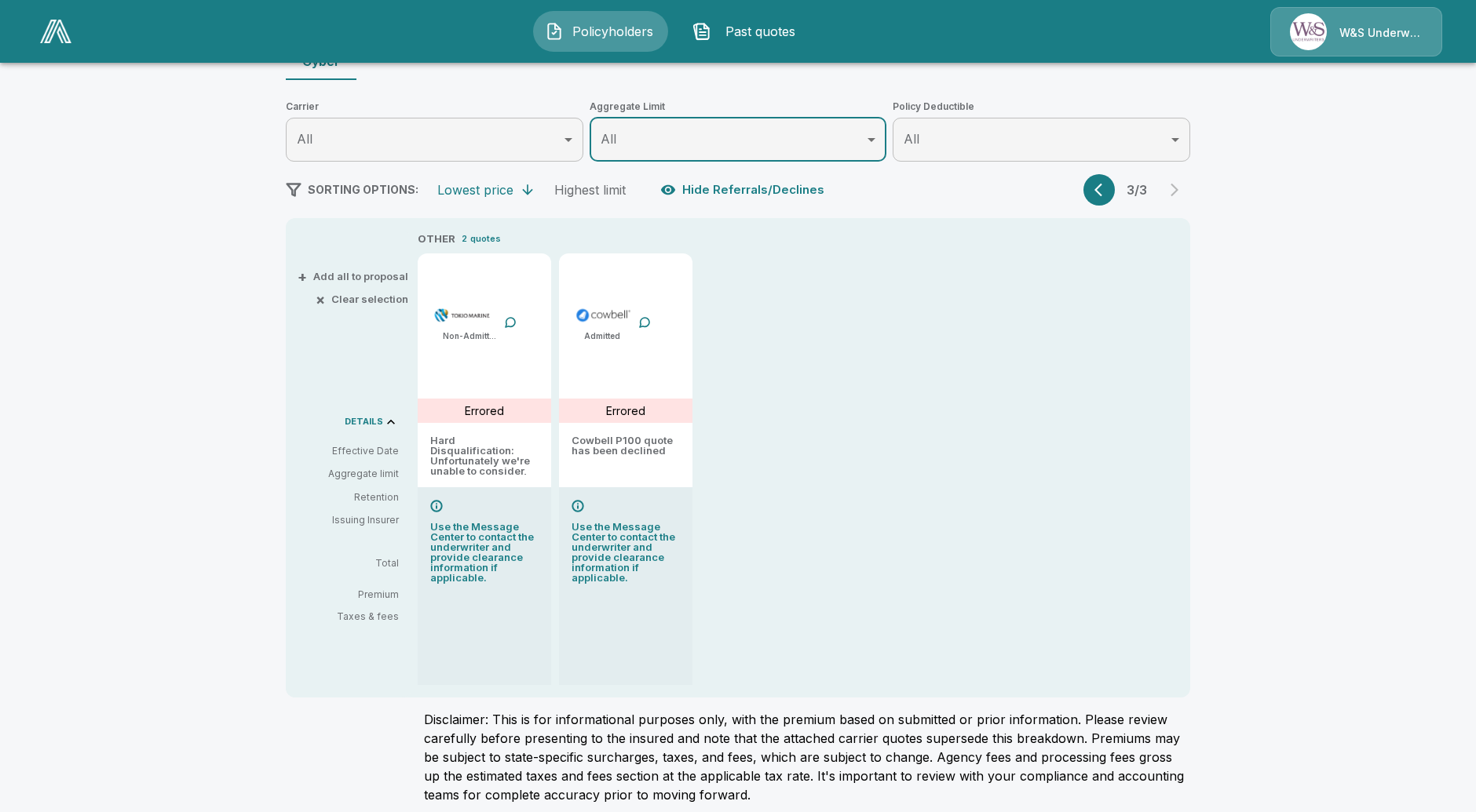
click at [779, 25] on span "Past quotes" at bounding box center [761, 31] width 87 height 19
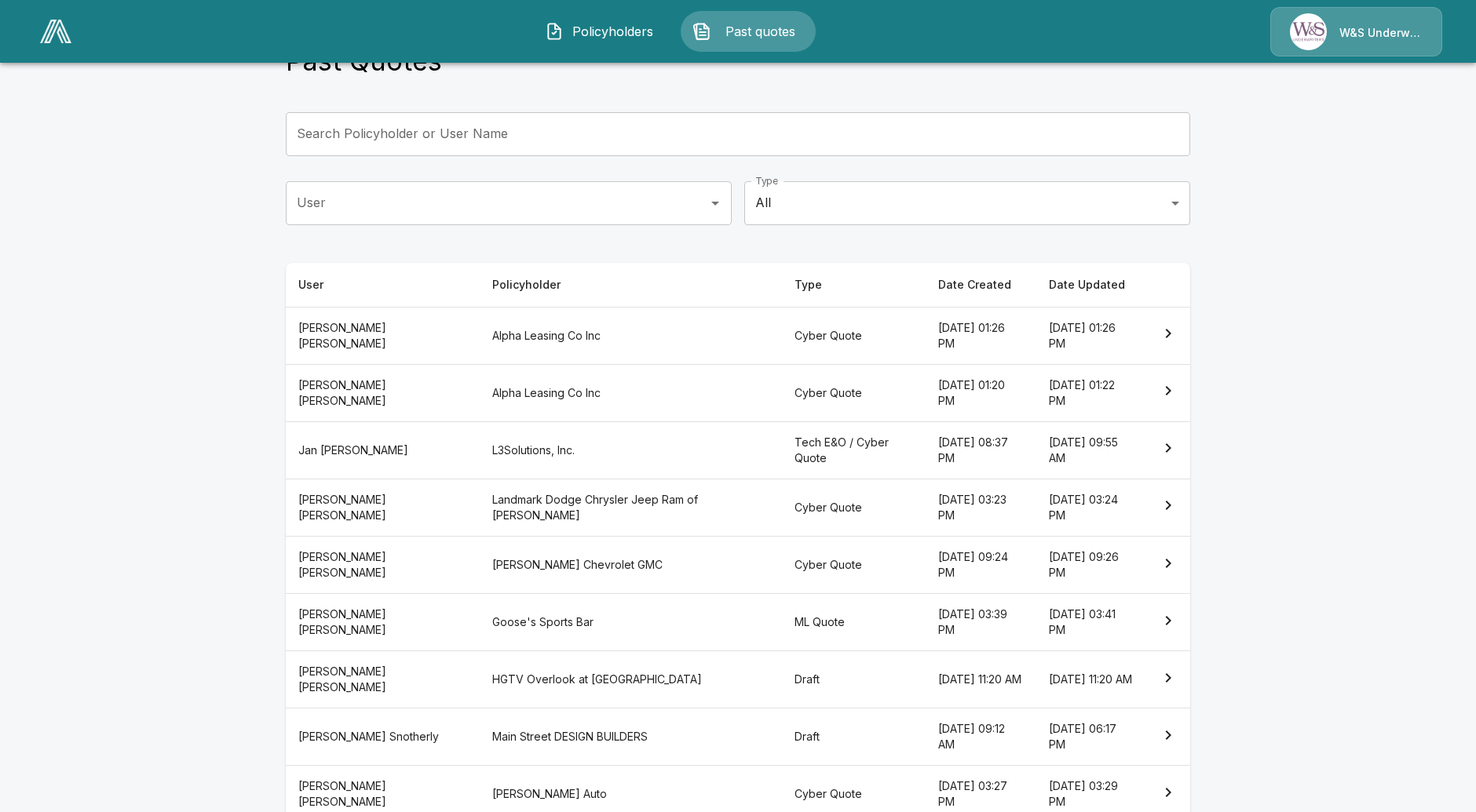
scroll to position [174, 0]
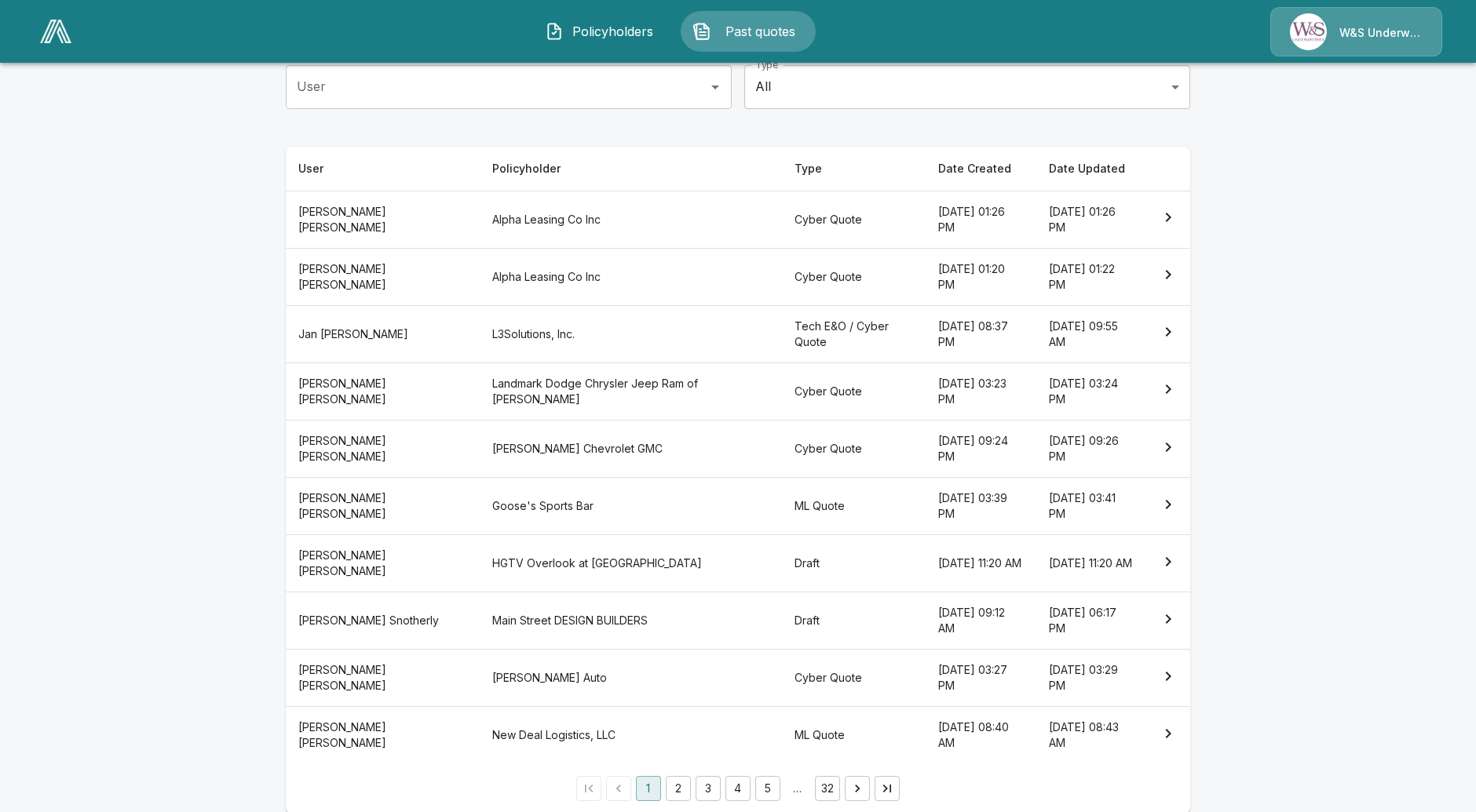
click at [524, 513] on th "Goose's Sports Bar" at bounding box center [630, 507] width 302 height 57
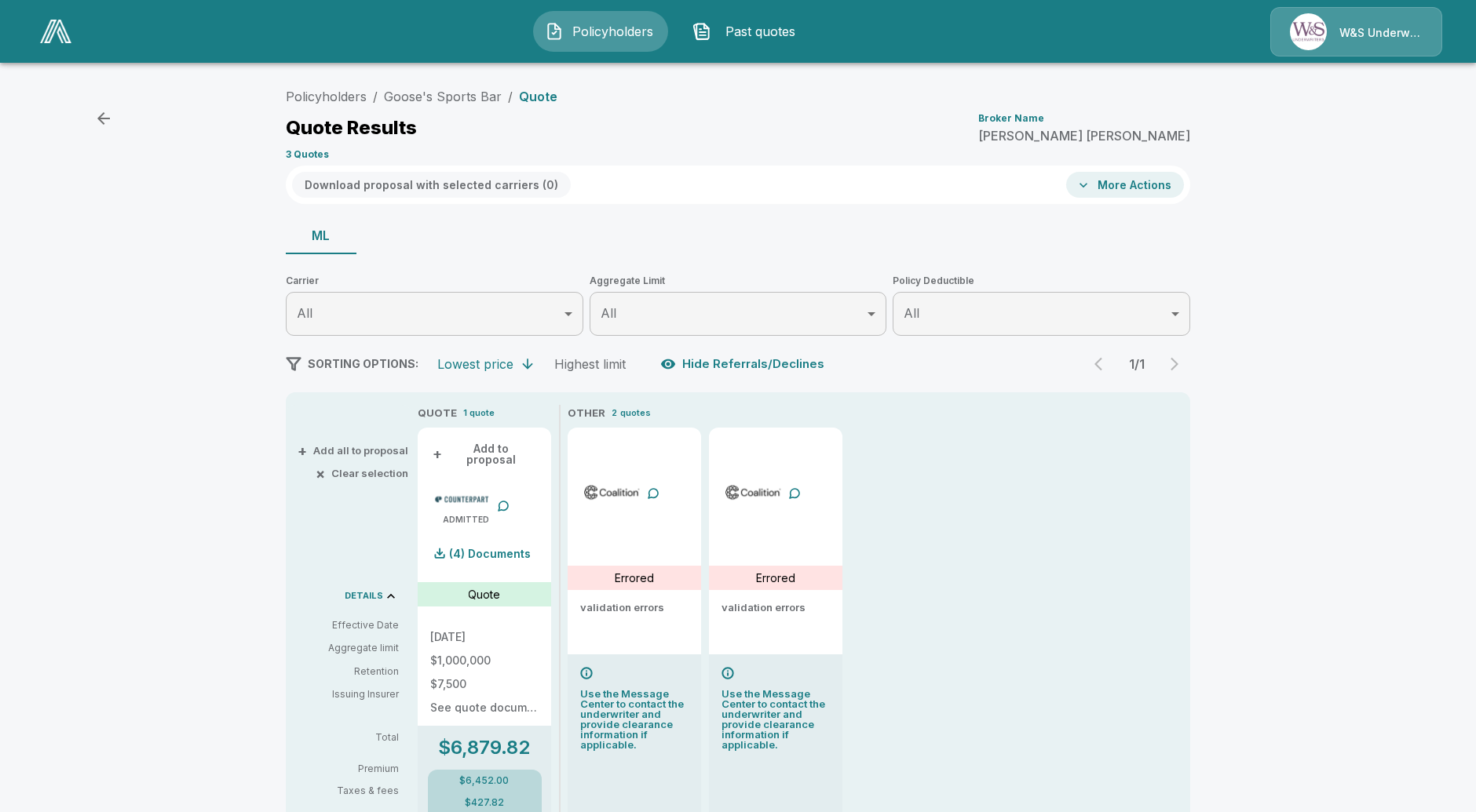
click at [779, 32] on span "Past quotes" at bounding box center [761, 31] width 87 height 19
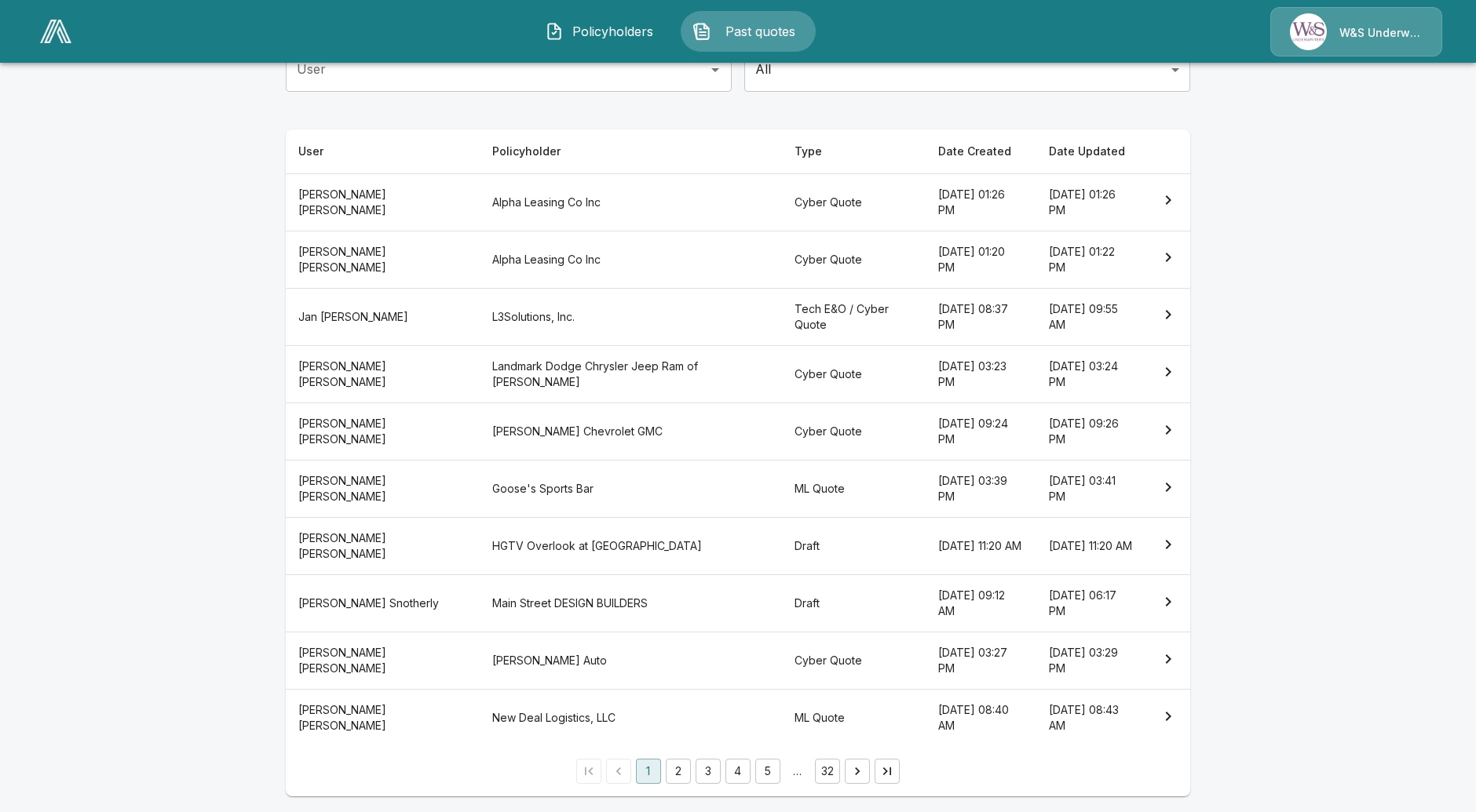
scroll to position [192, 0]
click at [686, 766] on button "2" at bounding box center [678, 771] width 25 height 25
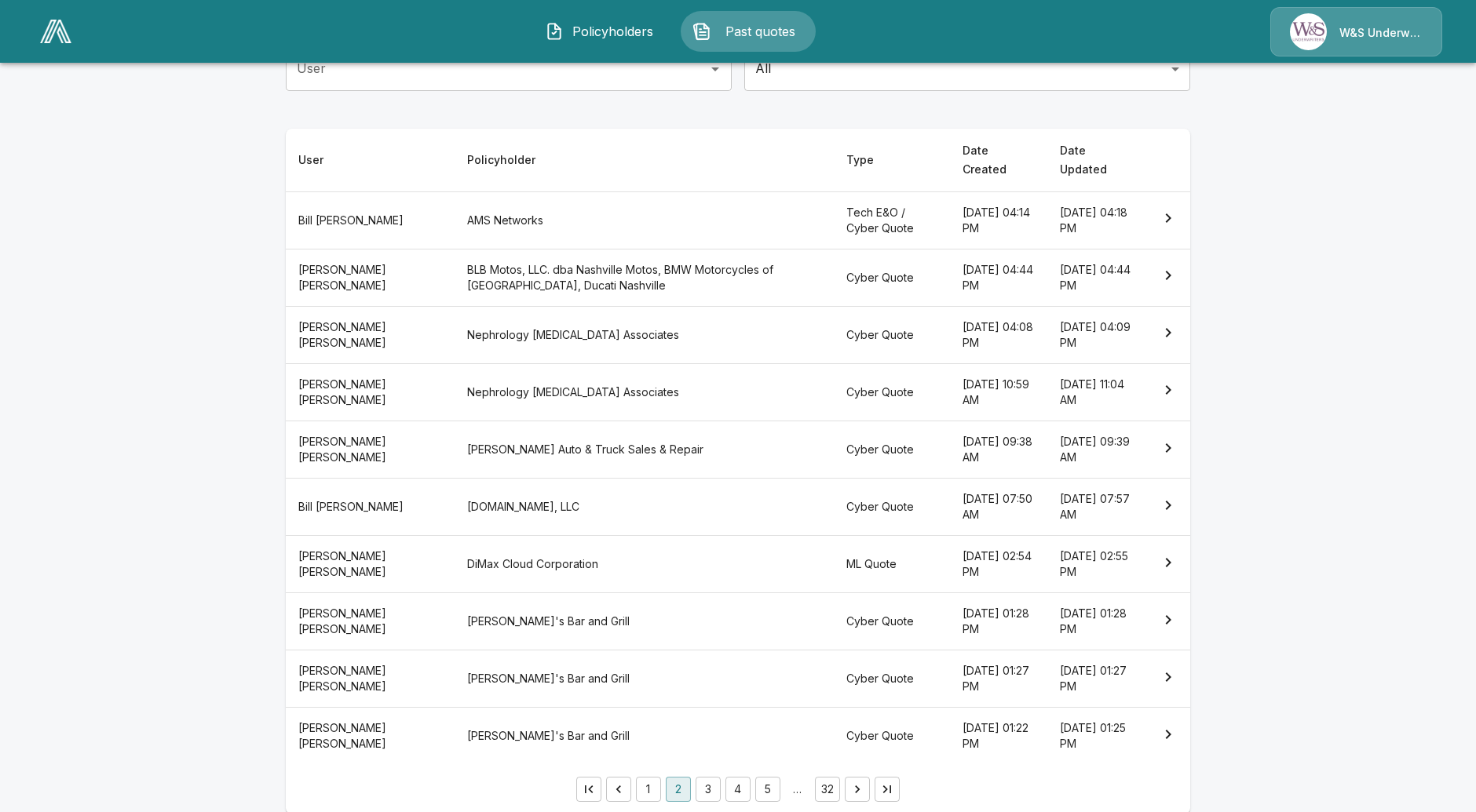
click at [720, 777] on button "3" at bounding box center [709, 790] width 25 height 25
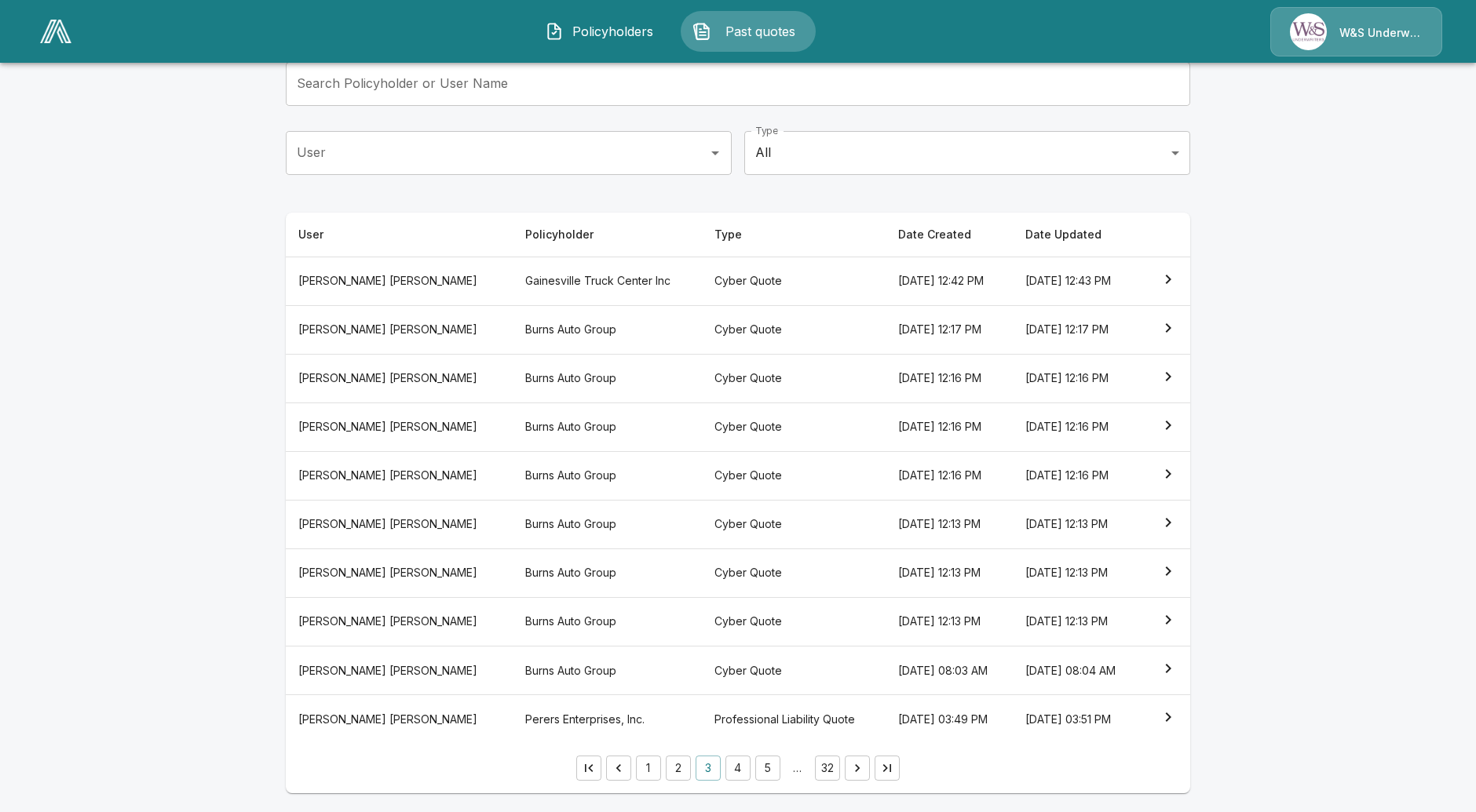
scroll to position [107, 0]
click at [751, 766] on button "4" at bounding box center [738, 770] width 25 height 25
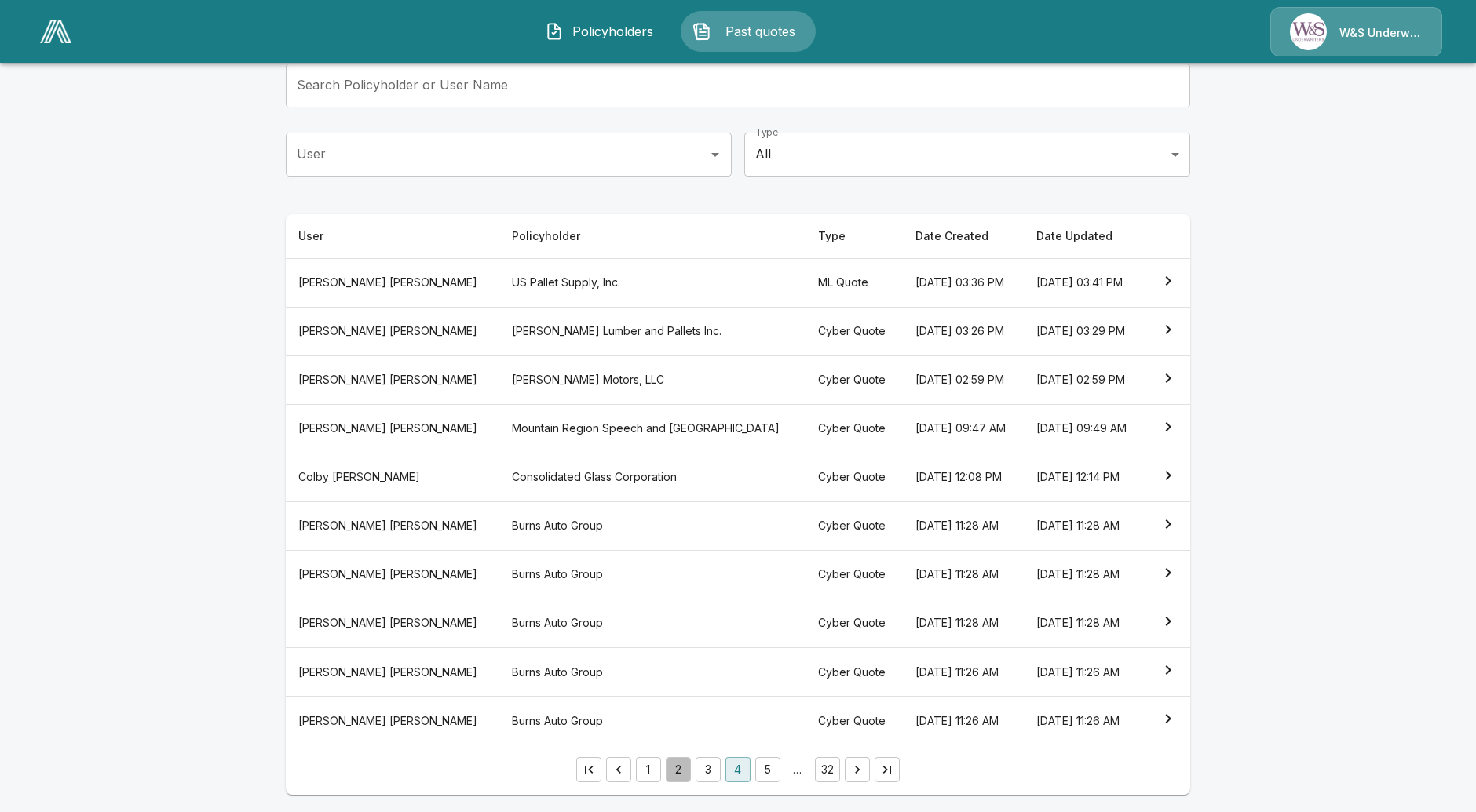
click at [685, 777] on button "2" at bounding box center [678, 770] width 25 height 25
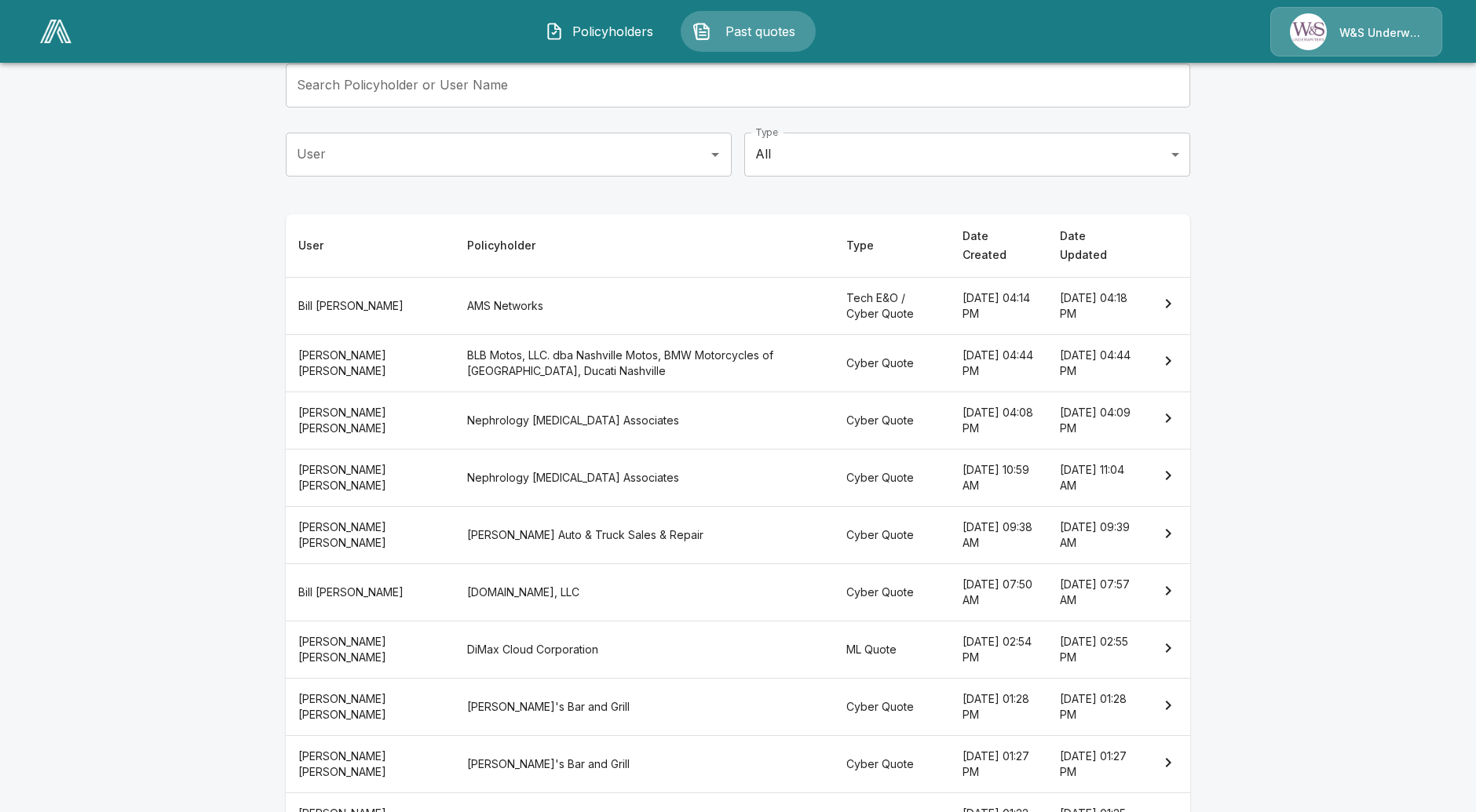
click at [463, 628] on th "DiMax Cloud Corporation" at bounding box center [644, 650] width 379 height 57
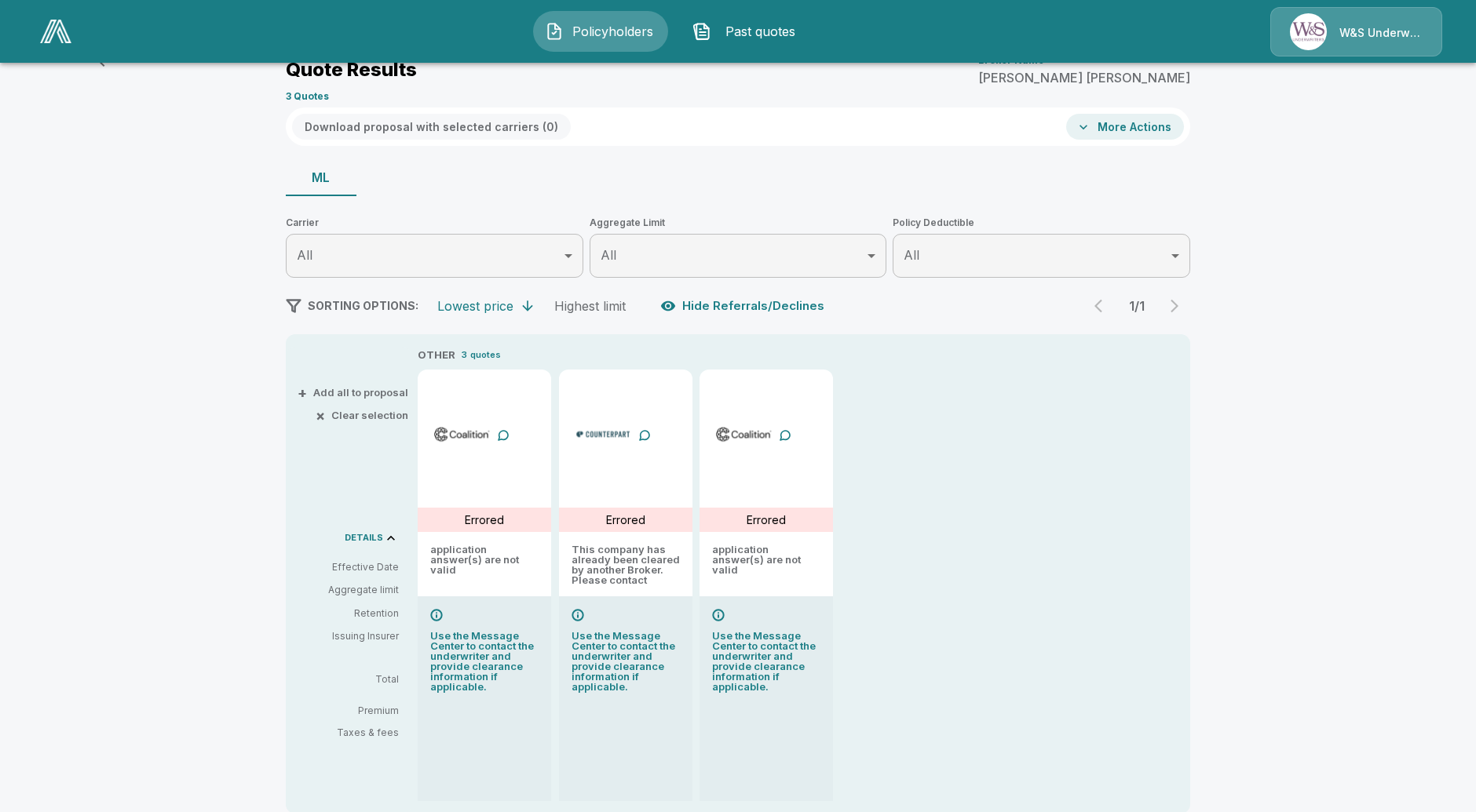
scroll to position [107, 0]
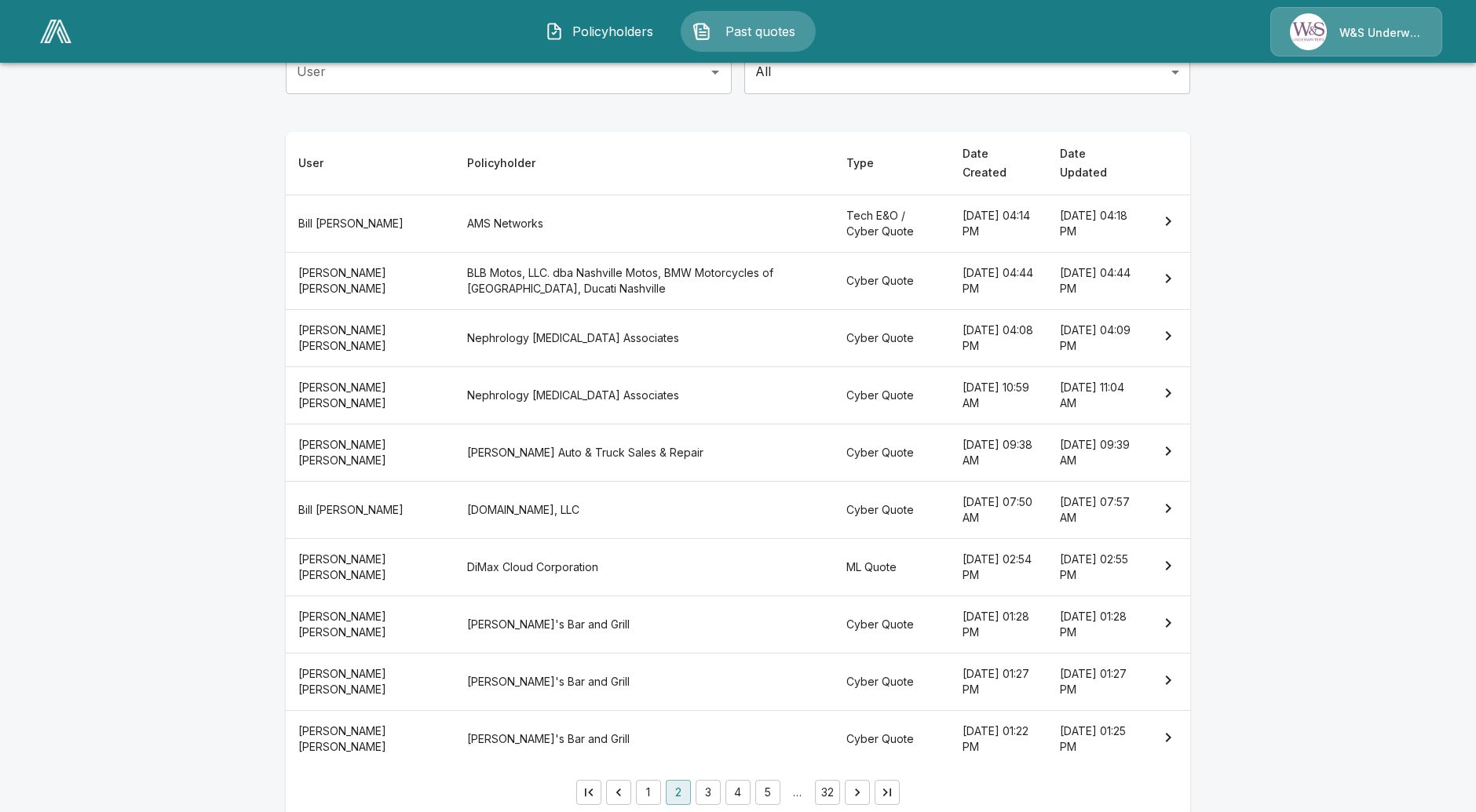
scroll to position [192, 0]
click at [628, 537] on th "DiMax Cloud Corporation" at bounding box center [644, 564] width 379 height 57
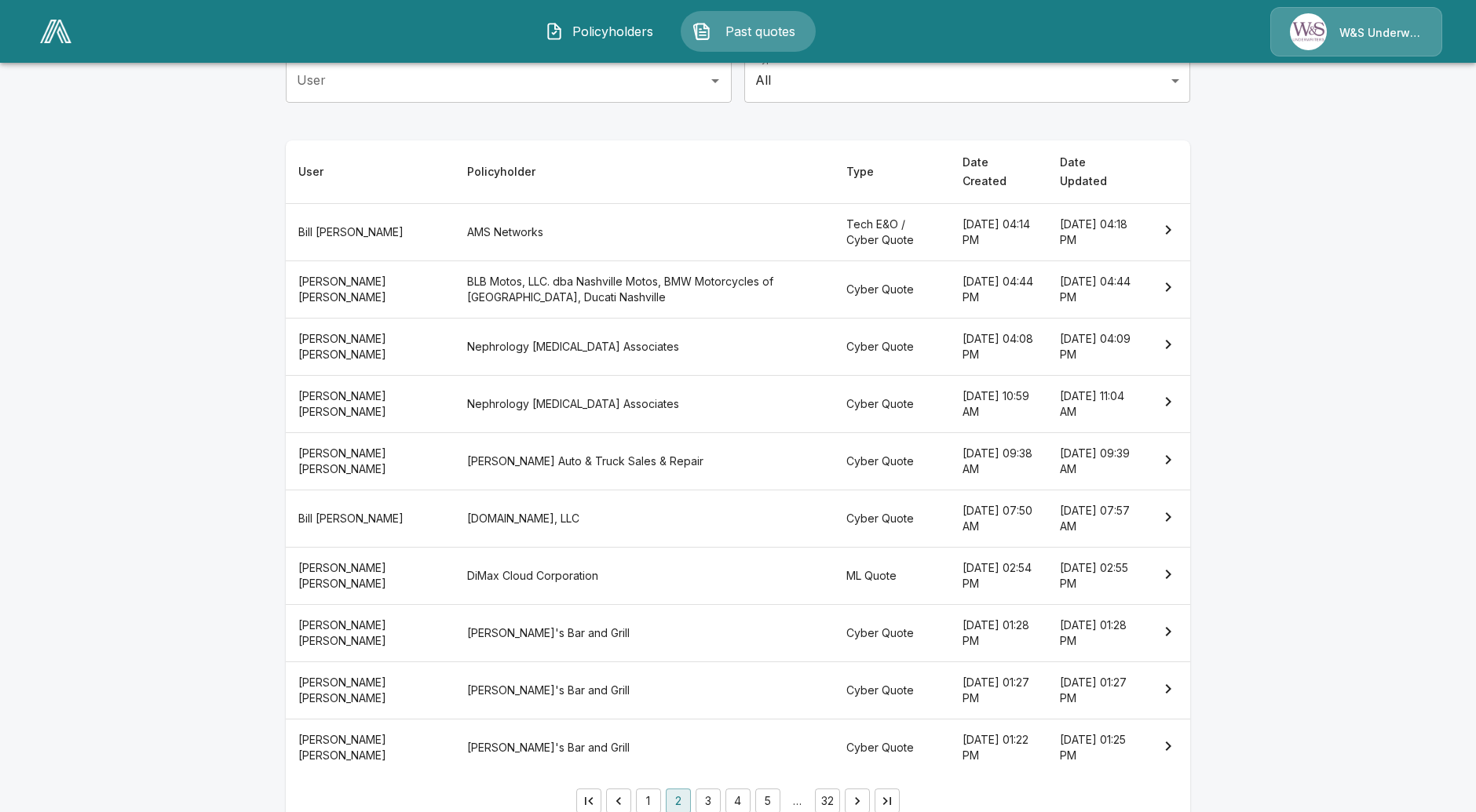
scroll to position [192, 0]
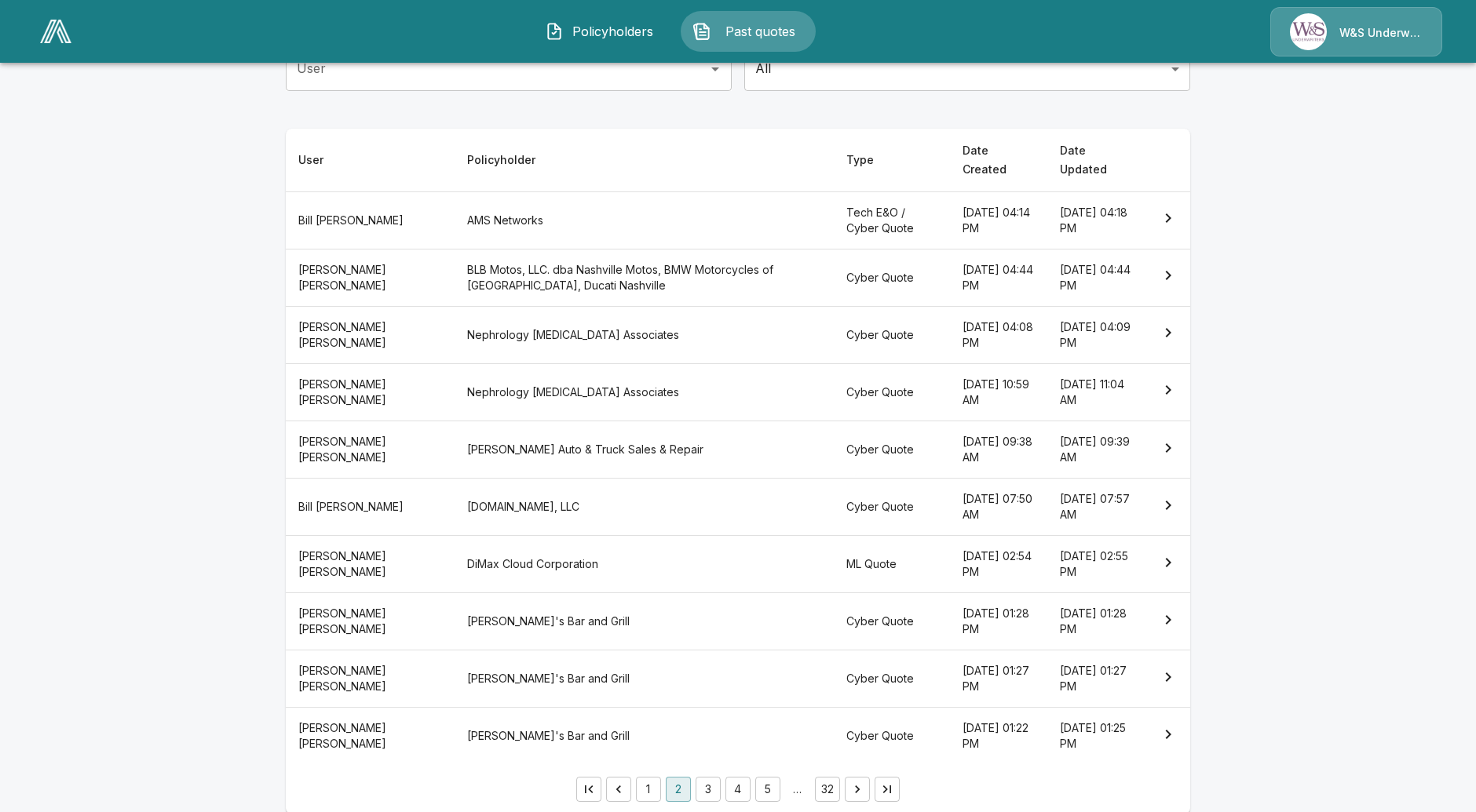
click at [706, 777] on button "3" at bounding box center [709, 790] width 25 height 25
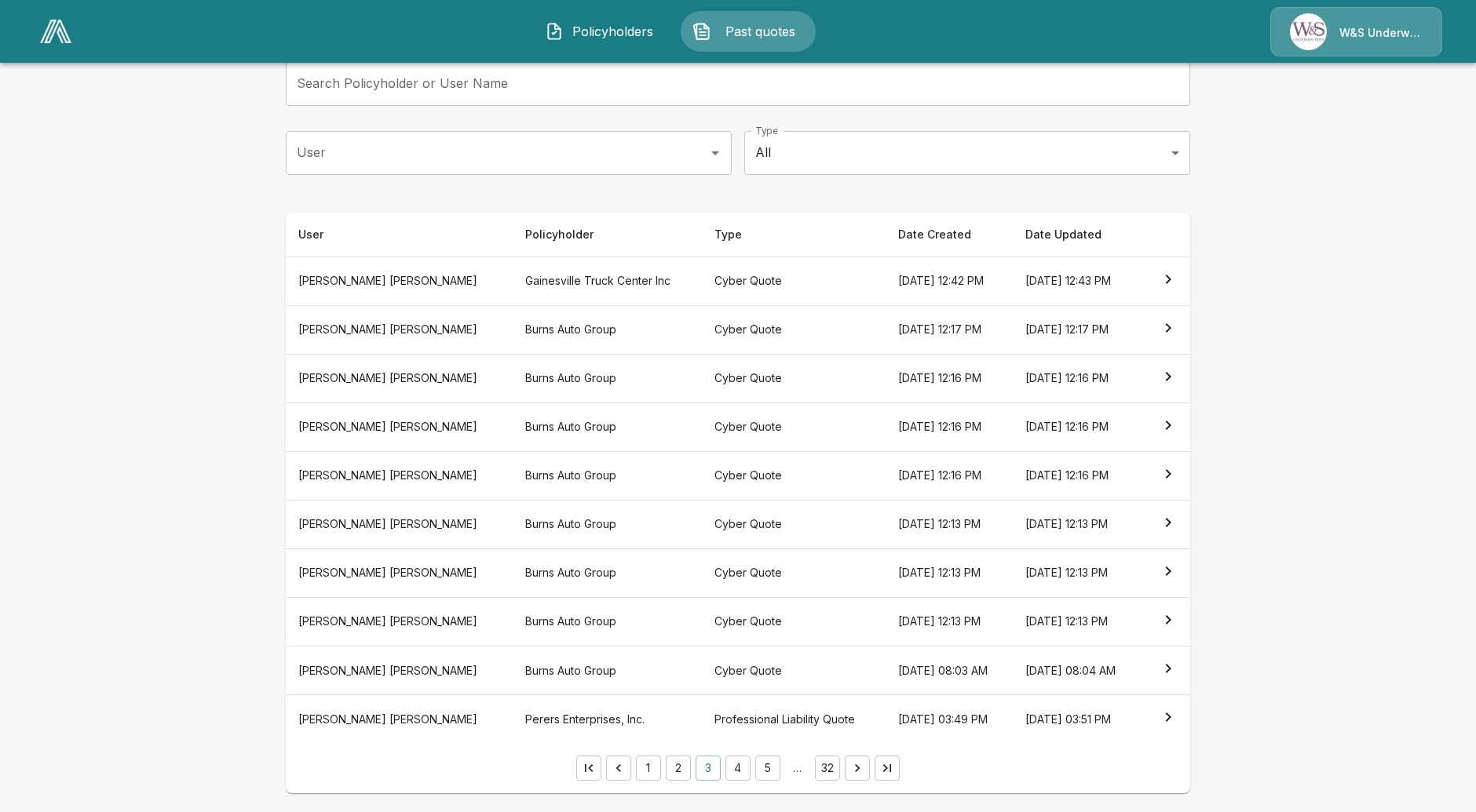
scroll to position [107, 0]
click at [746, 775] on button "4" at bounding box center [738, 770] width 25 height 25
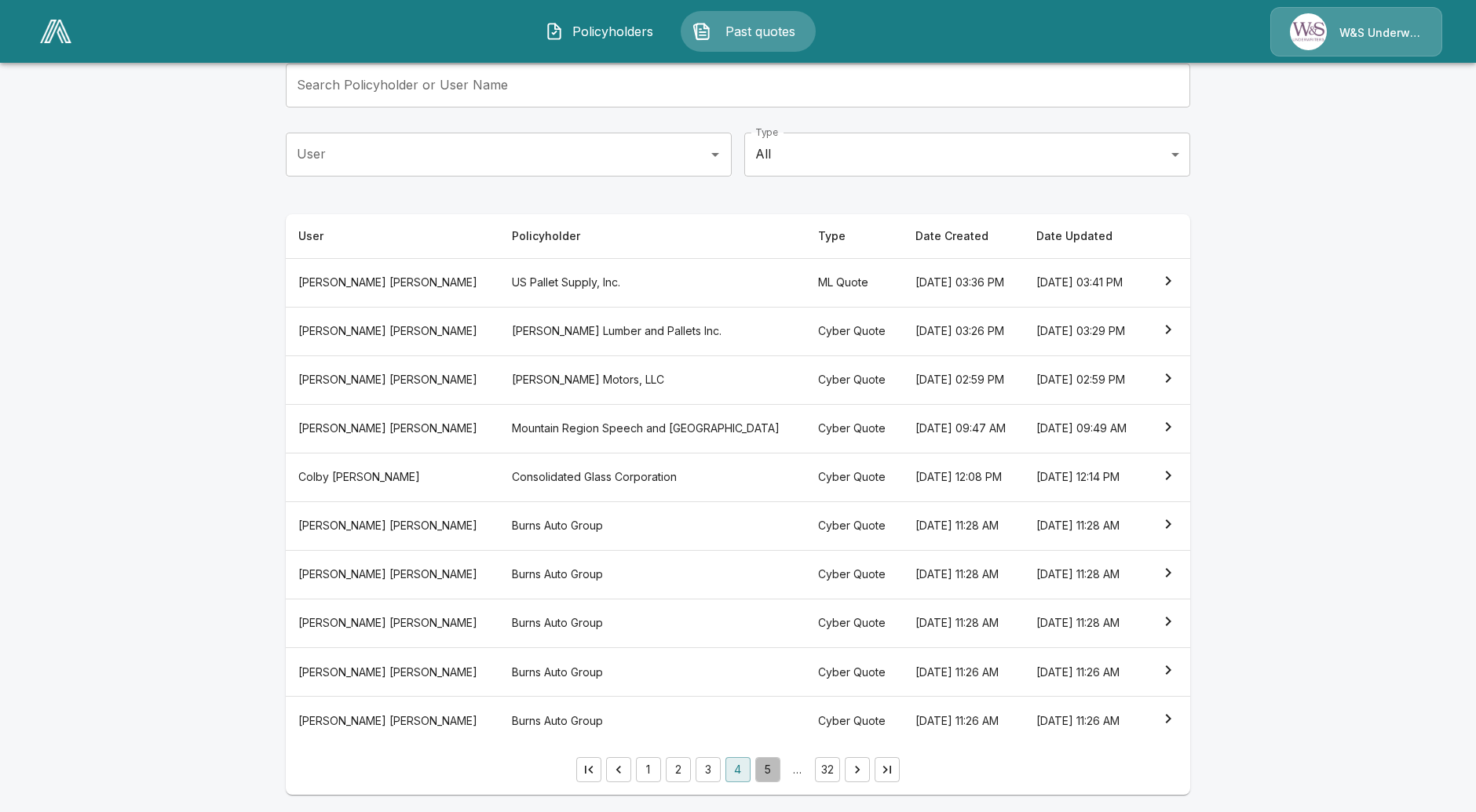
click at [765, 777] on button "5" at bounding box center [767, 770] width 25 height 25
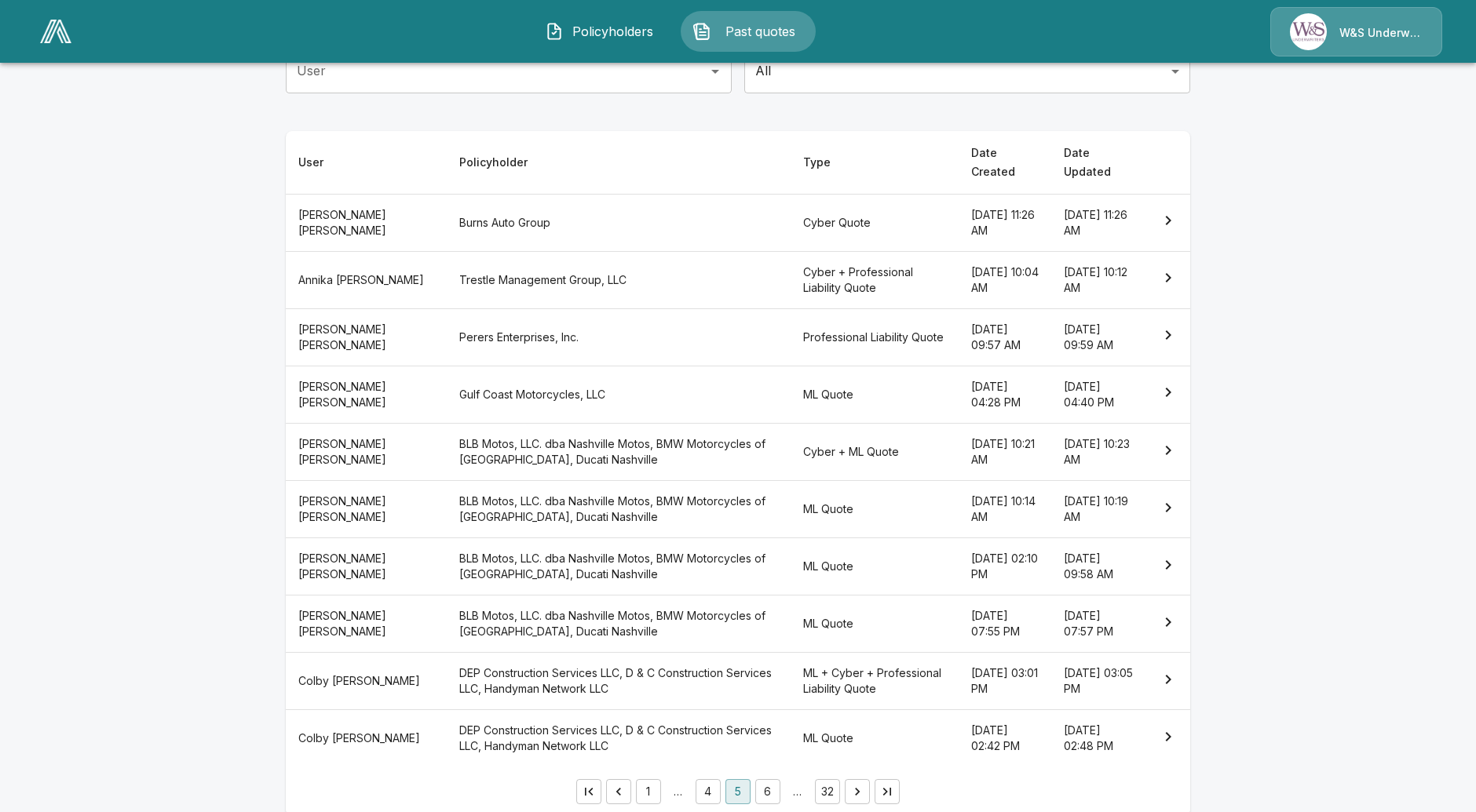
scroll to position [192, 0]
click at [661, 777] on button "1" at bounding box center [649, 790] width 25 height 25
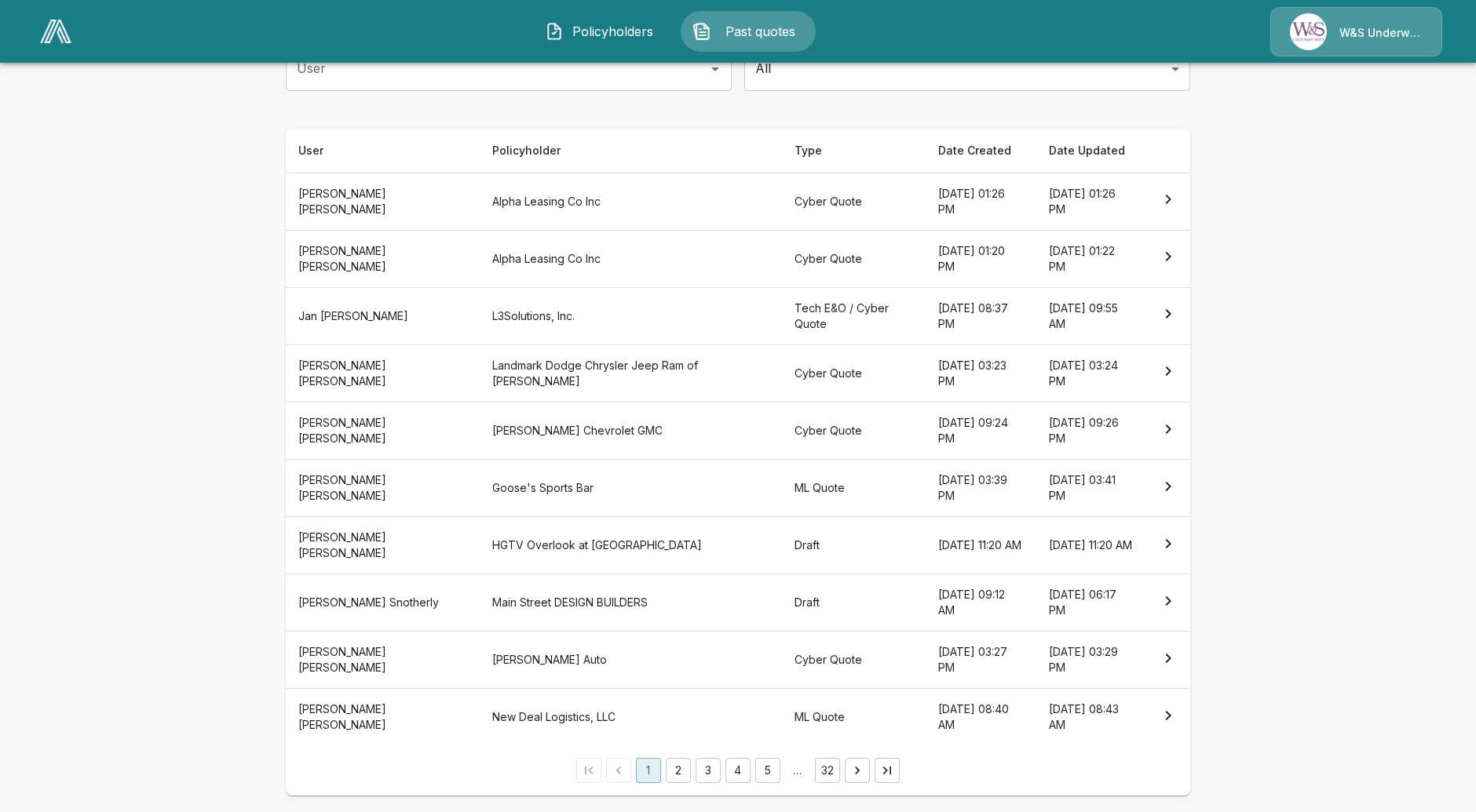
click at [691, 778] on button "2" at bounding box center [678, 771] width 25 height 25
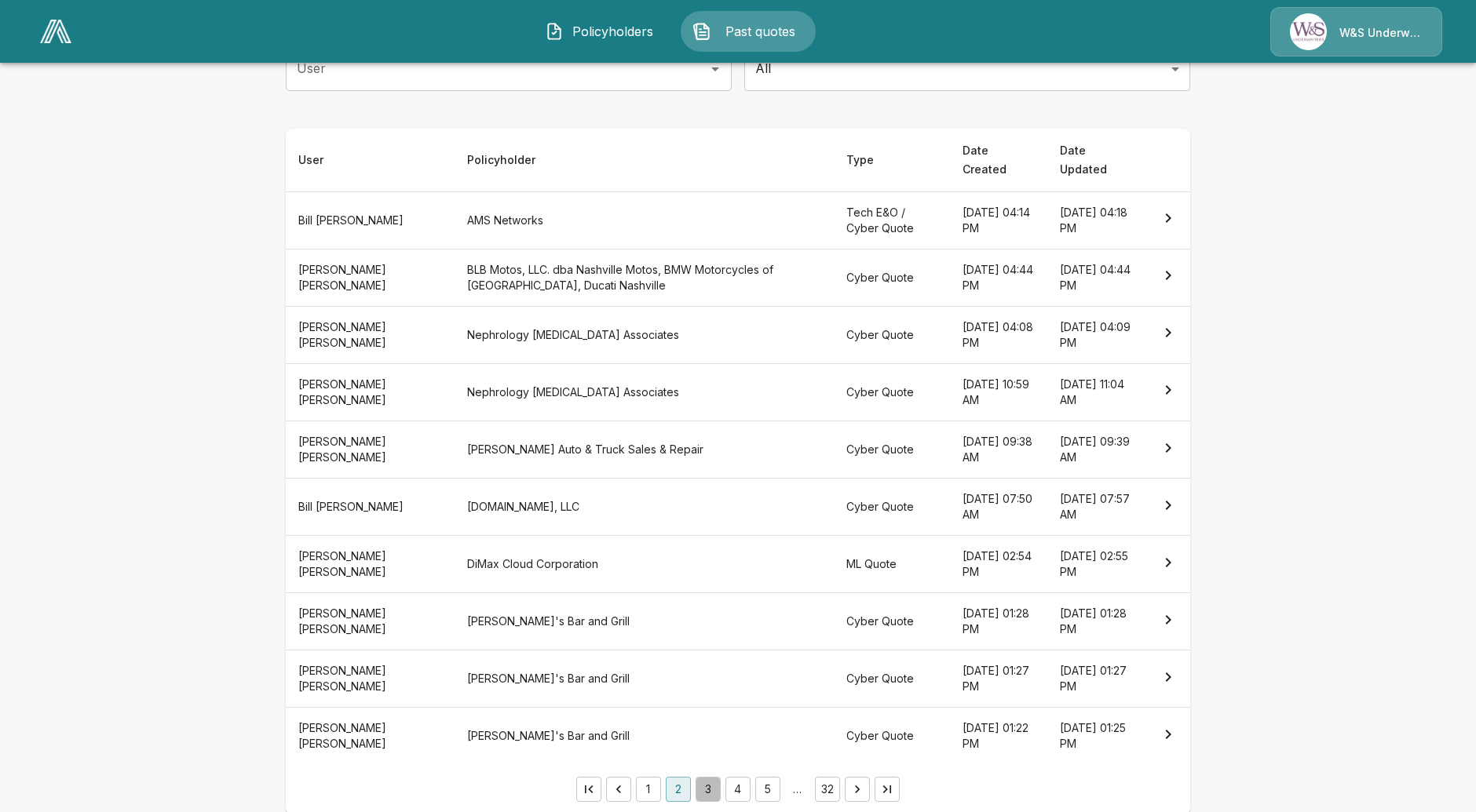
click at [709, 777] on button "3" at bounding box center [709, 790] width 25 height 25
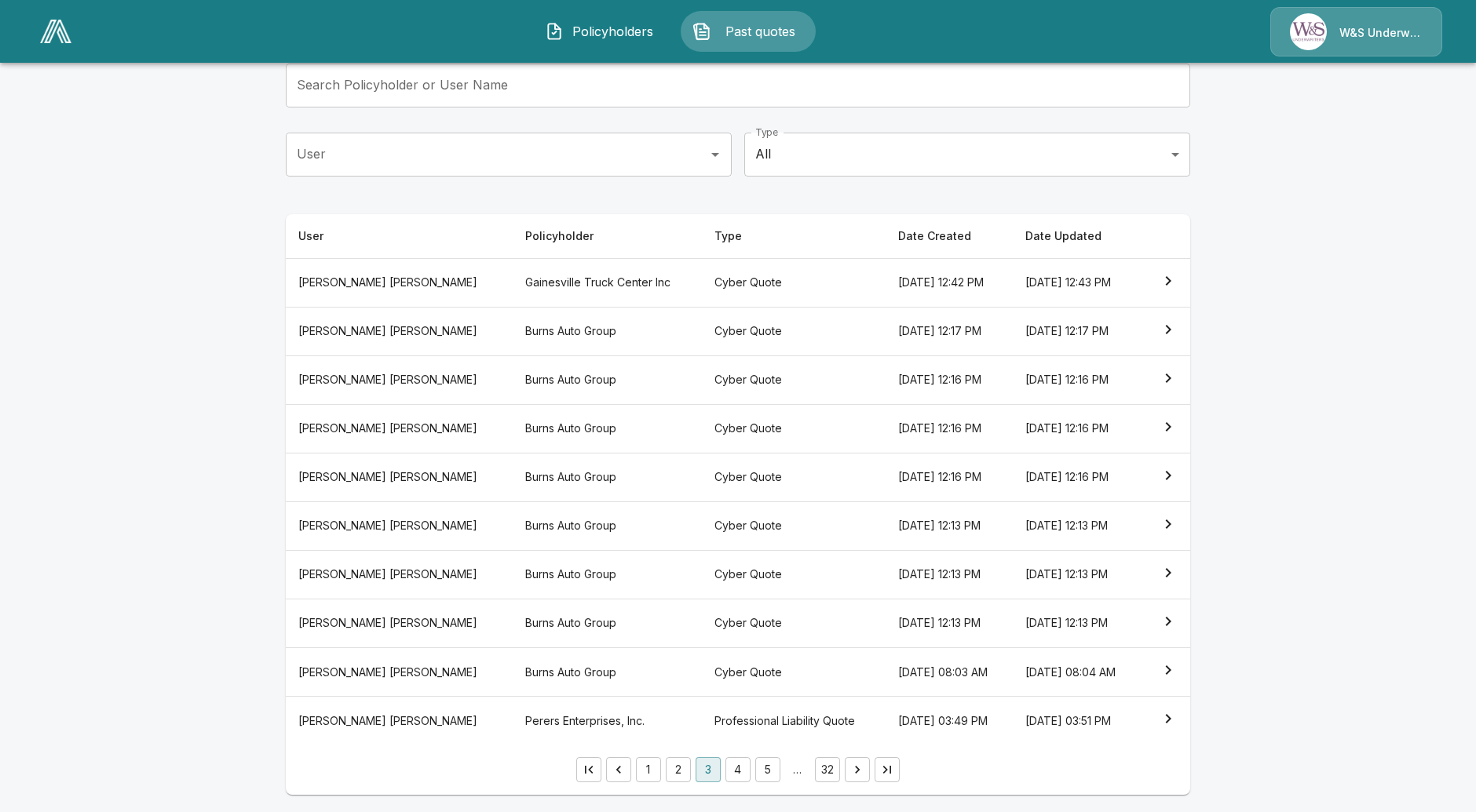
click at [513, 720] on th "Perers Enterprises, Inc." at bounding box center [607, 721] width 190 height 49
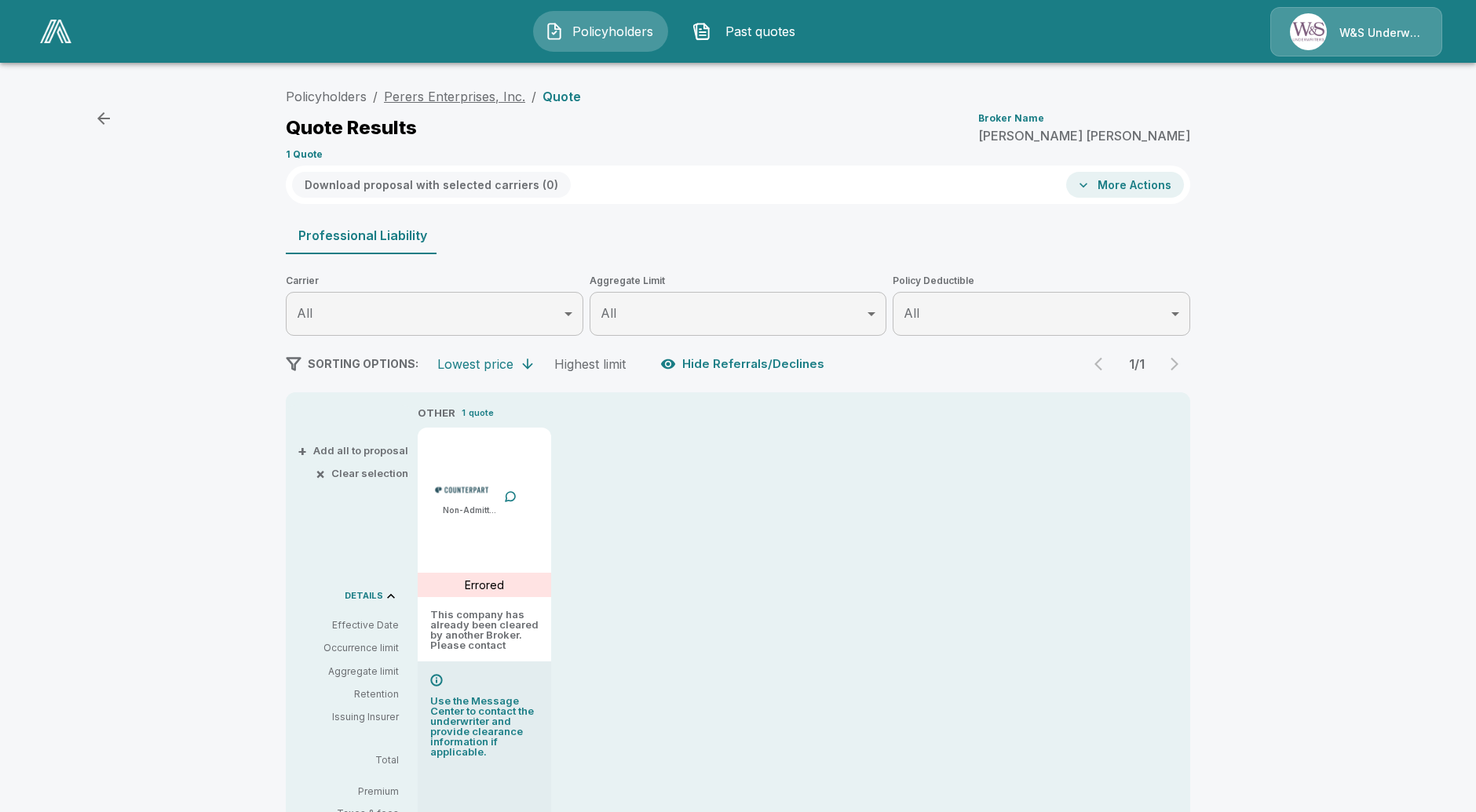
click at [455, 88] on link "Perers Enterprises, Inc." at bounding box center [455, 96] width 142 height 16
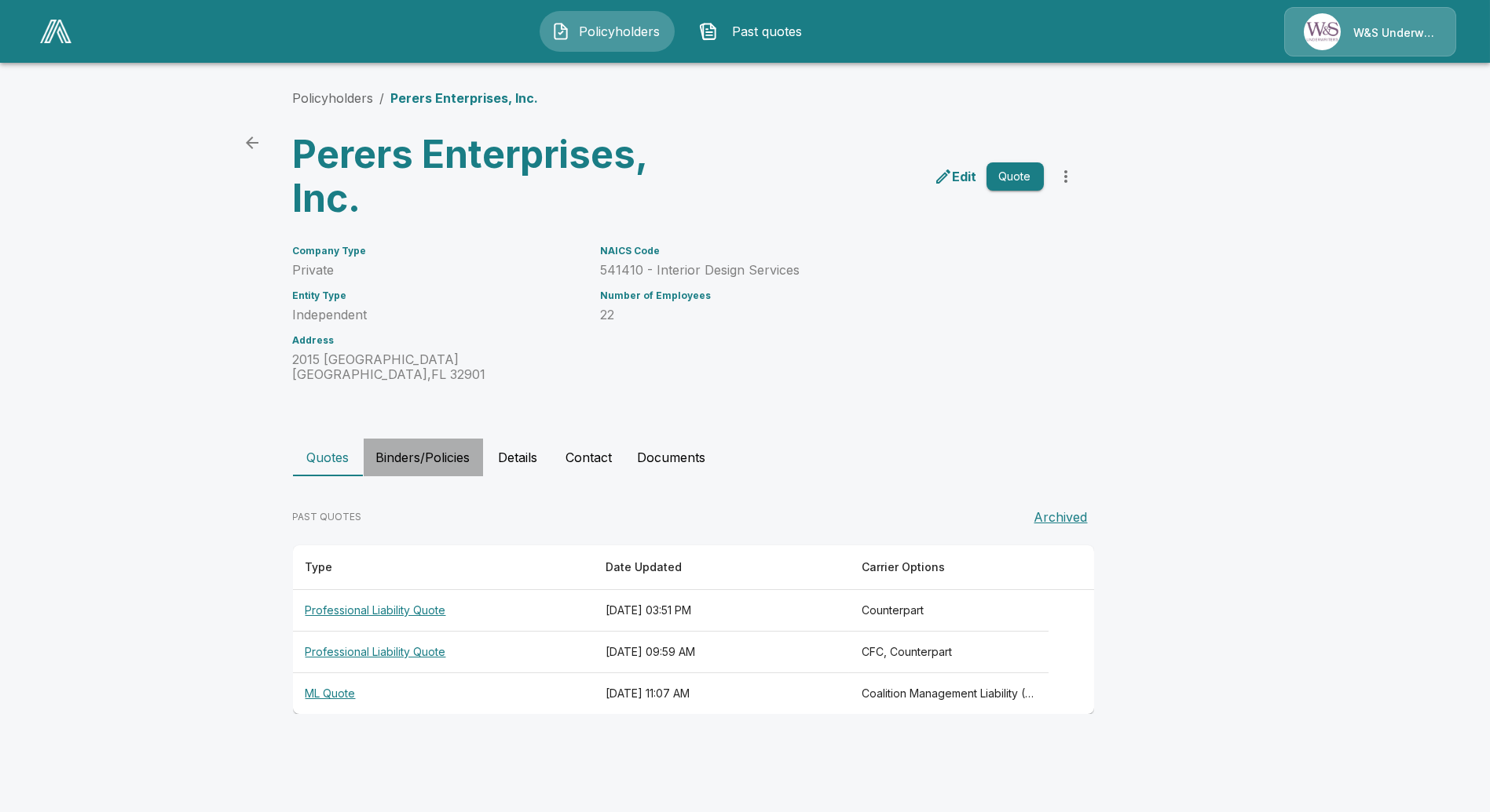
click at [400, 455] on button "Binders/Policies" at bounding box center [423, 457] width 120 height 38
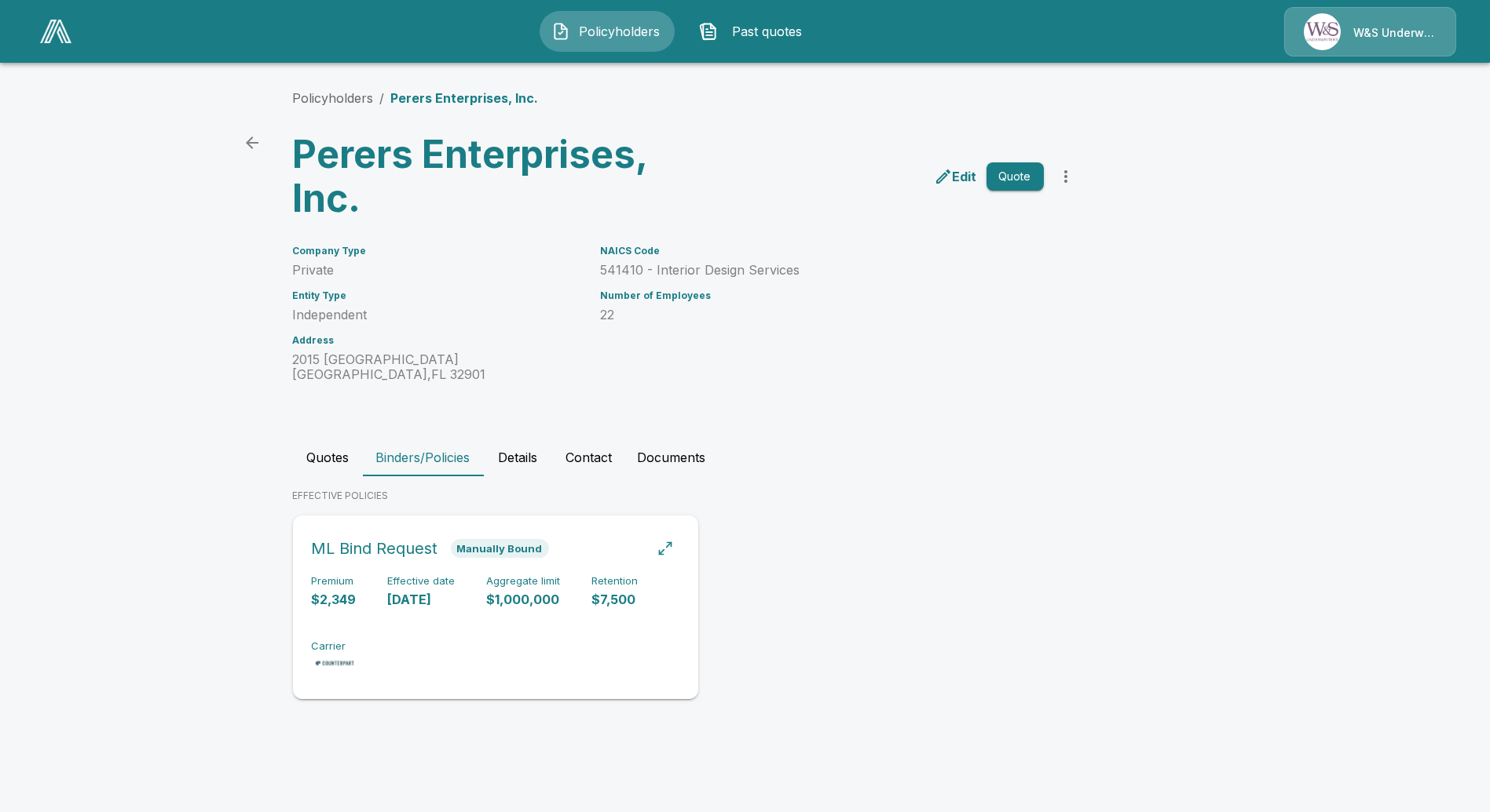
click at [415, 600] on p "[DATE]" at bounding box center [421, 600] width 67 height 18
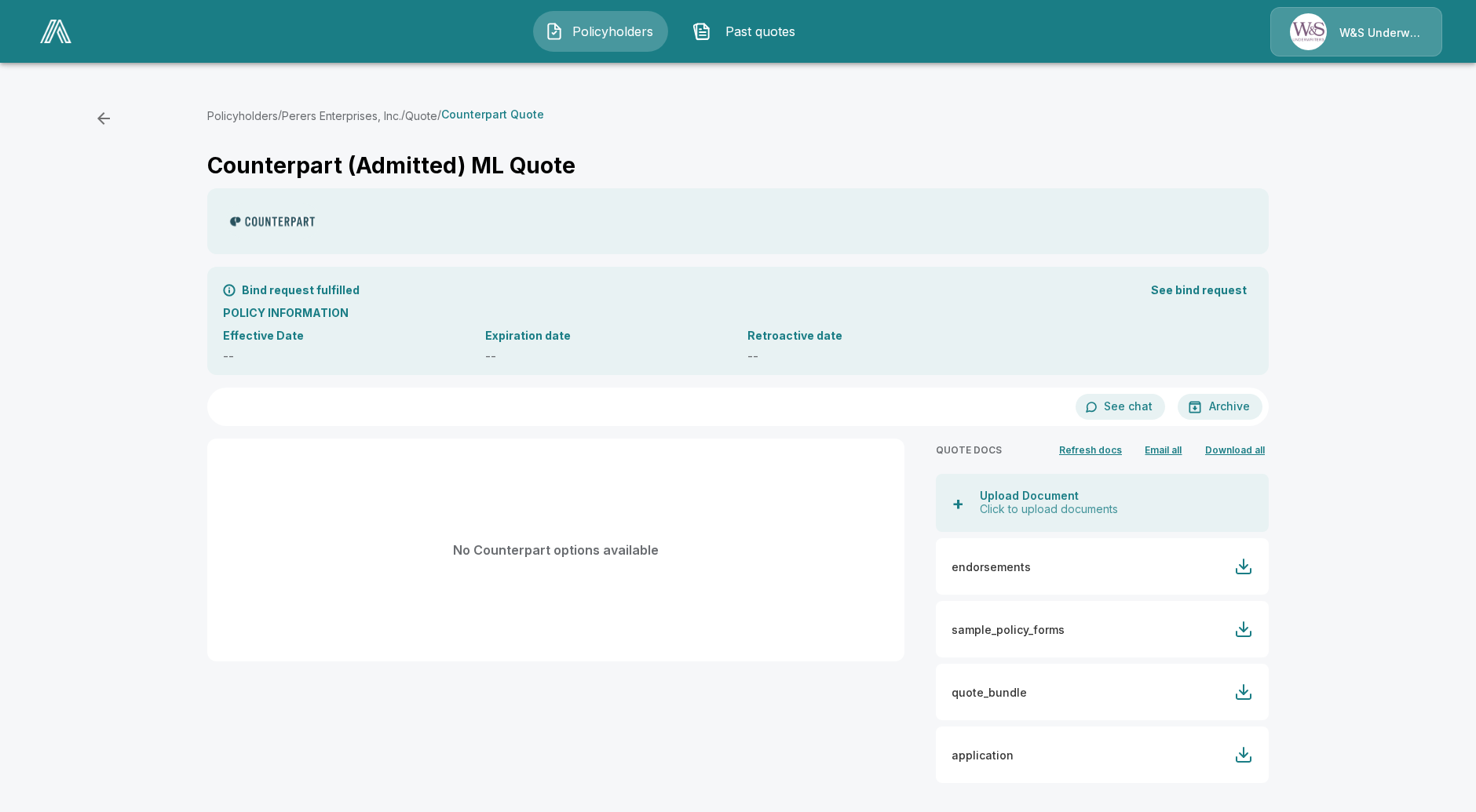
click at [1199, 290] on button "See bind request" at bounding box center [1199, 291] width 109 height 29
click at [345, 108] on button "Perers Enterprises, Inc." at bounding box center [342, 116] width 120 height 17
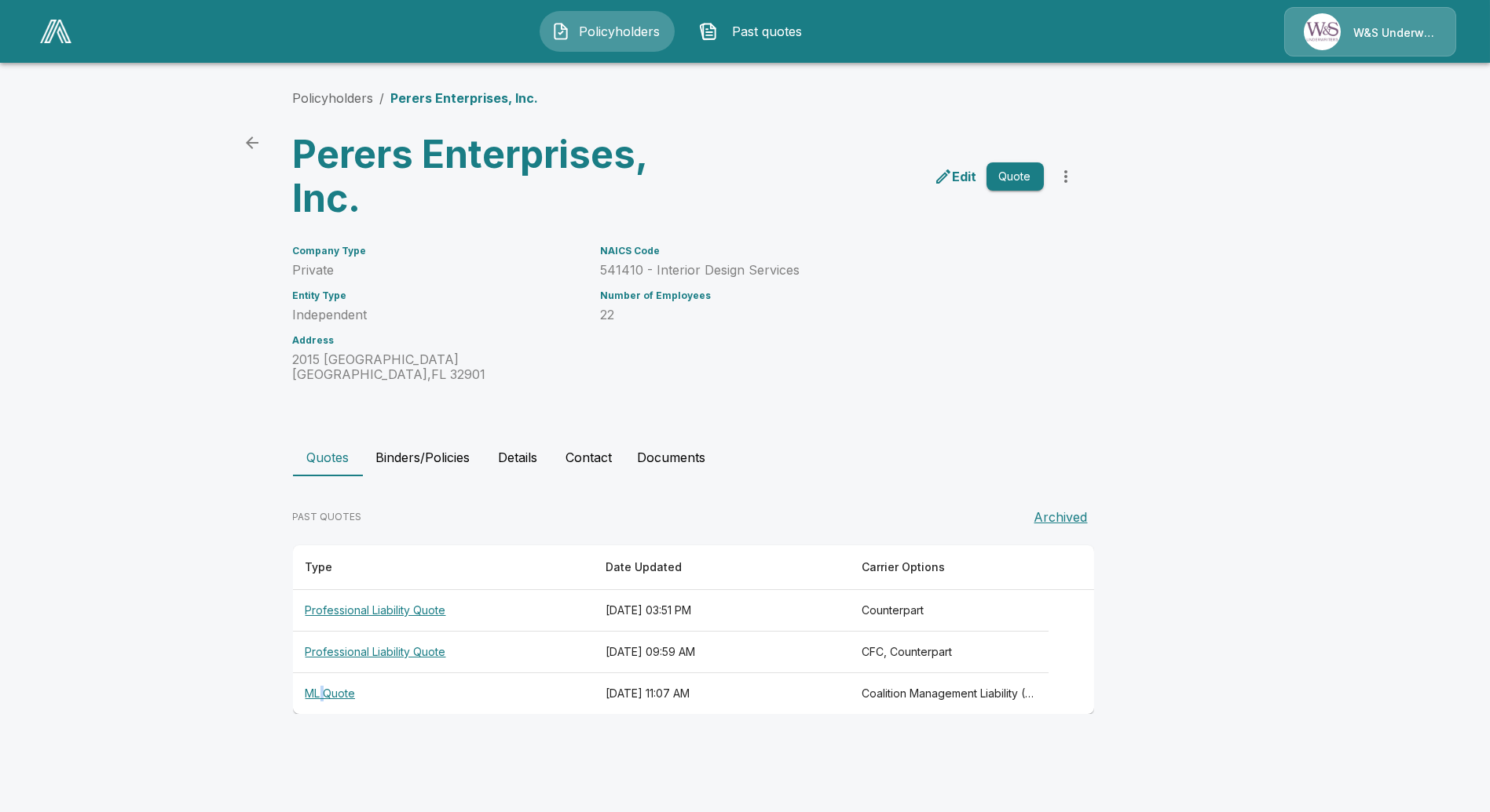
click at [323, 694] on th "ML Quote" at bounding box center [443, 694] width 300 height 41
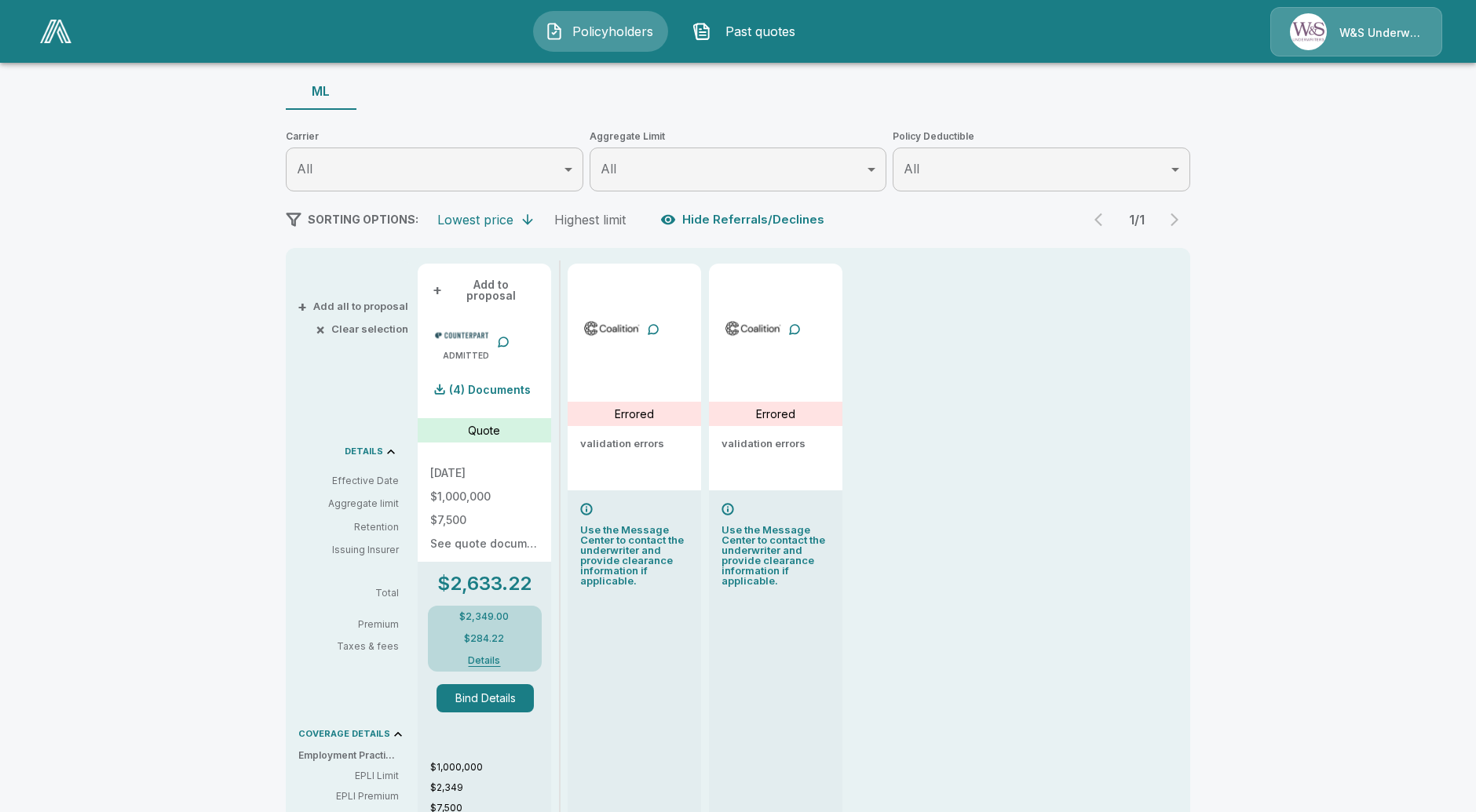
scroll to position [174, 0]
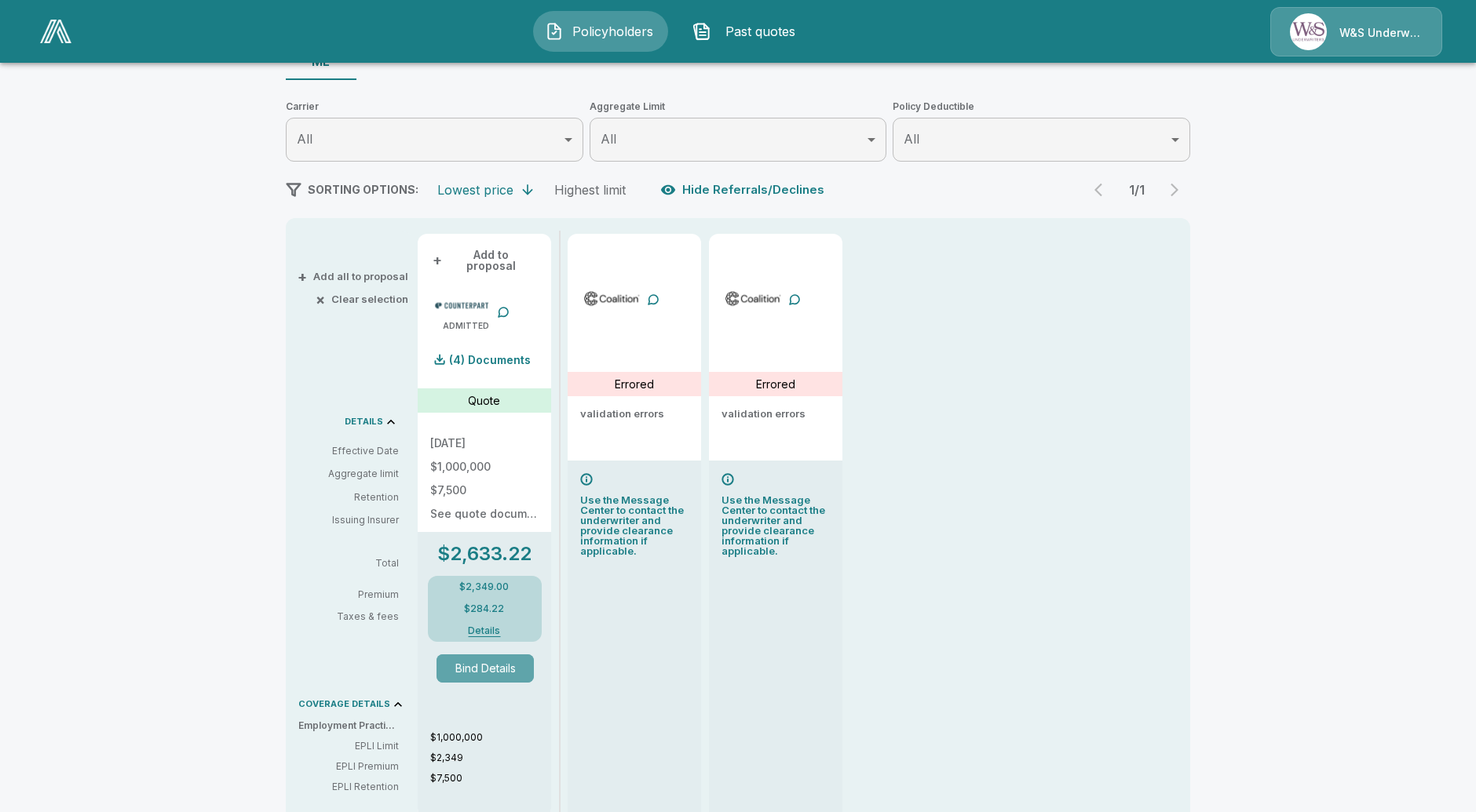
click at [482, 654] on button "Bind Details" at bounding box center [485, 669] width 98 height 29
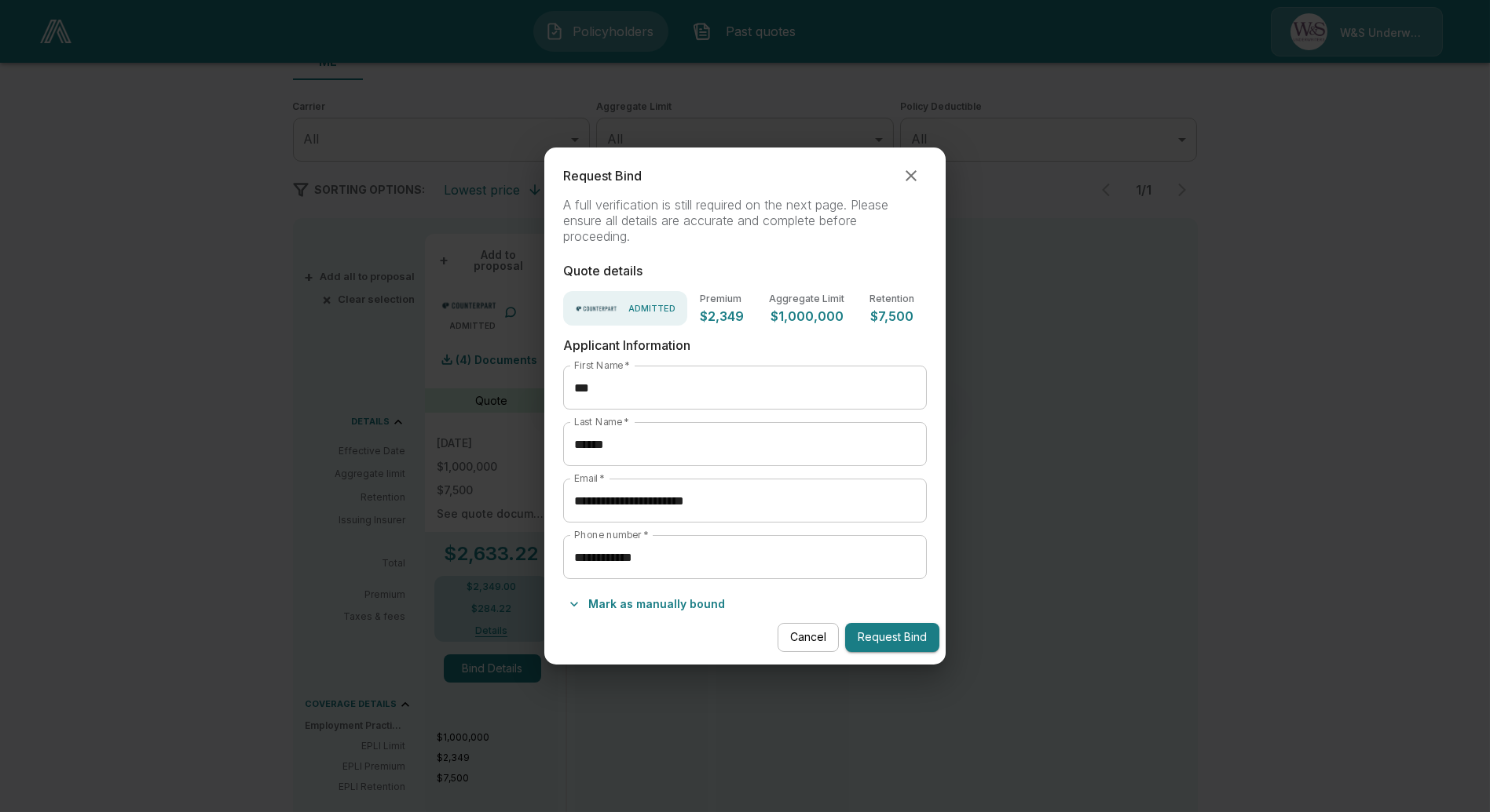
click at [805, 636] on button "Cancel" at bounding box center [808, 638] width 62 height 29
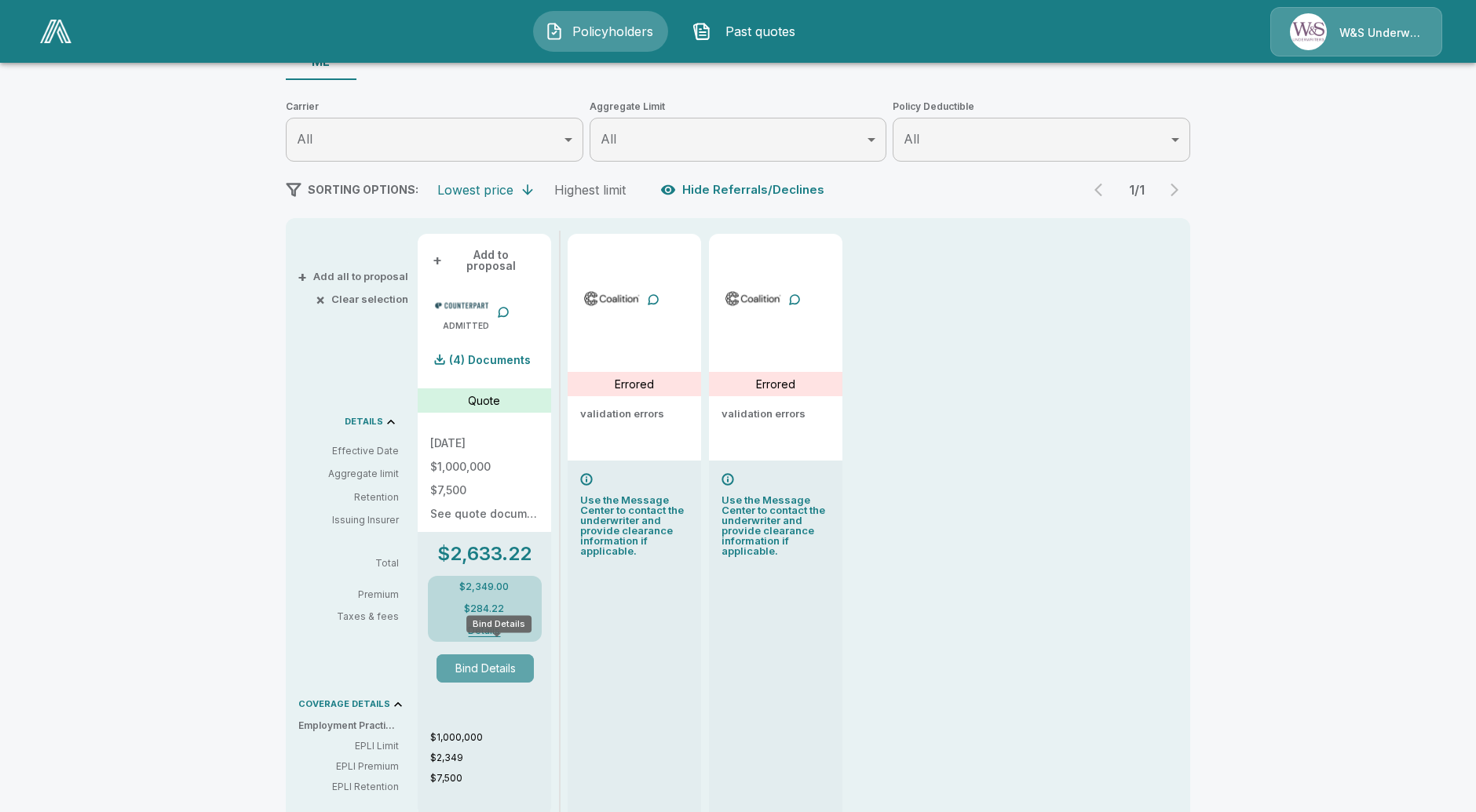
click at [502, 655] on button "Bind Details" at bounding box center [485, 669] width 98 height 29
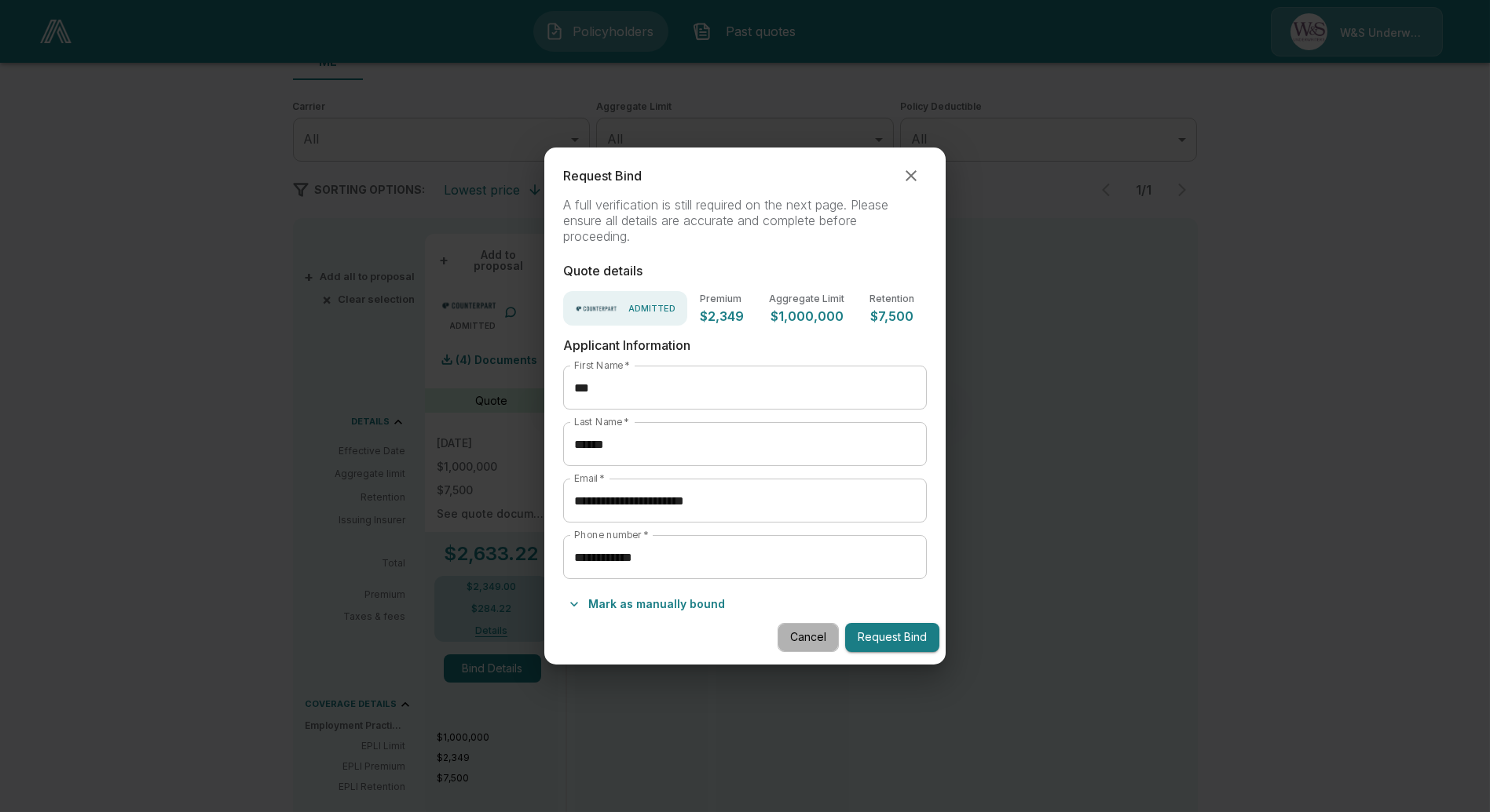
click at [796, 631] on button "Cancel" at bounding box center [808, 638] width 62 height 29
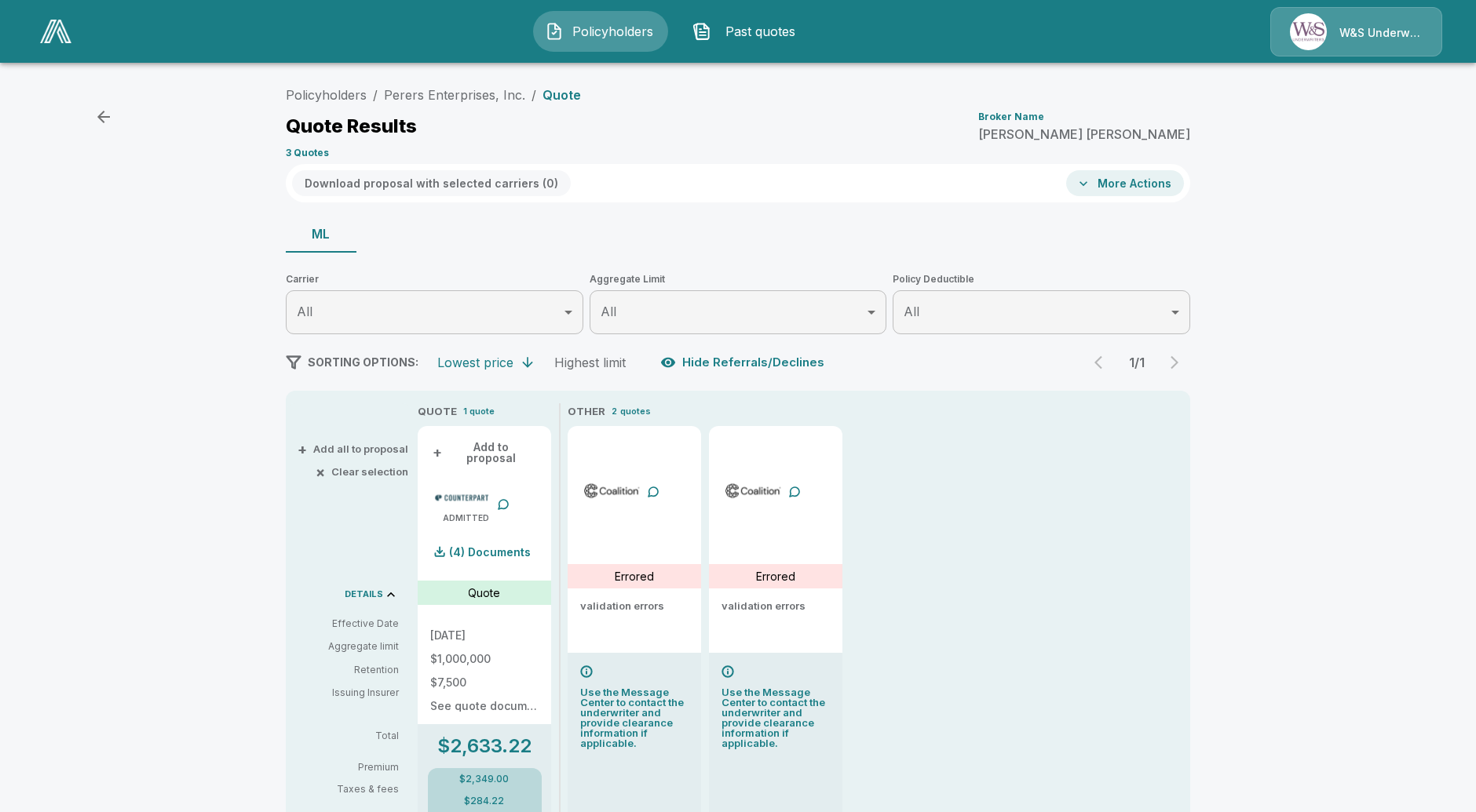
scroll to position [0, 0]
click at [414, 102] on link "Perers Enterprises, Inc." at bounding box center [455, 96] width 142 height 16
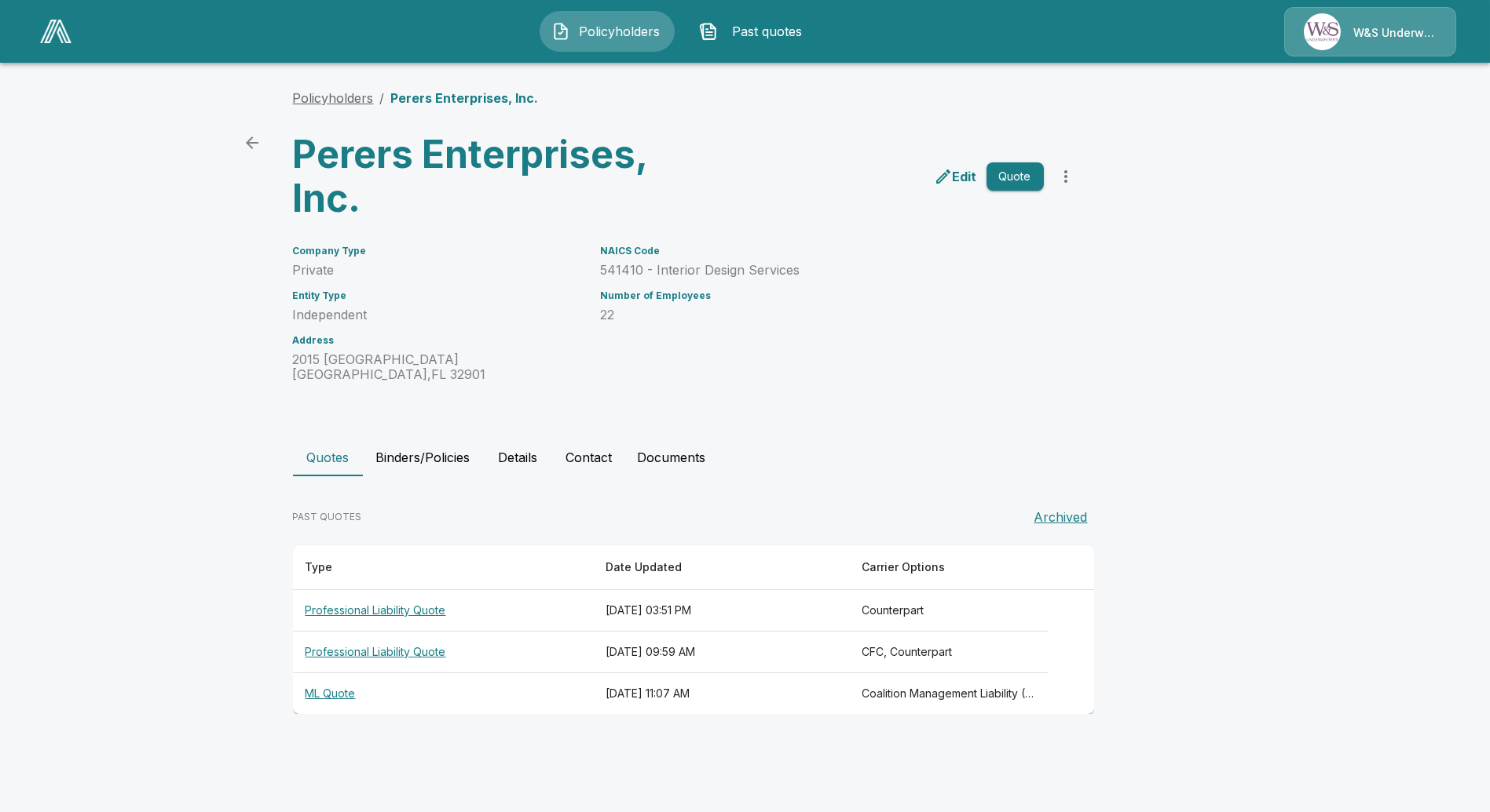
click at [339, 99] on link "Policyholders" at bounding box center [334, 98] width 81 height 16
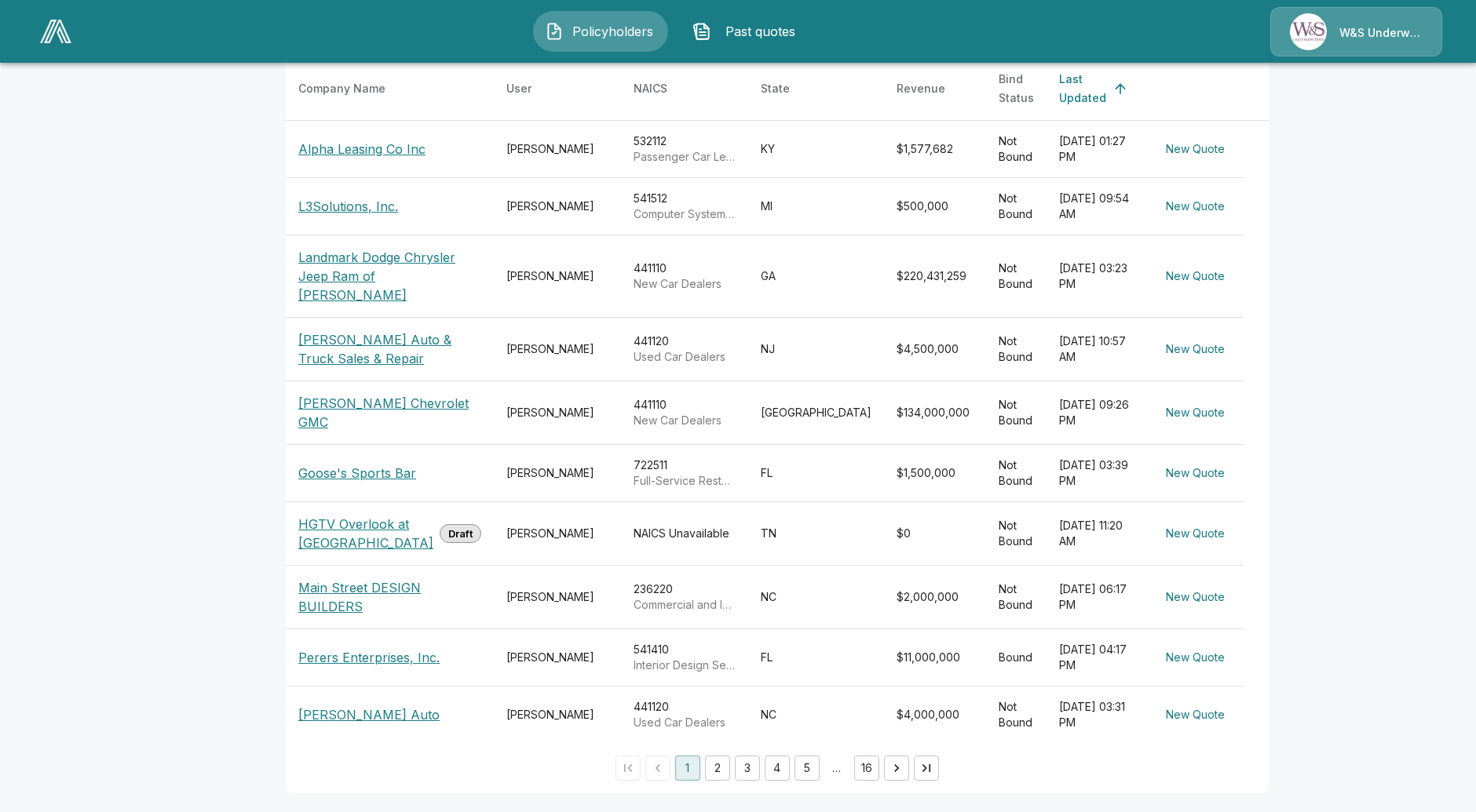
scroll to position [380, 0]
